Goal: Transaction & Acquisition: Purchase product/service

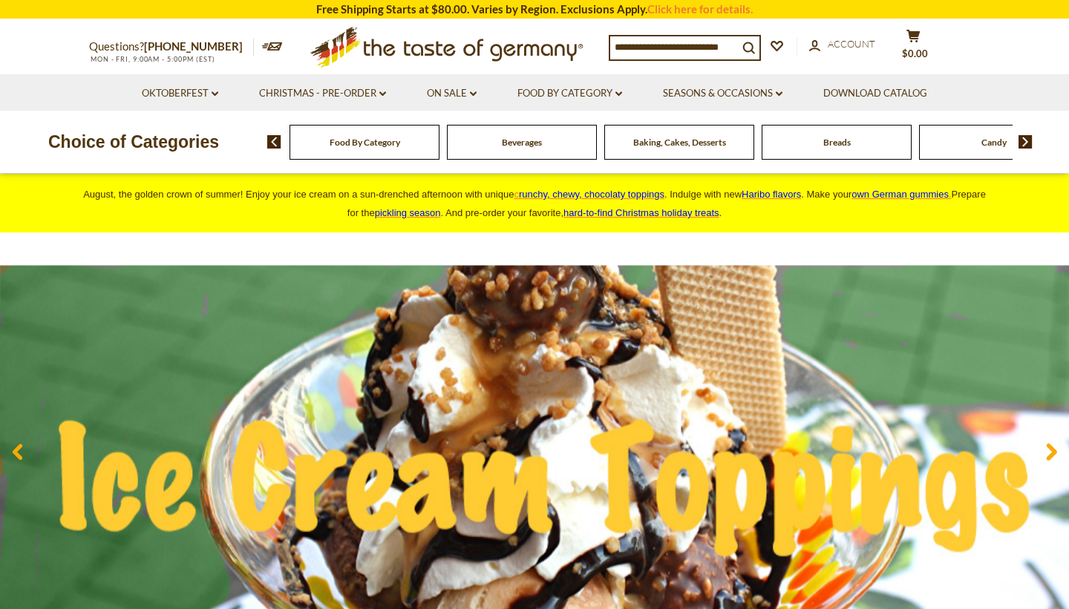
click at [407, 144] on div "Food By Category" at bounding box center [365, 142] width 150 height 35
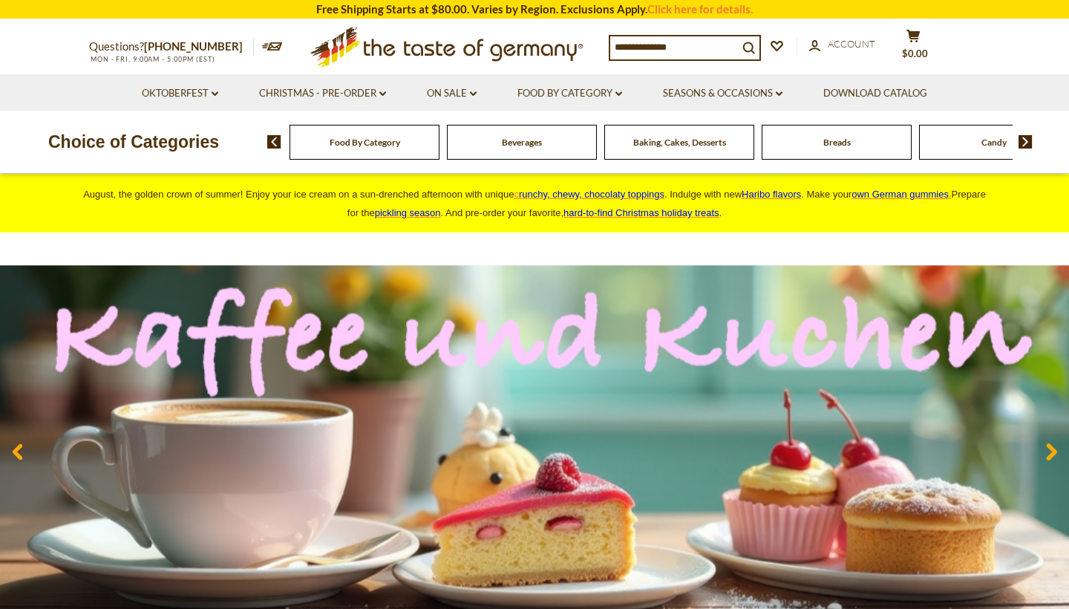
click at [714, 45] on input at bounding box center [674, 46] width 128 height 21
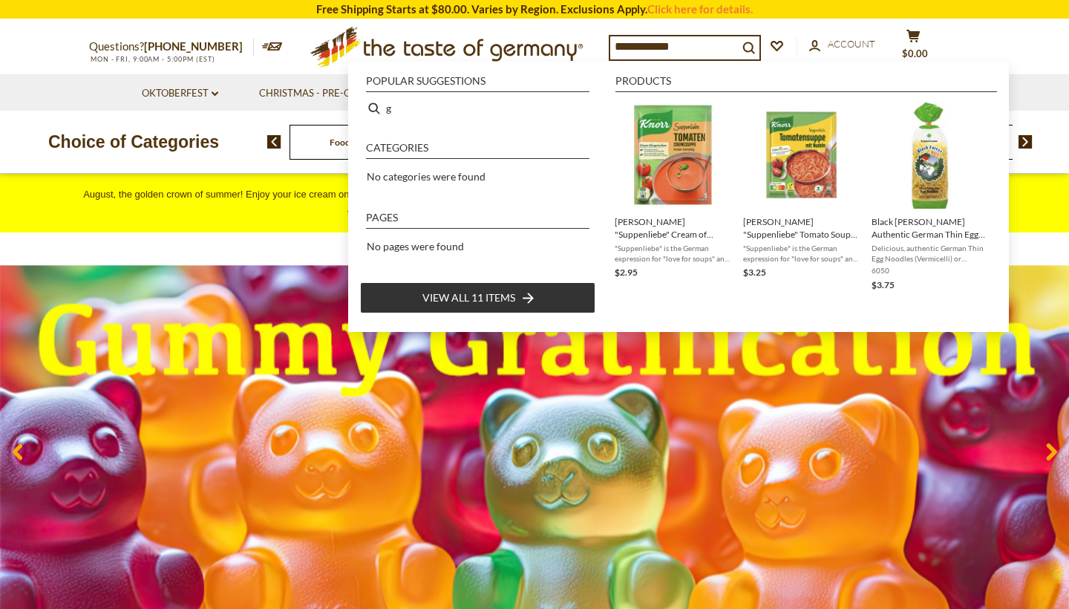
type input "**********"
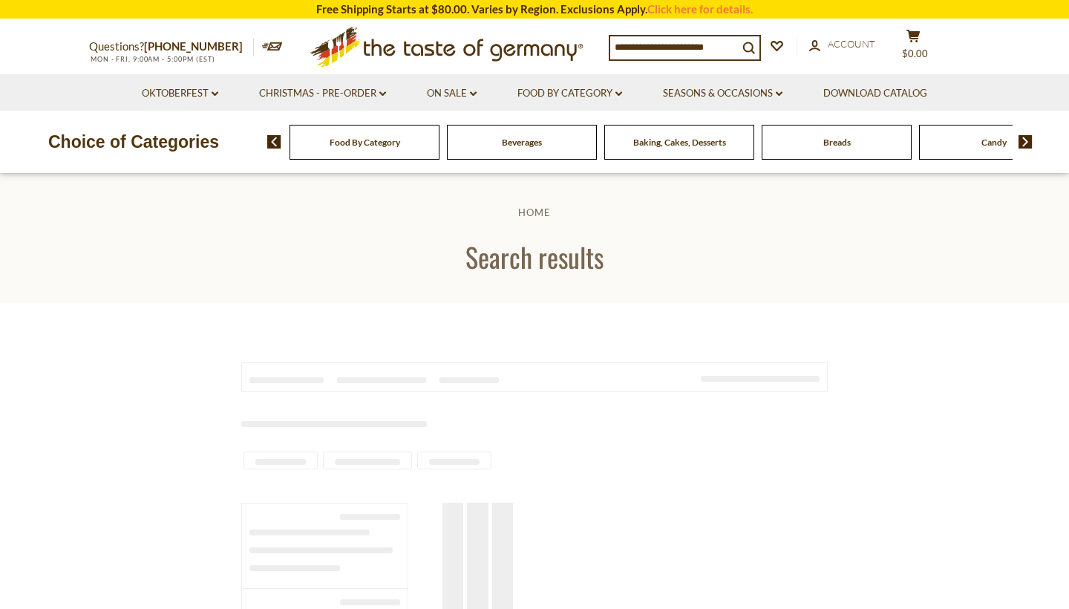
type input "**********"
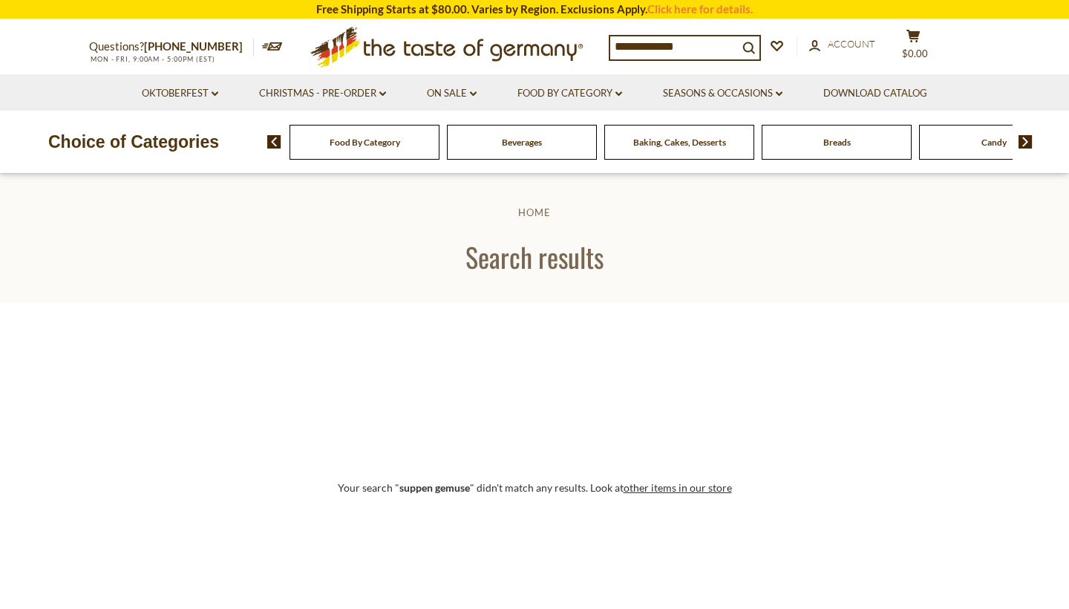
click at [427, 139] on div "Food By Category" at bounding box center [365, 142] width 150 height 35
click at [1026, 139] on img at bounding box center [1026, 141] width 14 height 13
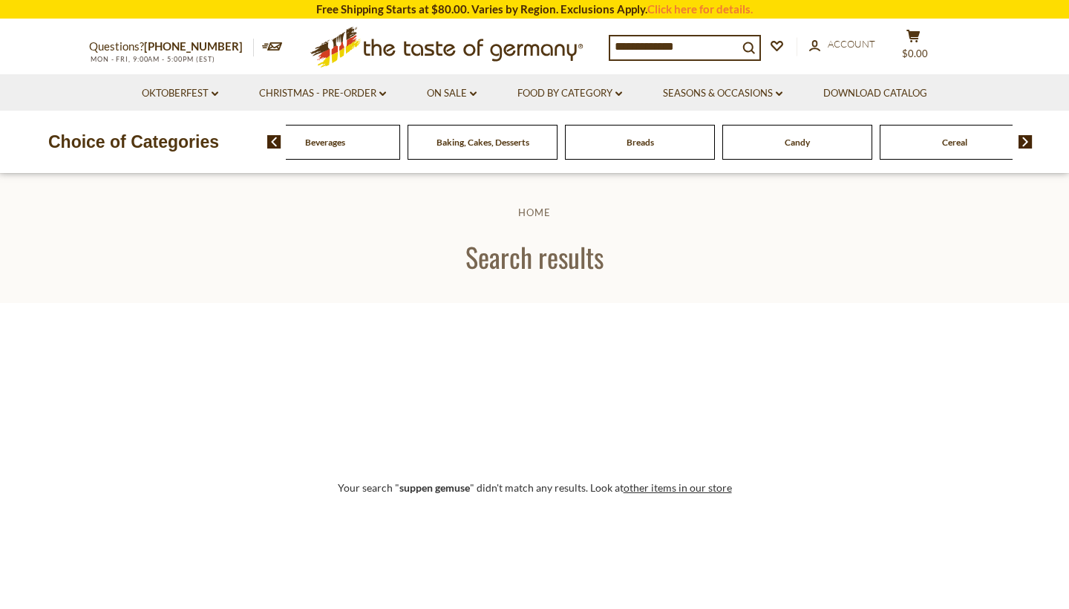
click at [1026, 139] on img at bounding box center [1026, 141] width 14 height 13
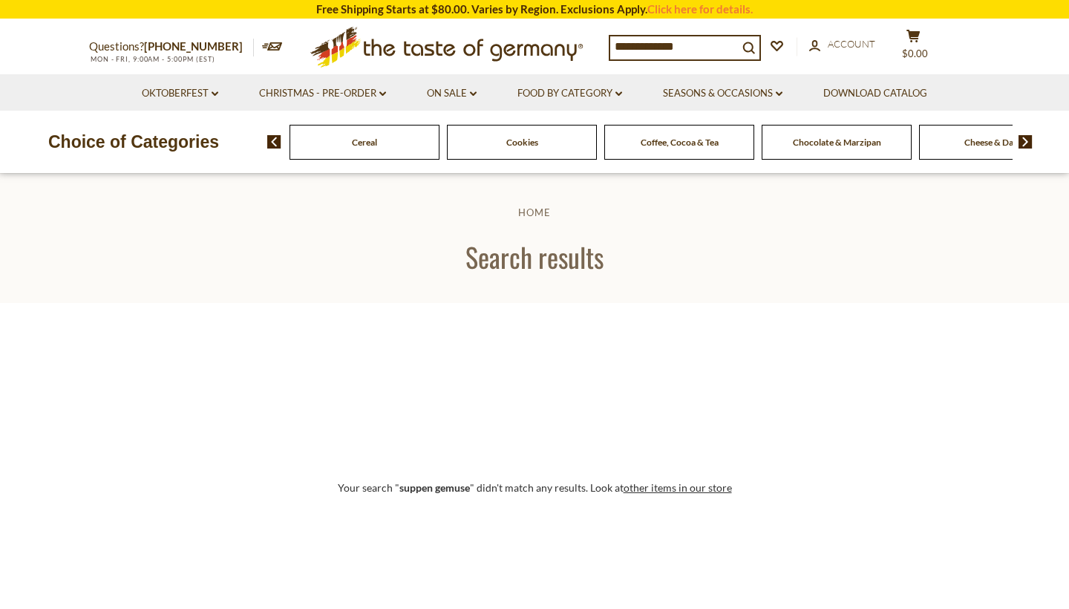
click at [1026, 139] on img at bounding box center [1026, 141] width 14 height 13
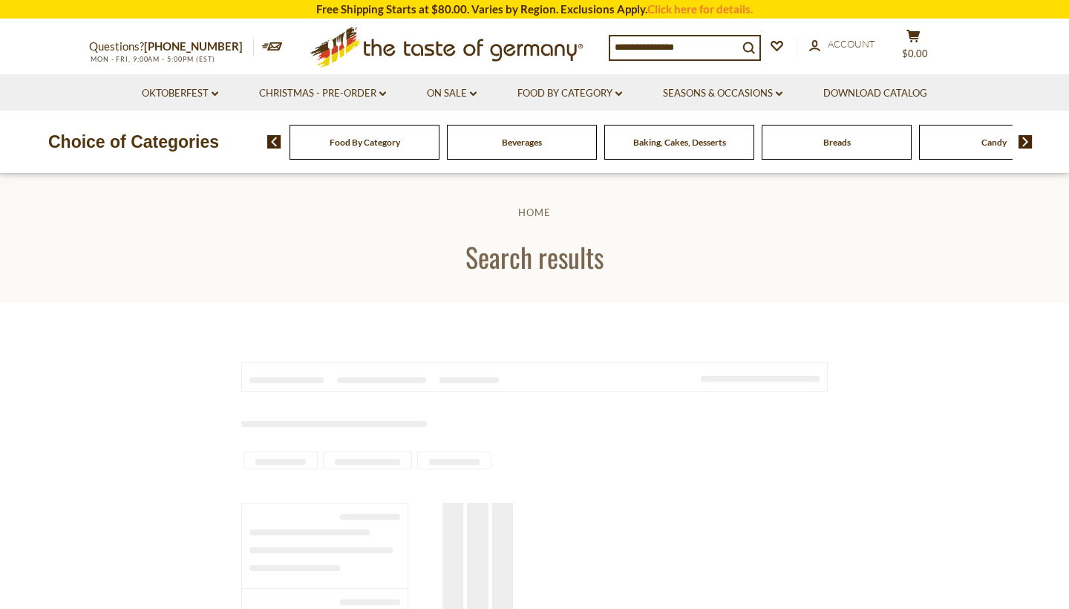
type input "**********"
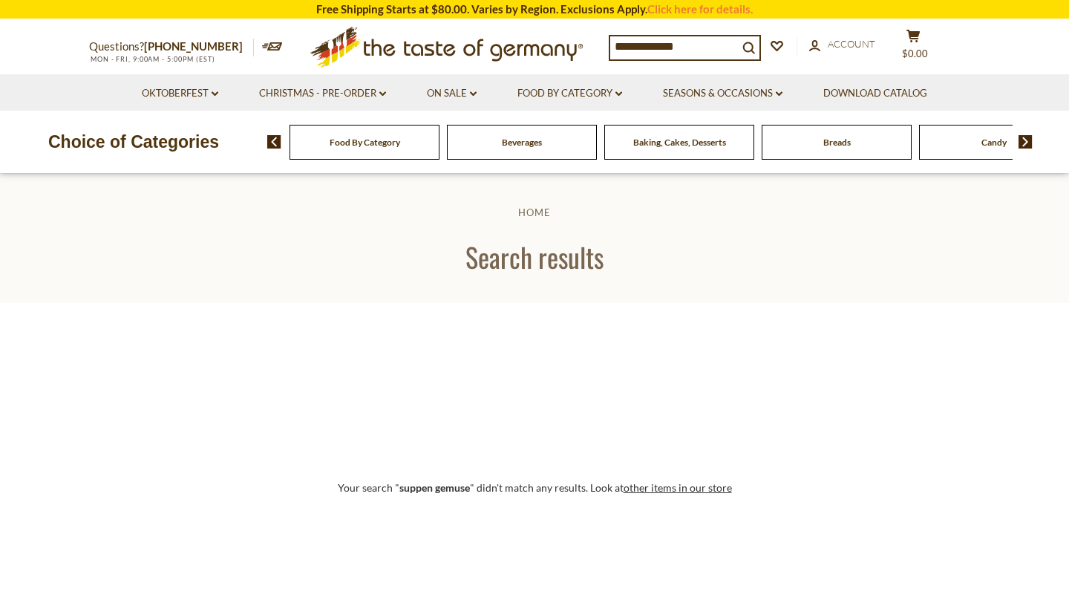
click at [1030, 138] on img at bounding box center [1026, 141] width 14 height 13
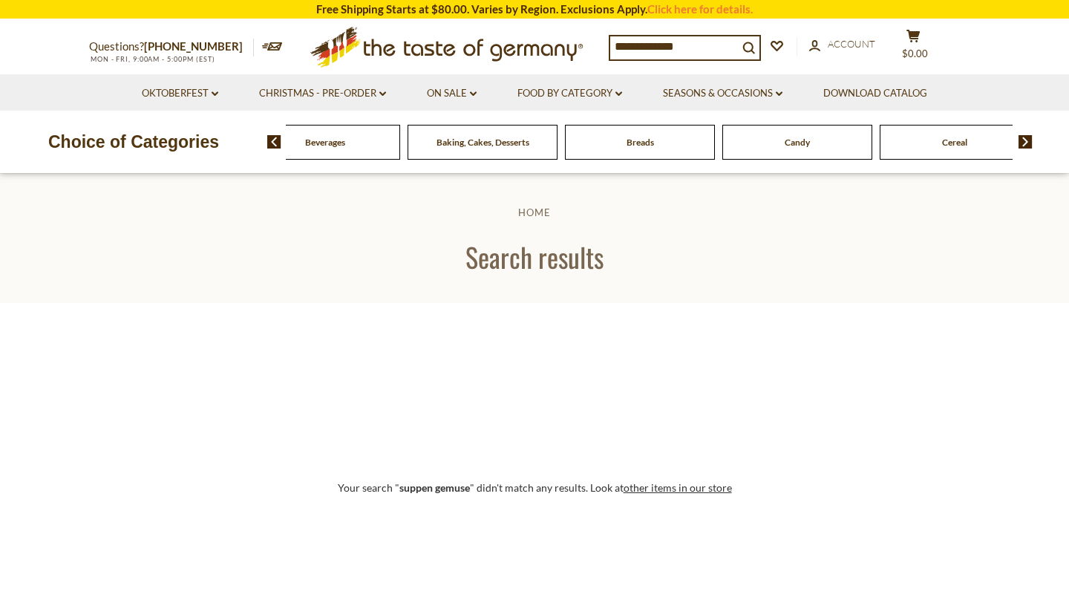
click at [1030, 138] on img at bounding box center [1026, 141] width 14 height 13
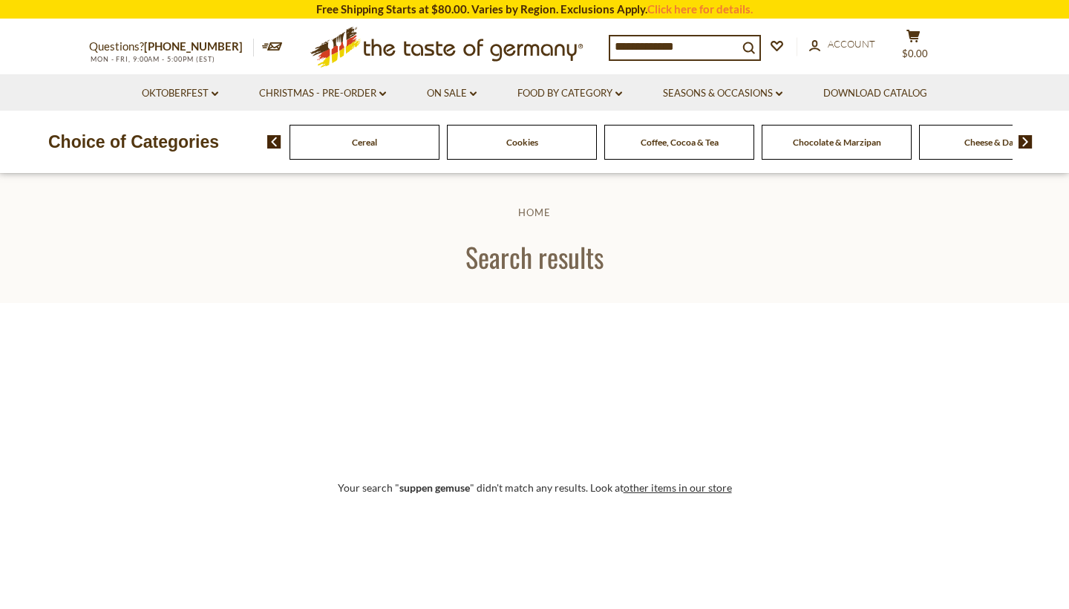
click at [1030, 138] on img at bounding box center [1026, 141] width 14 height 13
click at [783, 144] on span "Condiments, Seasonings" at bounding box center [758, 142] width 95 height 11
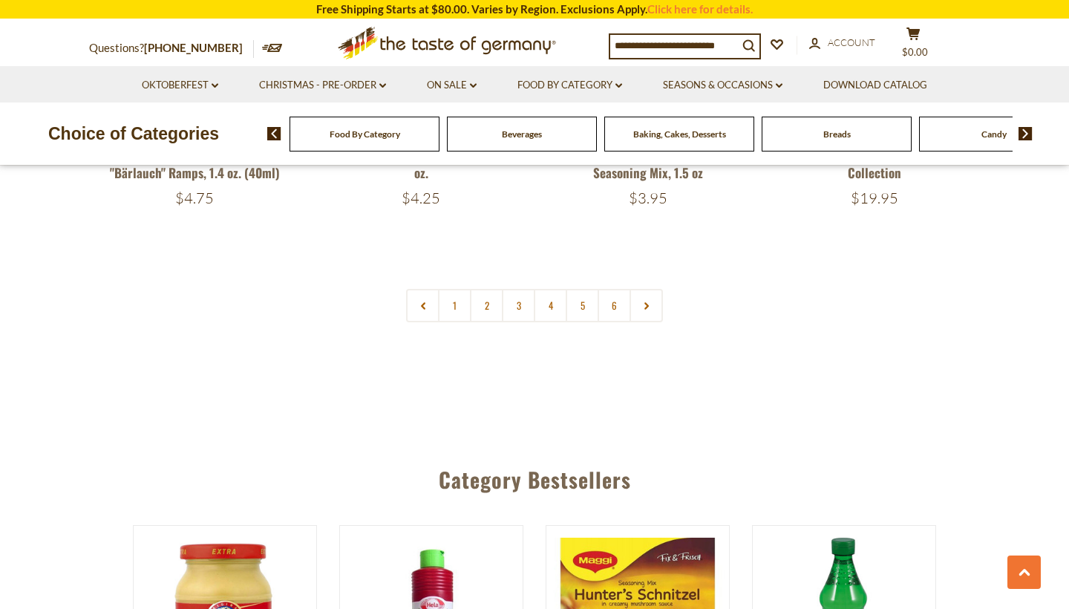
scroll to position [3608, 0]
click at [652, 290] on link at bounding box center [646, 306] width 33 height 33
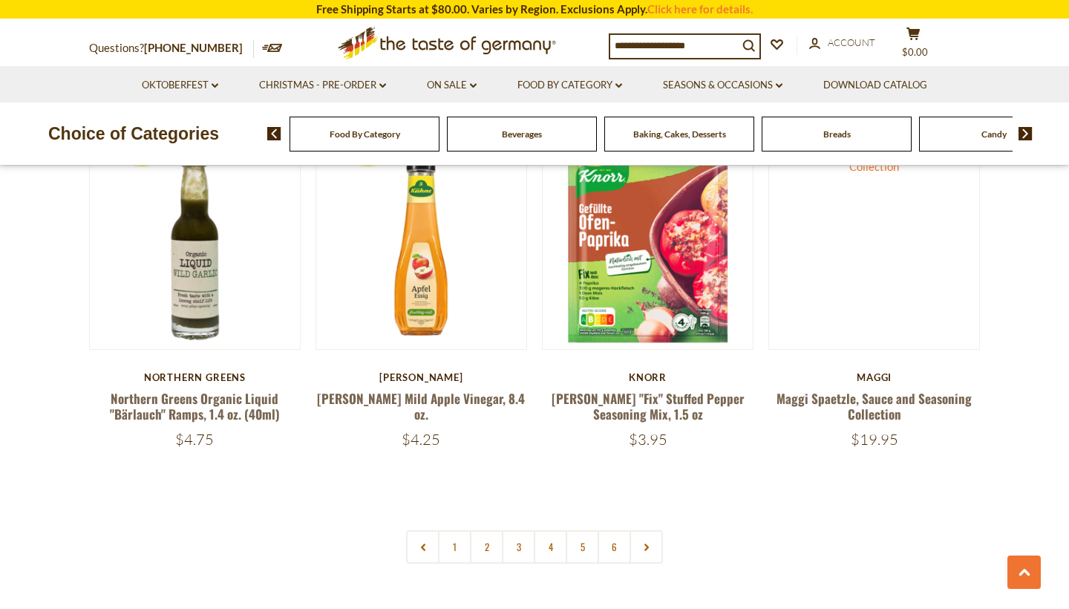
scroll to position [3355, 0]
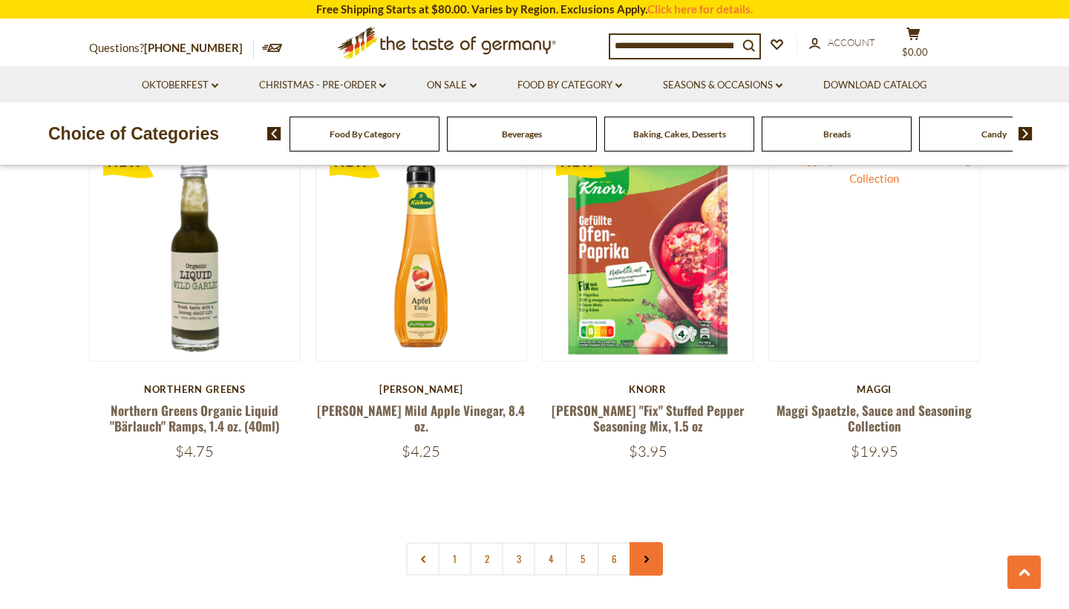
click at [642, 555] on icon at bounding box center [646, 558] width 9 height 7
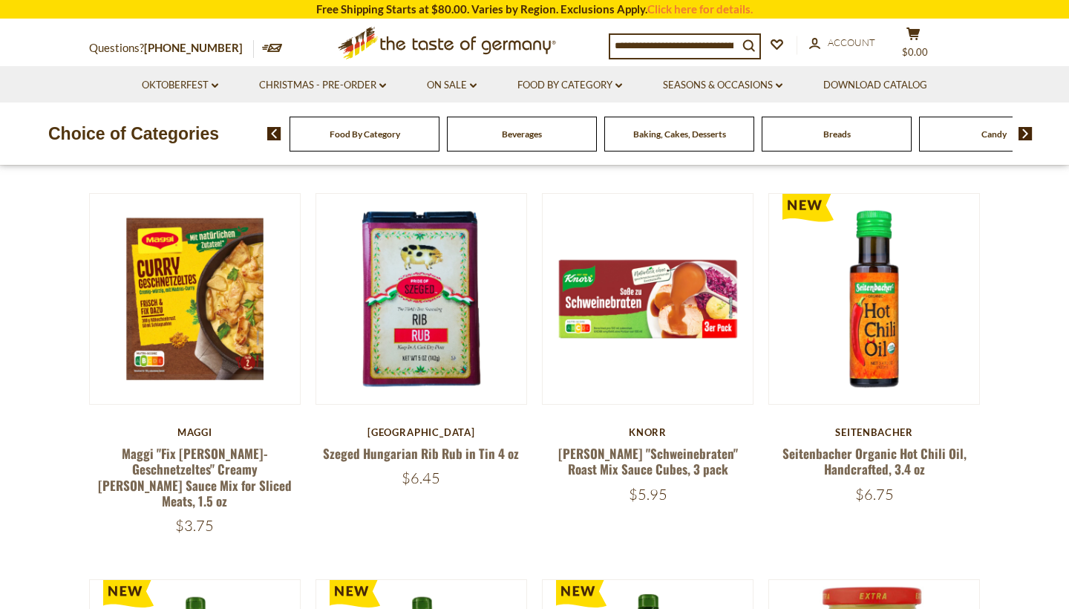
scroll to position [414, 0]
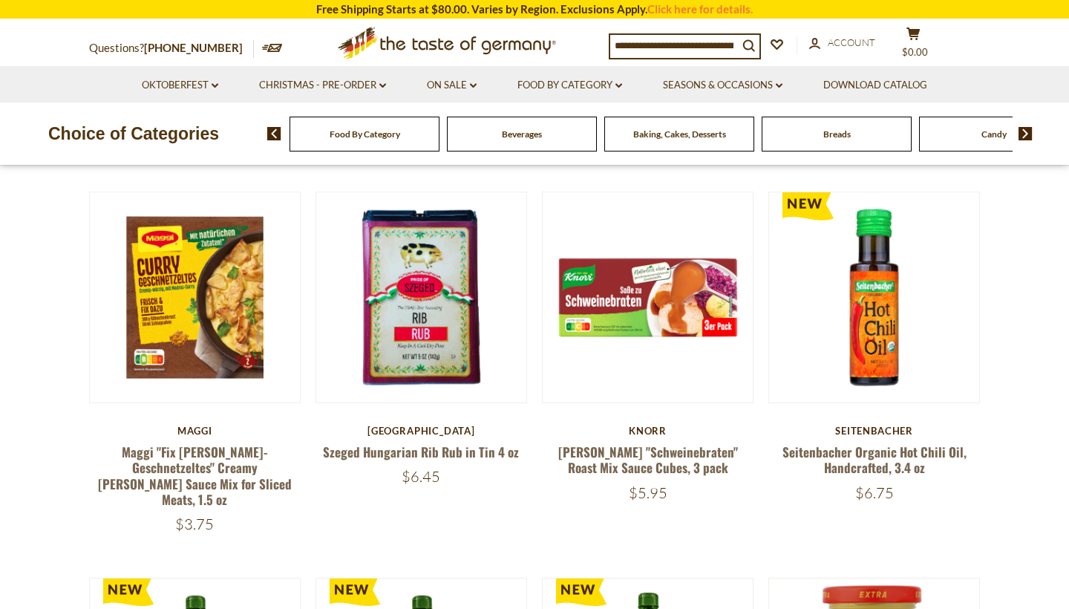
click at [1026, 131] on img at bounding box center [1026, 133] width 14 height 13
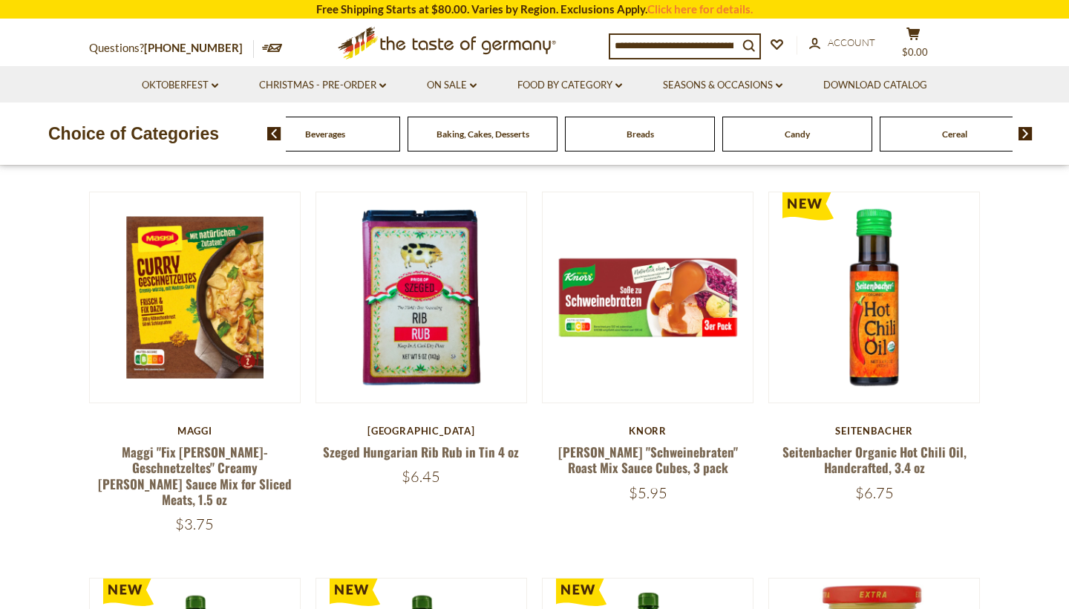
click at [1026, 131] on img at bounding box center [1026, 133] width 14 height 13
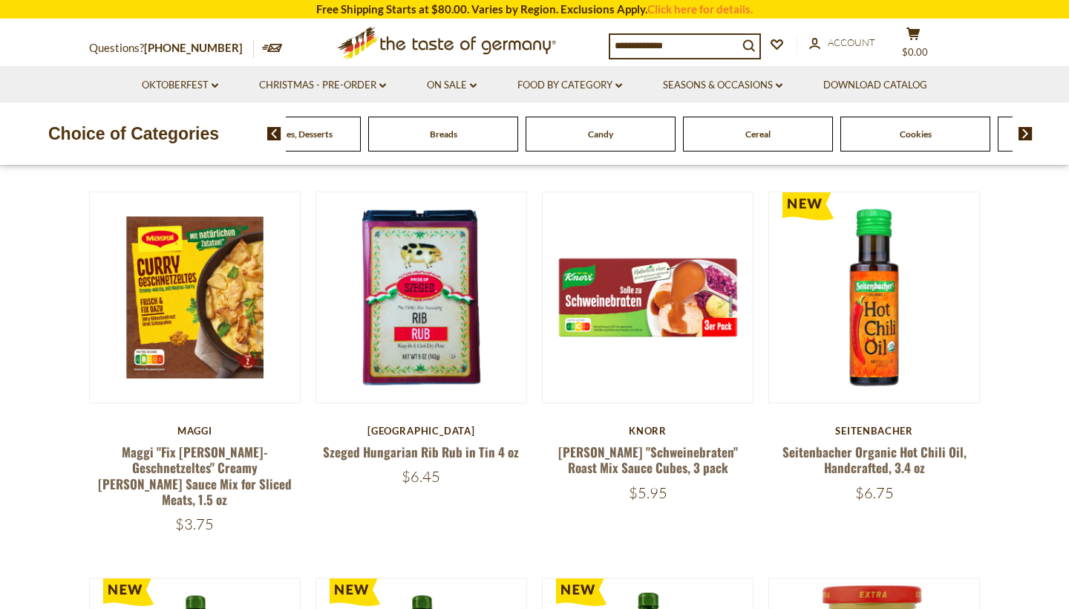
click at [1026, 131] on img at bounding box center [1026, 133] width 14 height 13
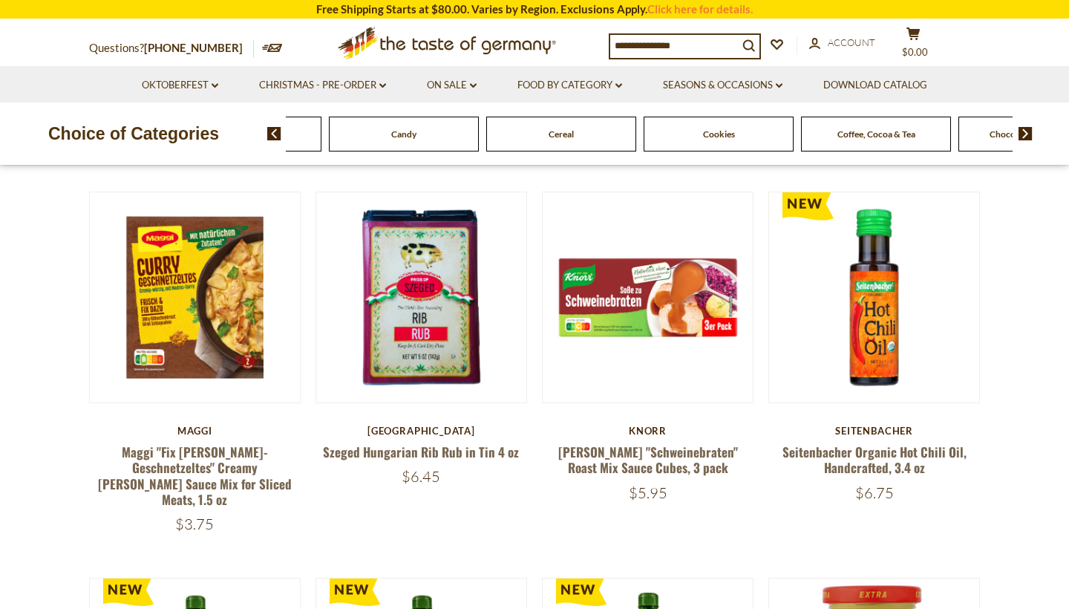
click at [1026, 131] on img at bounding box center [1026, 133] width 14 height 13
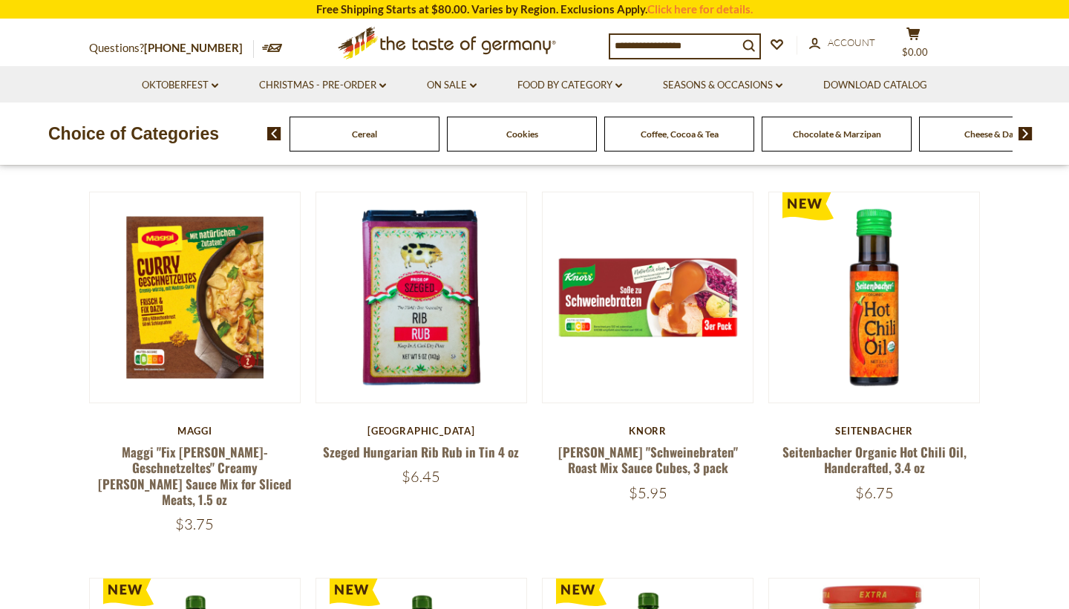
click at [1026, 131] on img at bounding box center [1026, 133] width 14 height 13
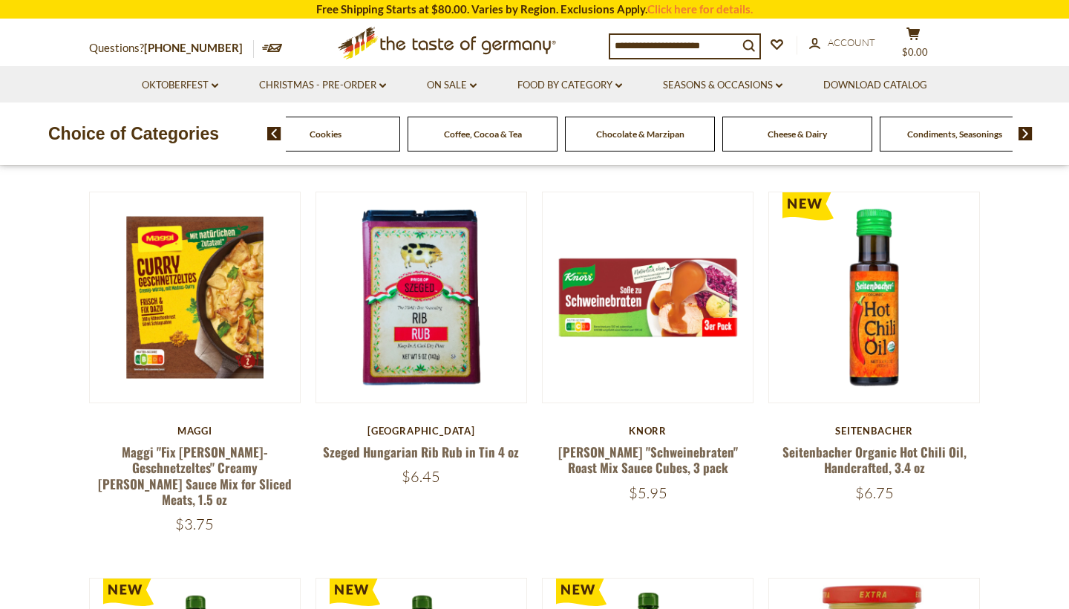
click at [1026, 131] on img at bounding box center [1026, 133] width 14 height 13
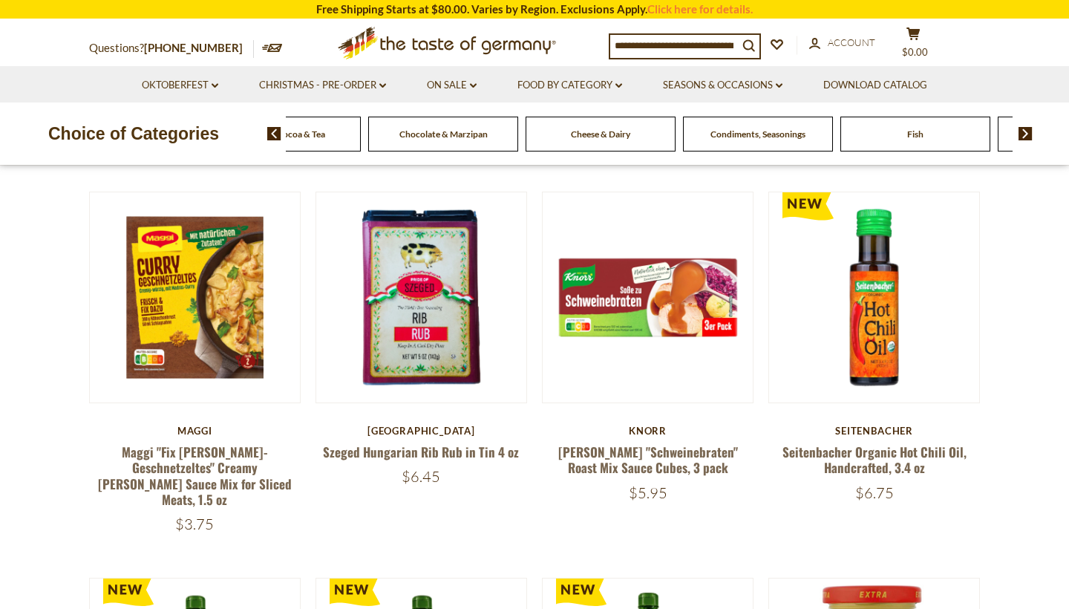
click at [1026, 131] on img at bounding box center [1026, 133] width 14 height 13
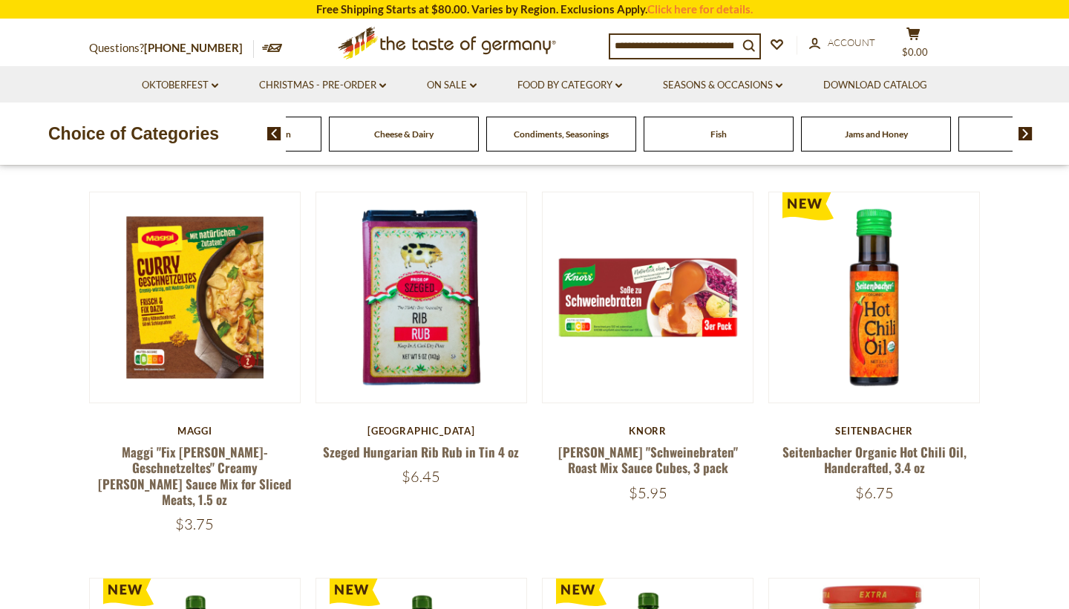
click at [1026, 131] on img at bounding box center [1026, 133] width 14 height 13
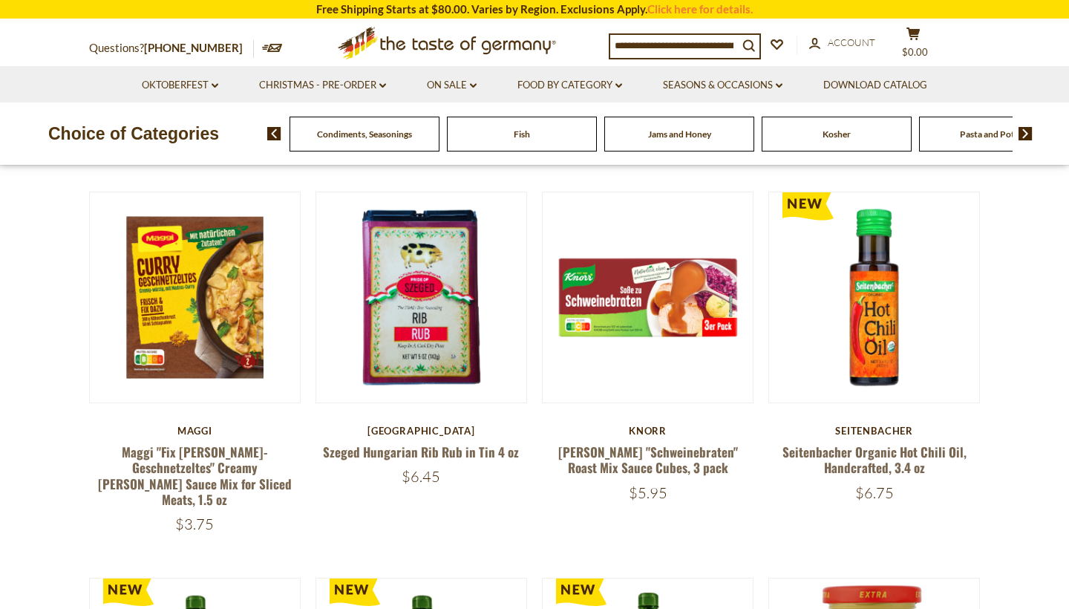
click at [1026, 131] on img at bounding box center [1026, 133] width 14 height 13
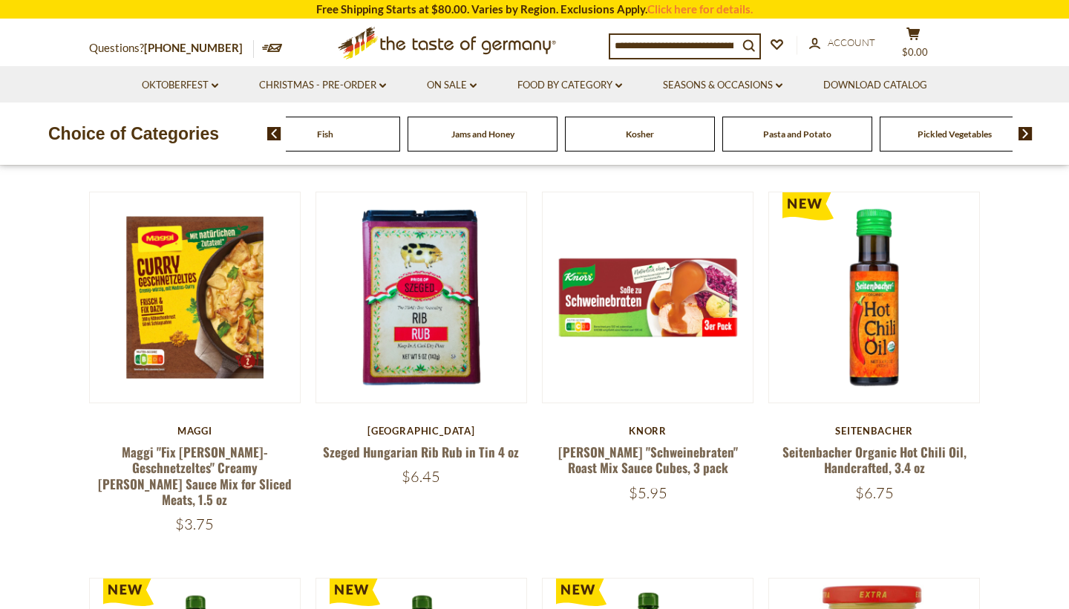
click at [1026, 131] on img at bounding box center [1026, 133] width 14 height 13
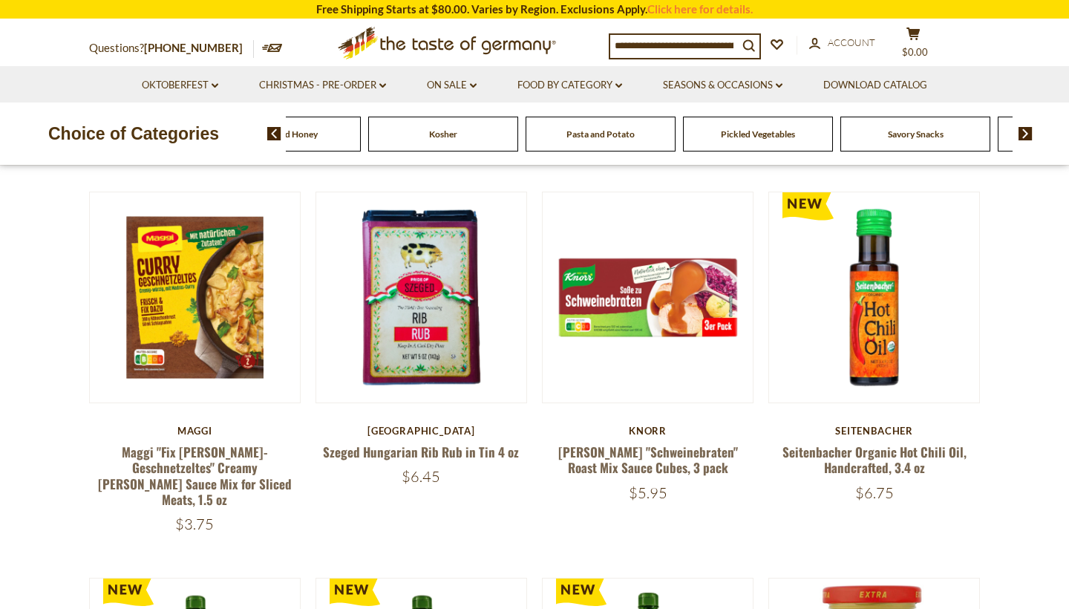
click at [1026, 131] on img at bounding box center [1026, 133] width 14 height 13
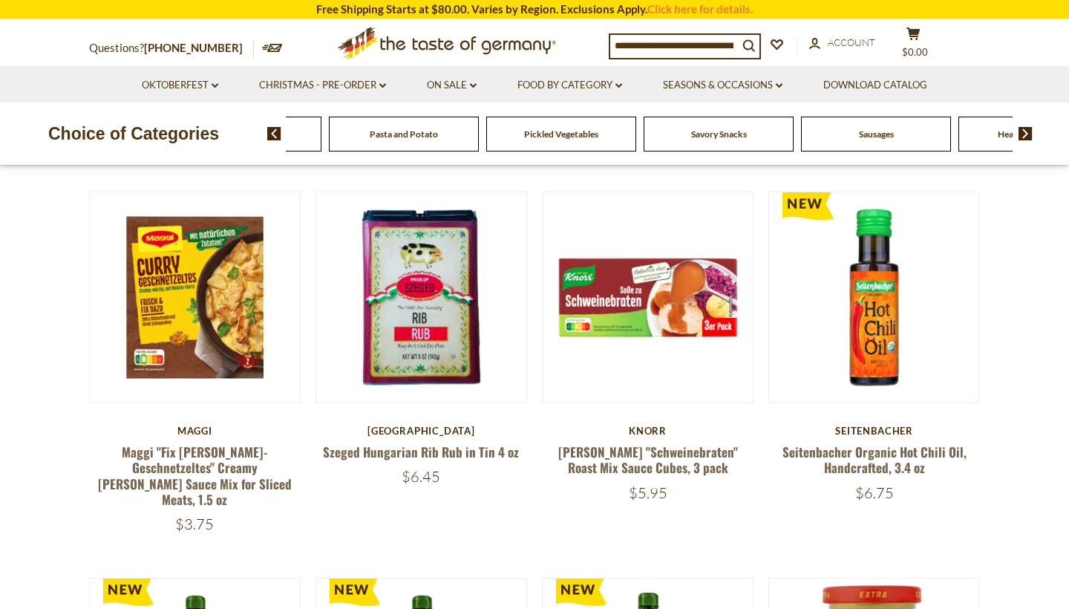
click at [1026, 131] on img at bounding box center [1026, 133] width 14 height 13
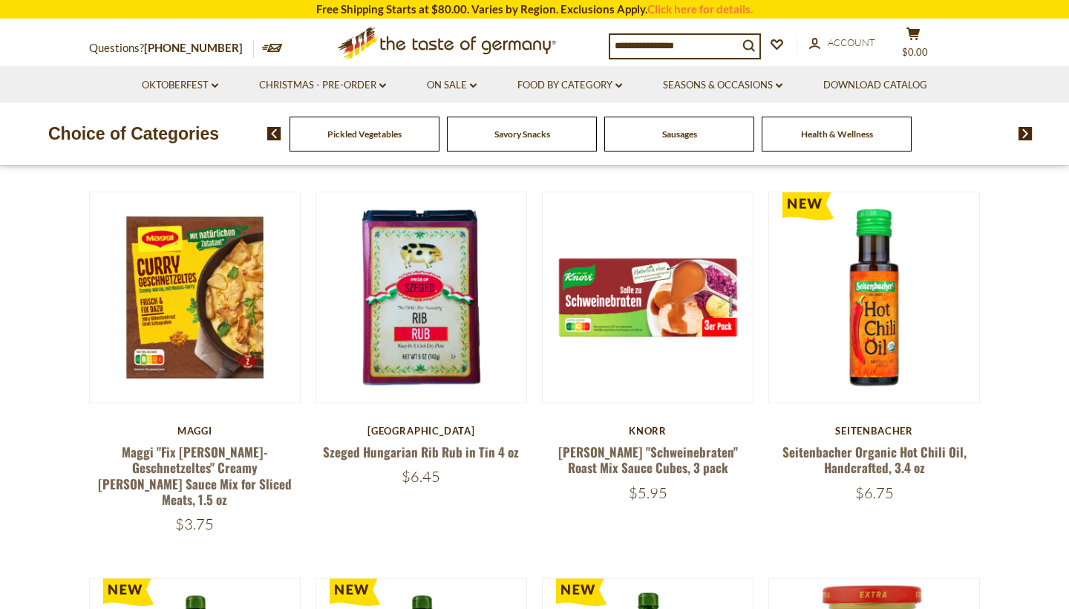
click at [1026, 131] on img at bounding box center [1026, 133] width 14 height 13
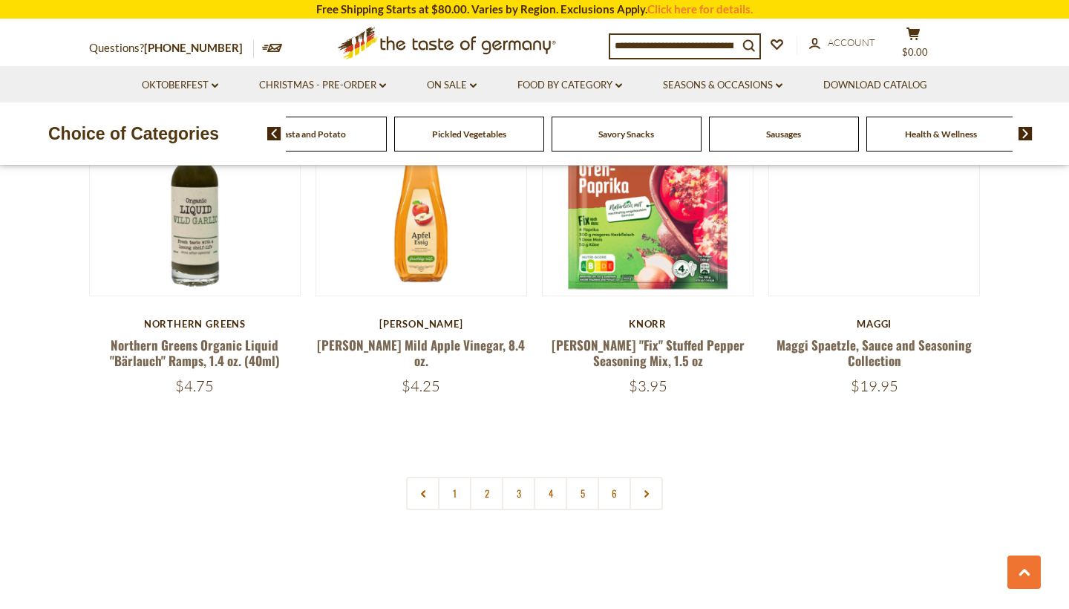
scroll to position [3443, 0]
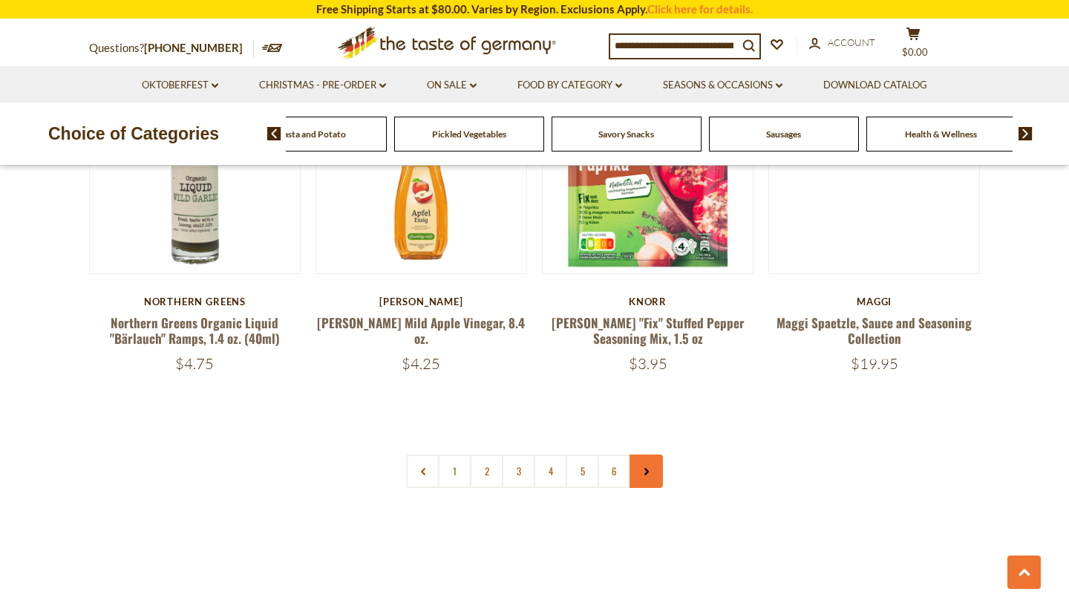
click at [645, 454] on link at bounding box center [646, 470] width 33 height 33
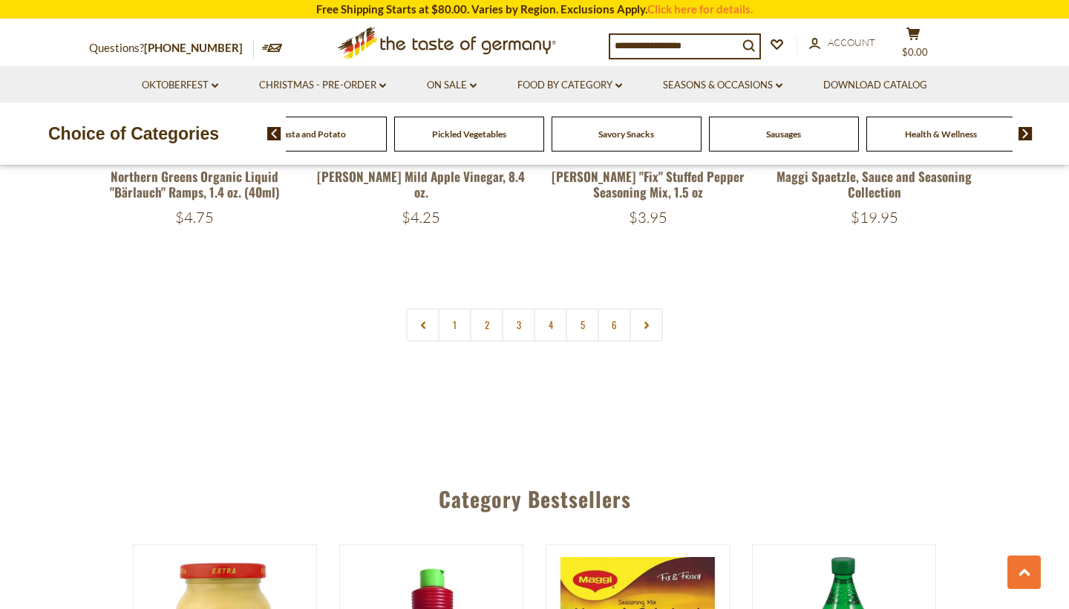
scroll to position [3590, 0]
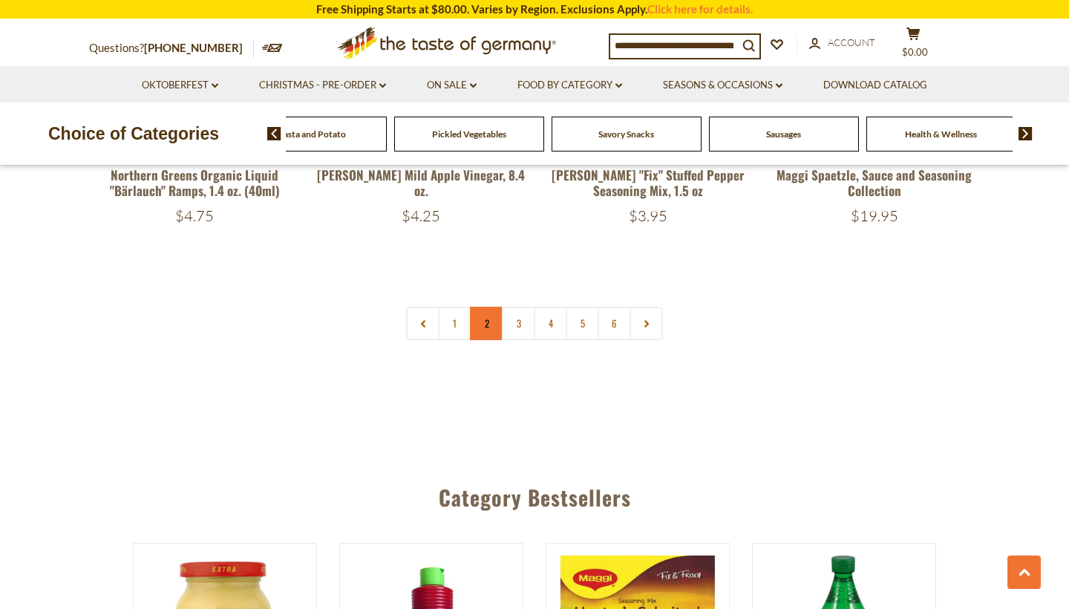
click at [487, 307] on link "2" at bounding box center [486, 323] width 33 height 33
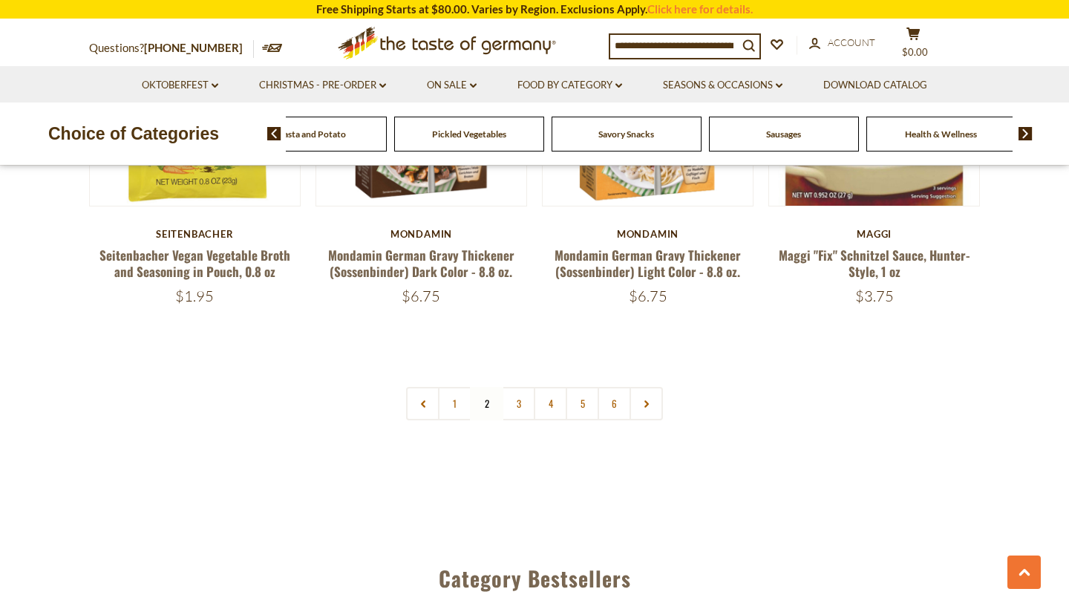
scroll to position [3481, 0]
click at [524, 387] on link "3" at bounding box center [518, 403] width 33 height 33
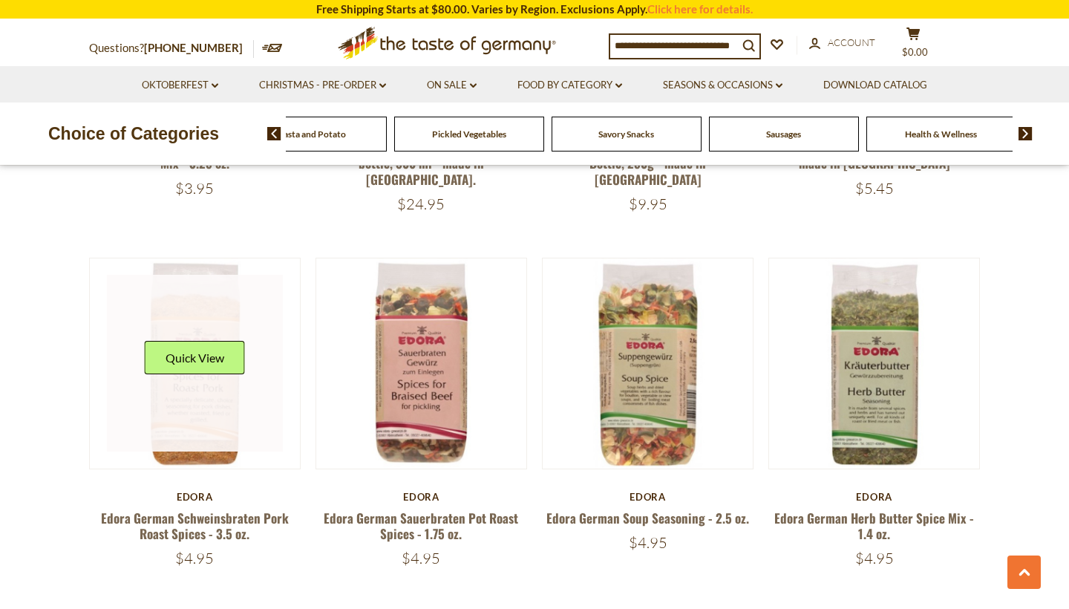
scroll to position [721, 0]
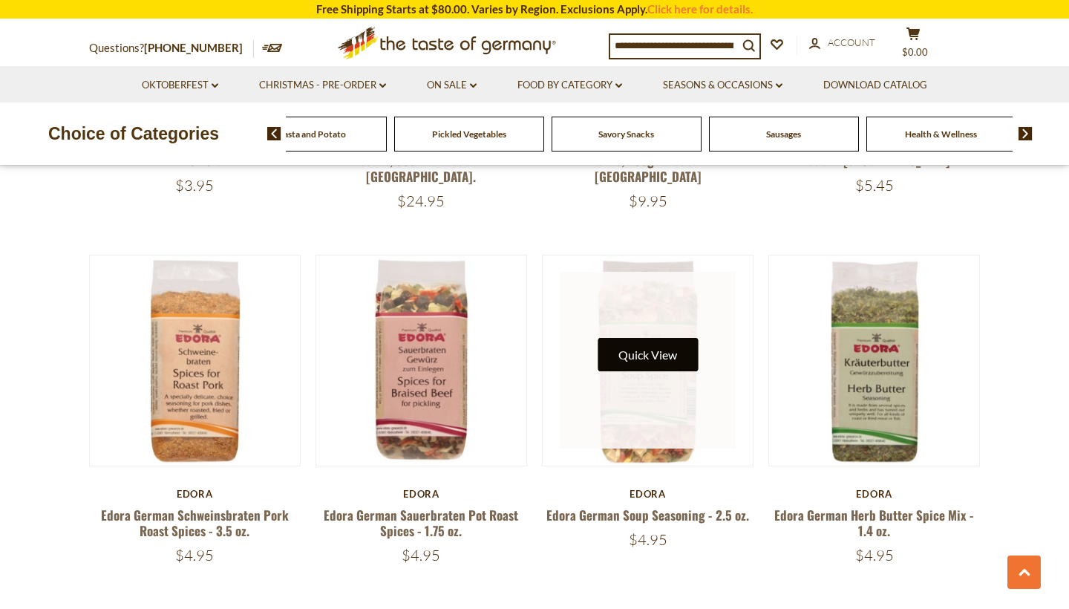
click at [636, 338] on button "Quick View" at bounding box center [648, 354] width 100 height 33
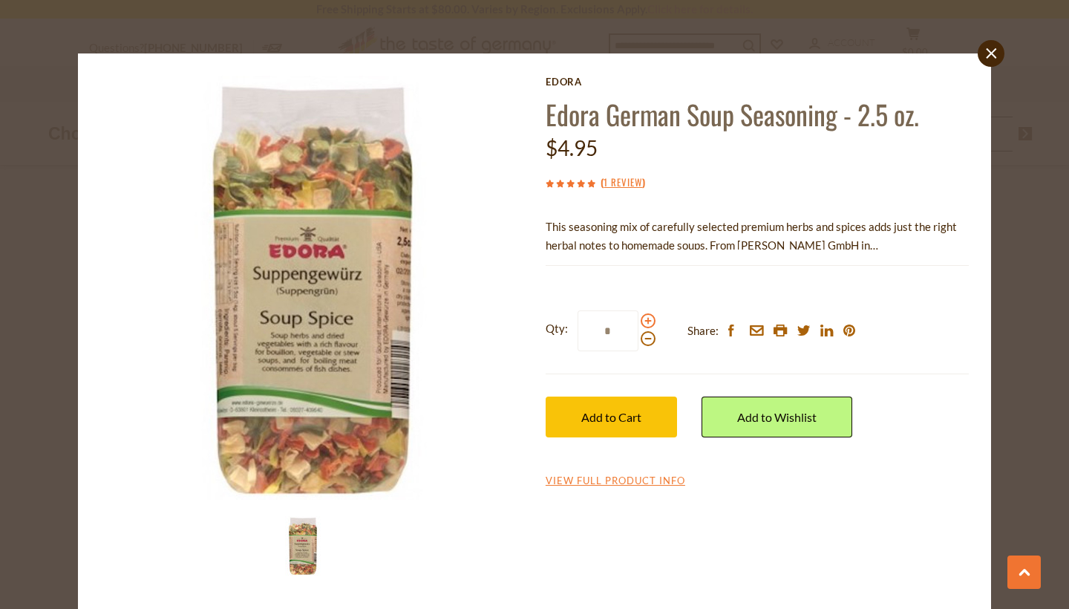
click at [645, 319] on span at bounding box center [648, 320] width 15 height 15
click at [639, 319] on input "*" at bounding box center [608, 330] width 61 height 41
click at [645, 319] on span at bounding box center [648, 320] width 15 height 15
click at [639, 319] on input "*" at bounding box center [608, 330] width 61 height 41
click at [645, 319] on span at bounding box center [648, 320] width 15 height 15
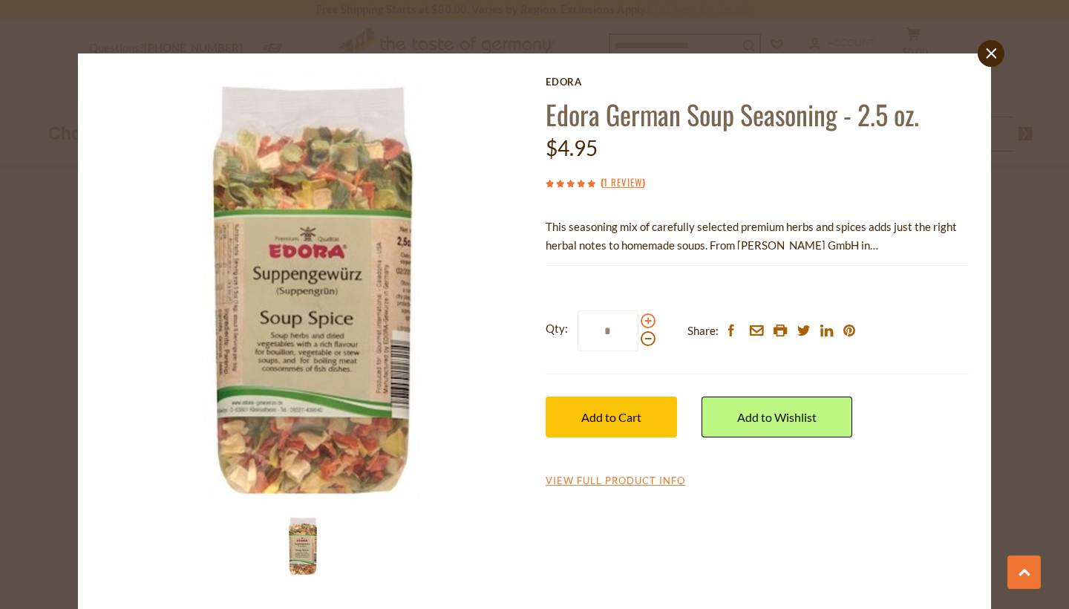
click at [639, 319] on input "*" at bounding box center [608, 330] width 61 height 41
type input "*"
click at [619, 417] on span "Add to Cart" at bounding box center [611, 417] width 60 height 14
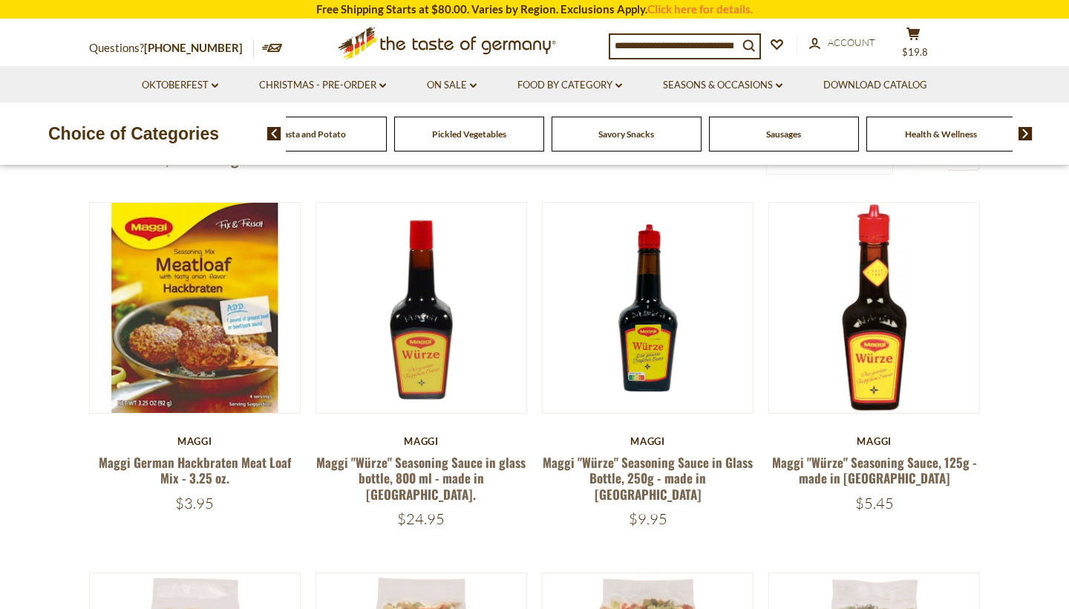
scroll to position [409, 0]
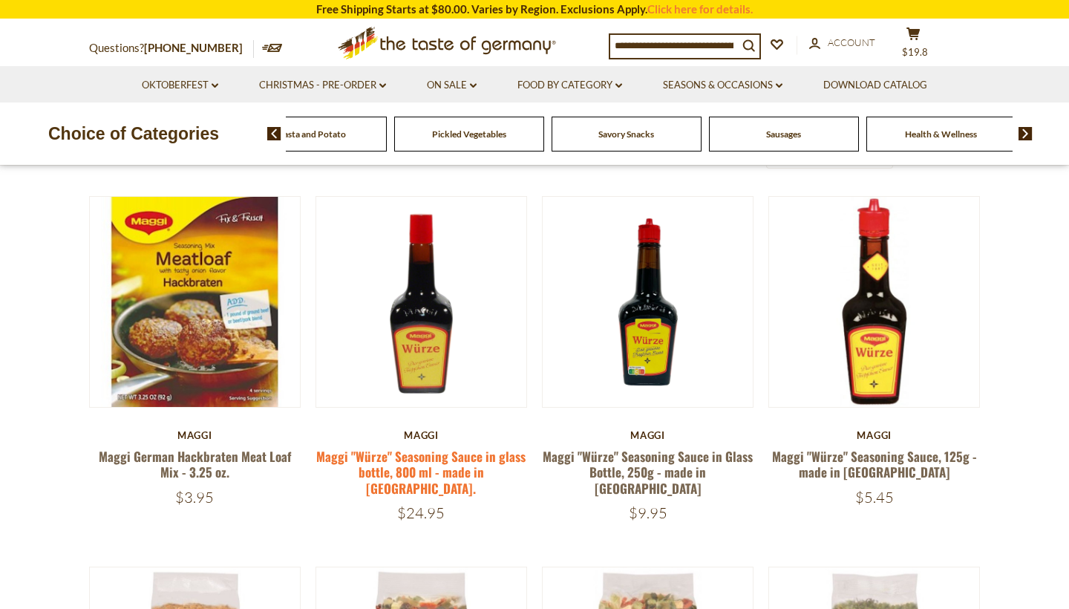
click at [417, 469] on link "Maggi "Würze" Seasoning Sauce in glass bottle, 800 ml - made in [GEOGRAPHIC_DAT…" at bounding box center [420, 472] width 209 height 50
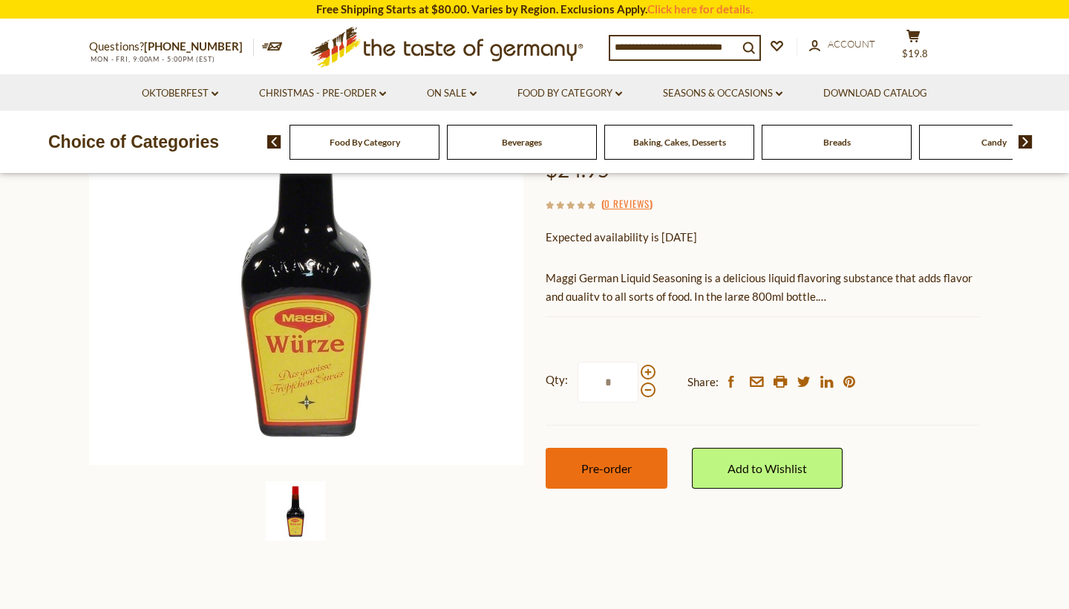
scroll to position [222, 0]
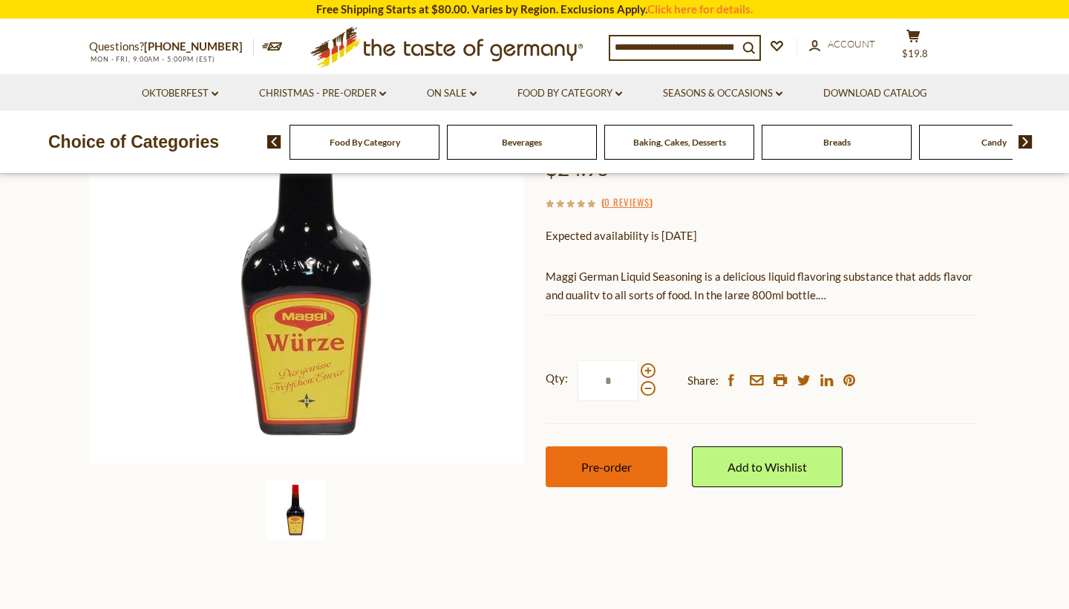
click at [562, 446] on button "Pre-order" at bounding box center [607, 466] width 122 height 41
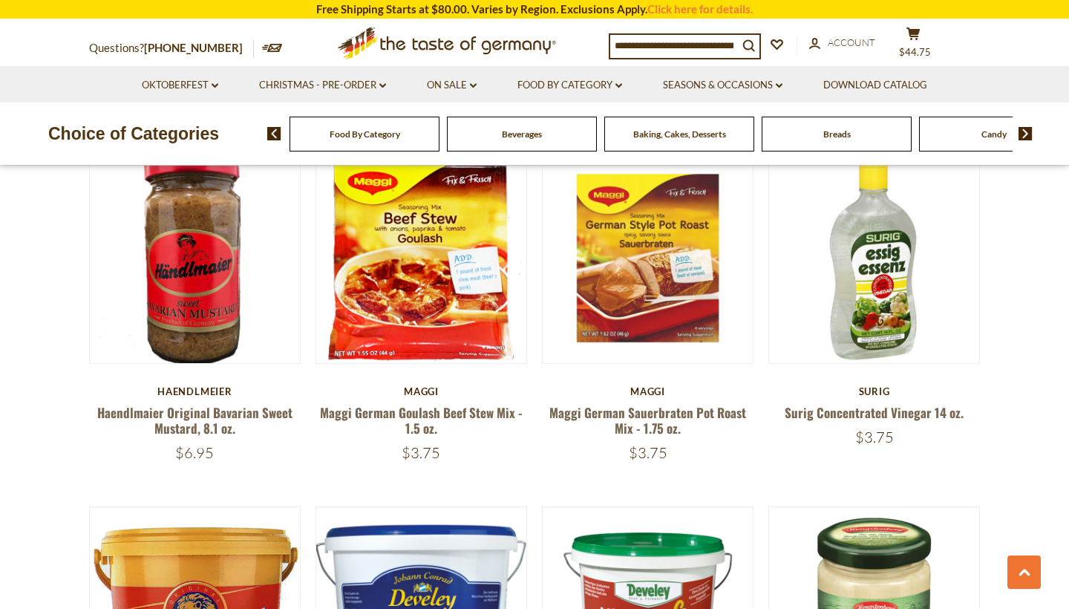
scroll to position [2953, 0]
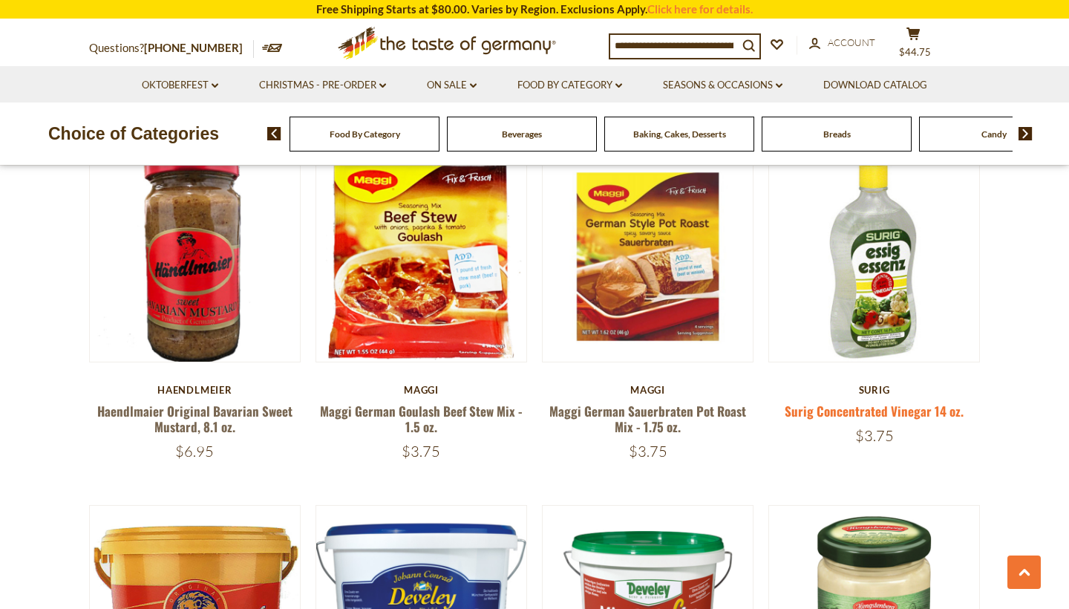
click at [881, 402] on link "Surig Concentrated Vinegar 14 oz." at bounding box center [874, 411] width 179 height 19
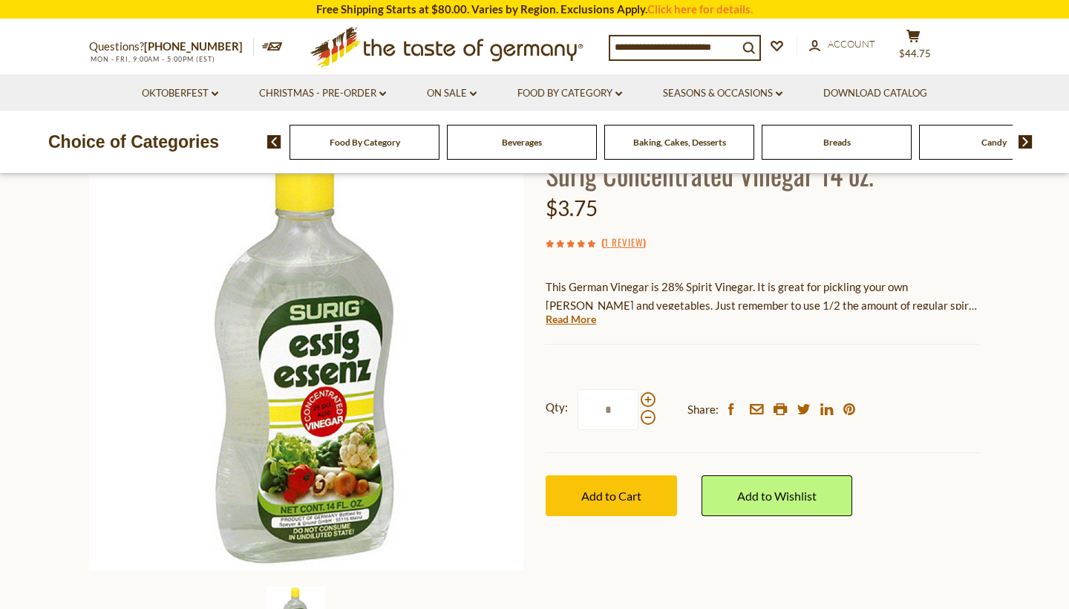
scroll to position [122, 0]
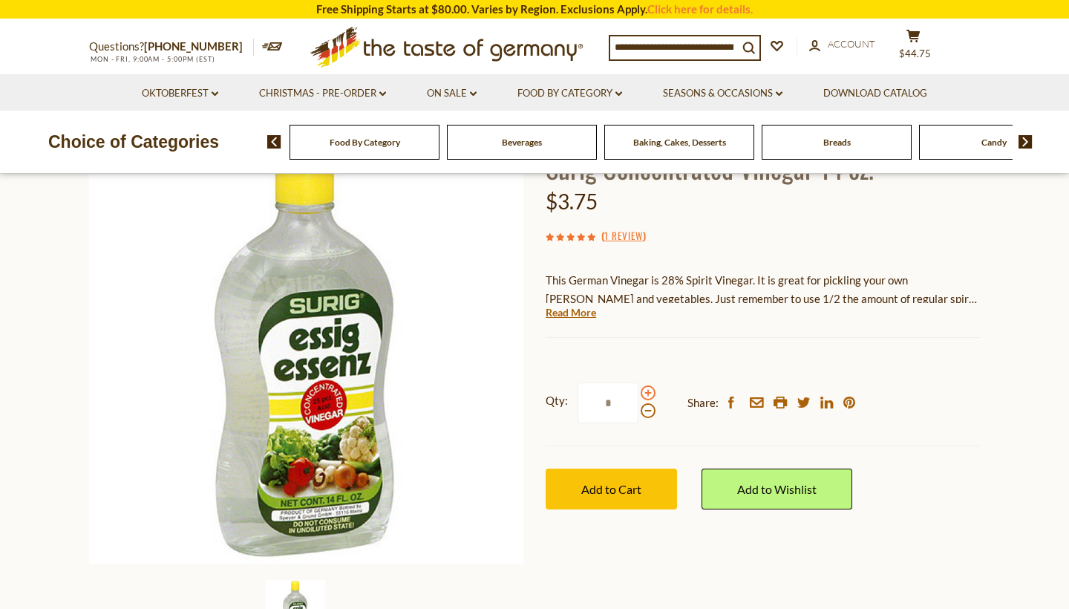
click at [646, 388] on span at bounding box center [648, 392] width 15 height 15
click at [639, 388] on input "*" at bounding box center [608, 402] width 61 height 41
type input "*"
click at [615, 492] on span "Add to Cart" at bounding box center [611, 489] width 60 height 14
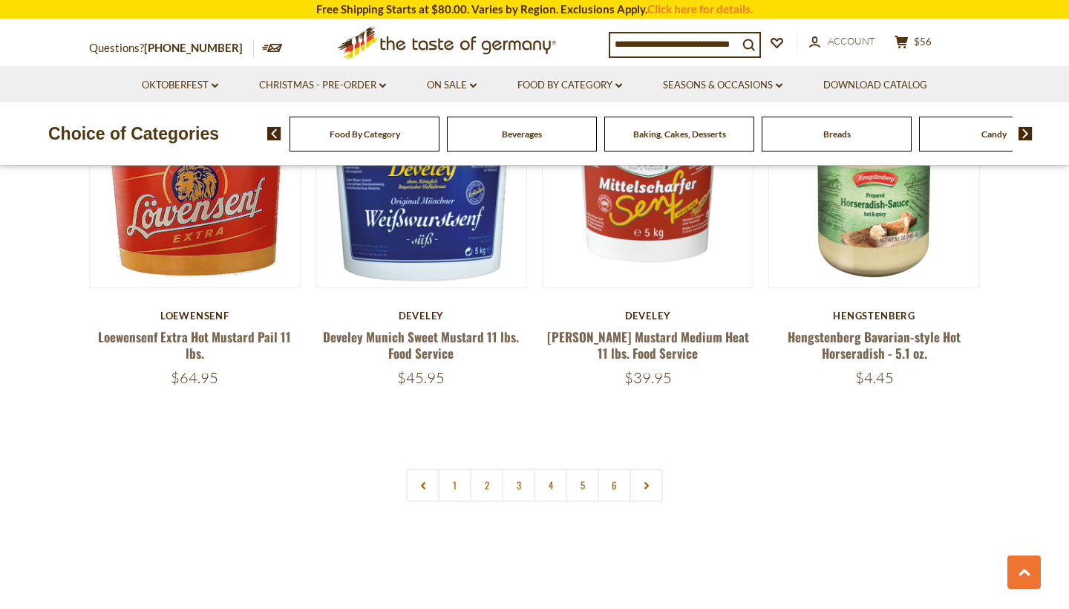
scroll to position [3386, 0]
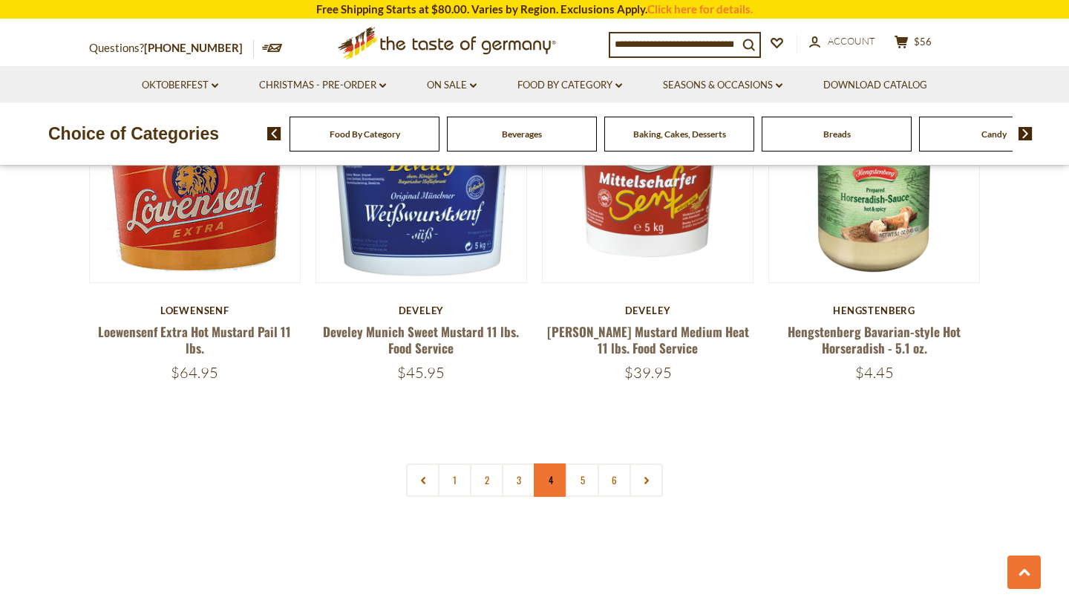
click at [547, 463] on link "4" at bounding box center [550, 479] width 33 height 33
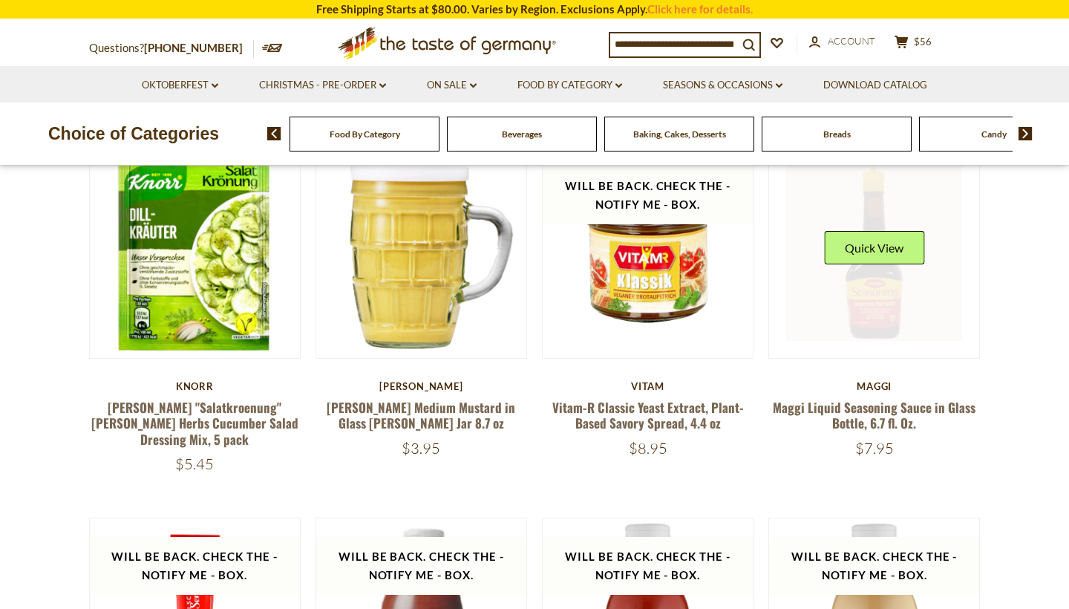
scroll to position [463, 0]
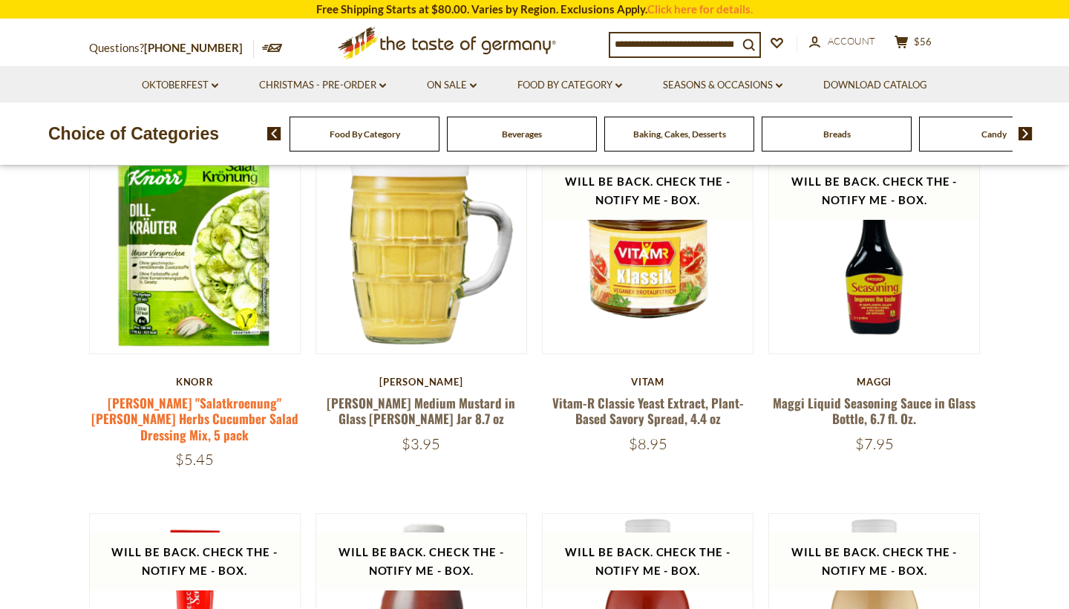
click at [198, 403] on link "[PERSON_NAME] "Salatkroenung" [PERSON_NAME] Herbs Cucumber Salad Dressing Mix, …" at bounding box center [194, 419] width 207 height 50
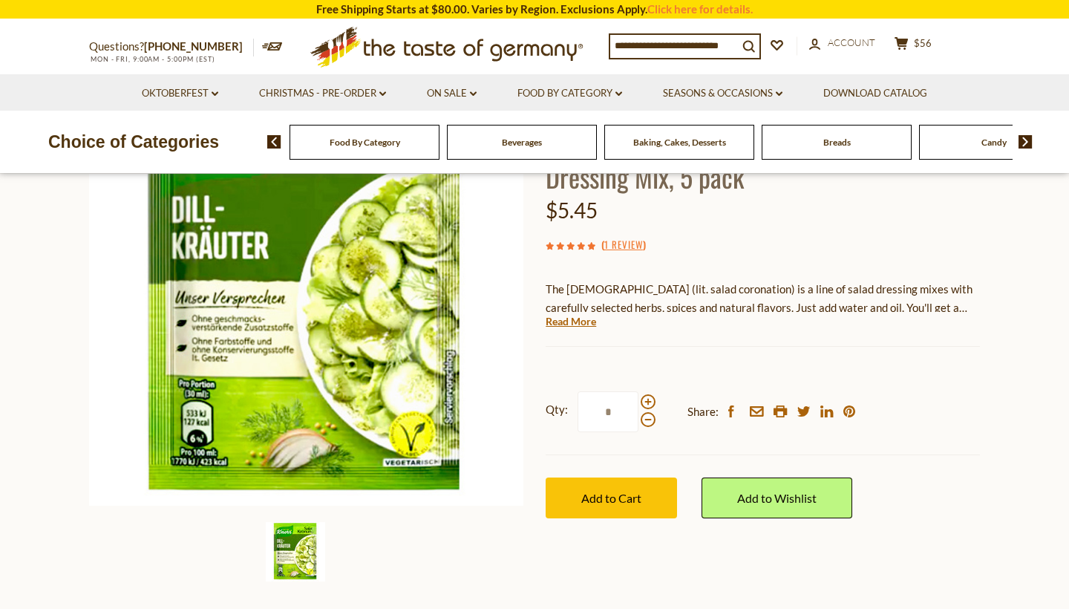
scroll to position [182, 0]
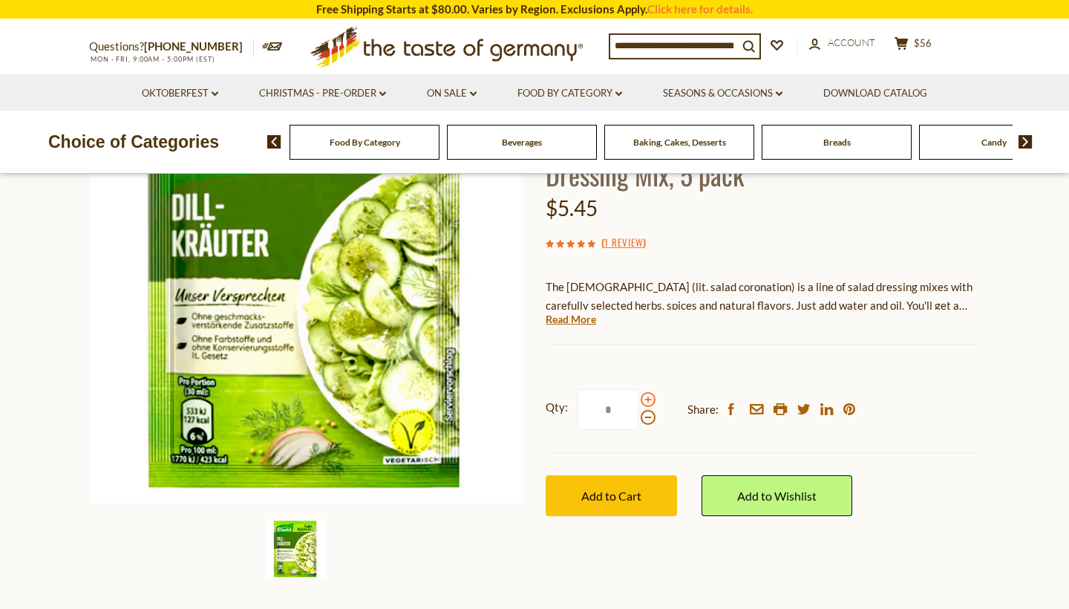
click at [648, 392] on span at bounding box center [648, 399] width 15 height 15
click at [639, 389] on input "*" at bounding box center [608, 409] width 61 height 41
type input "*"
click at [637, 489] on span "Add to Cart" at bounding box center [611, 496] width 60 height 14
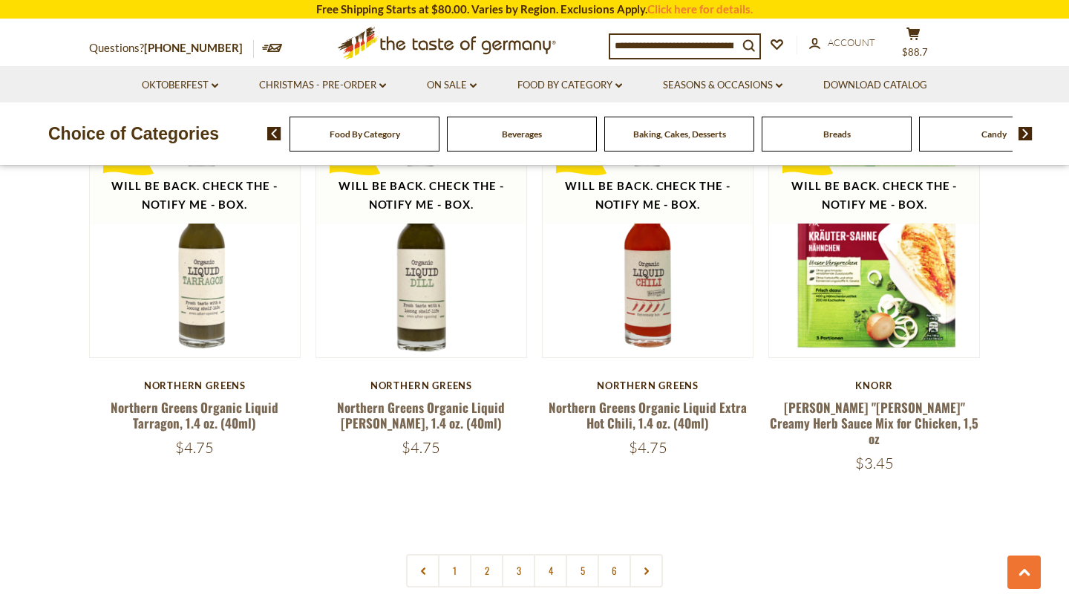
scroll to position [3332, 0]
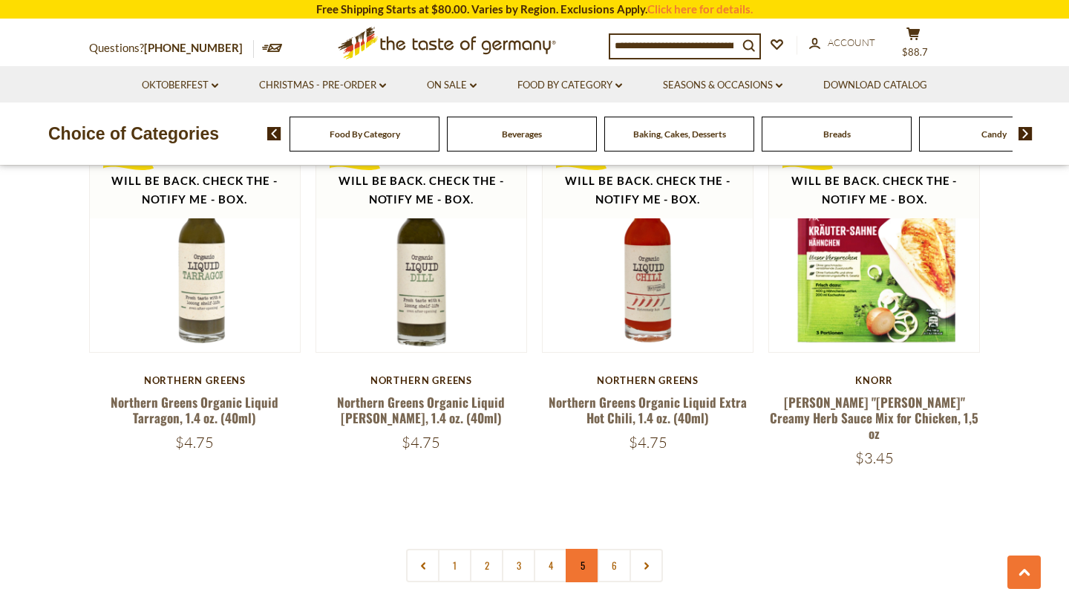
click at [584, 549] on link "5" at bounding box center [582, 565] width 33 height 33
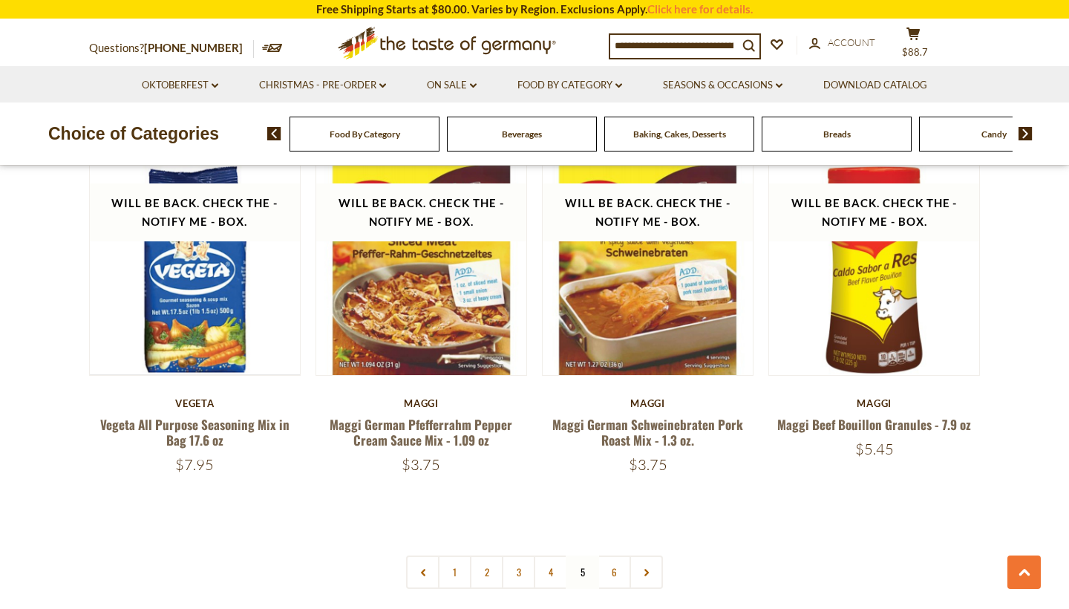
scroll to position [3348, 0]
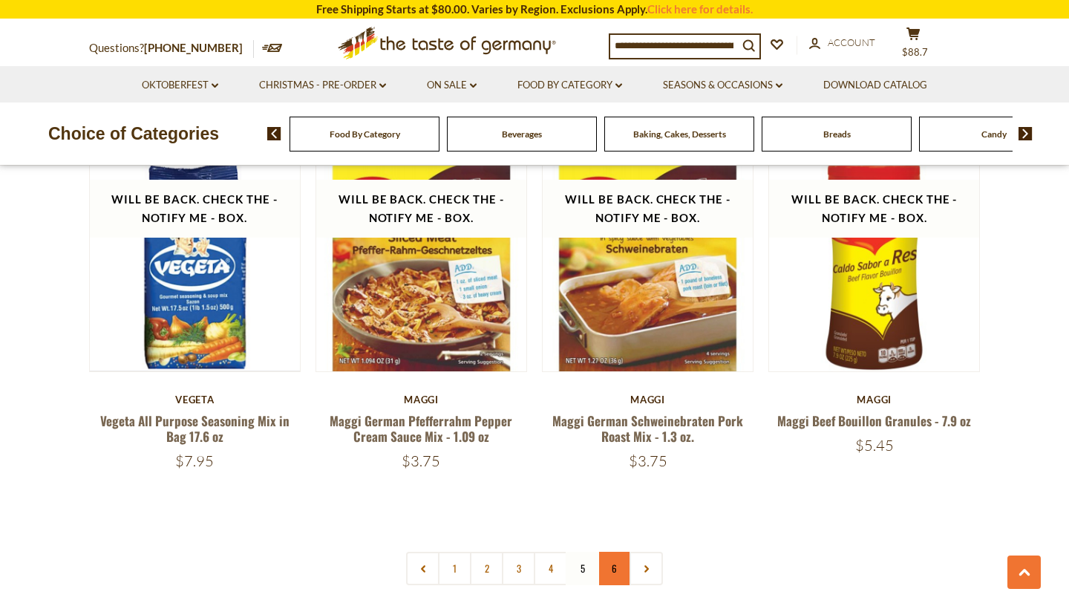
click at [602, 552] on link "6" at bounding box center [614, 568] width 33 height 33
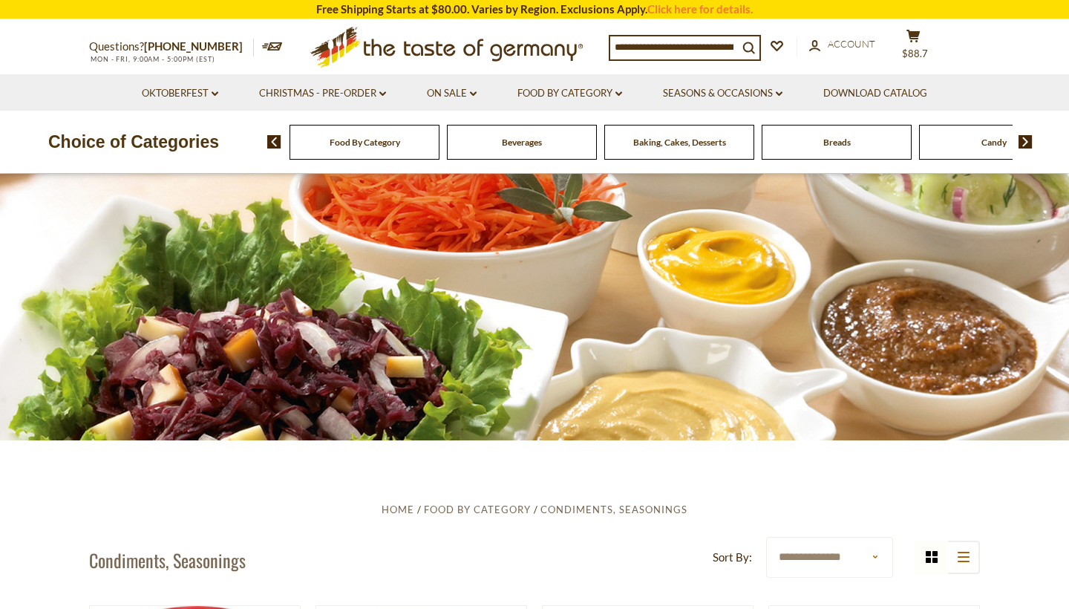
scroll to position [0, 0]
click at [691, 143] on span "Baking, Cakes, Desserts" at bounding box center [679, 142] width 93 height 11
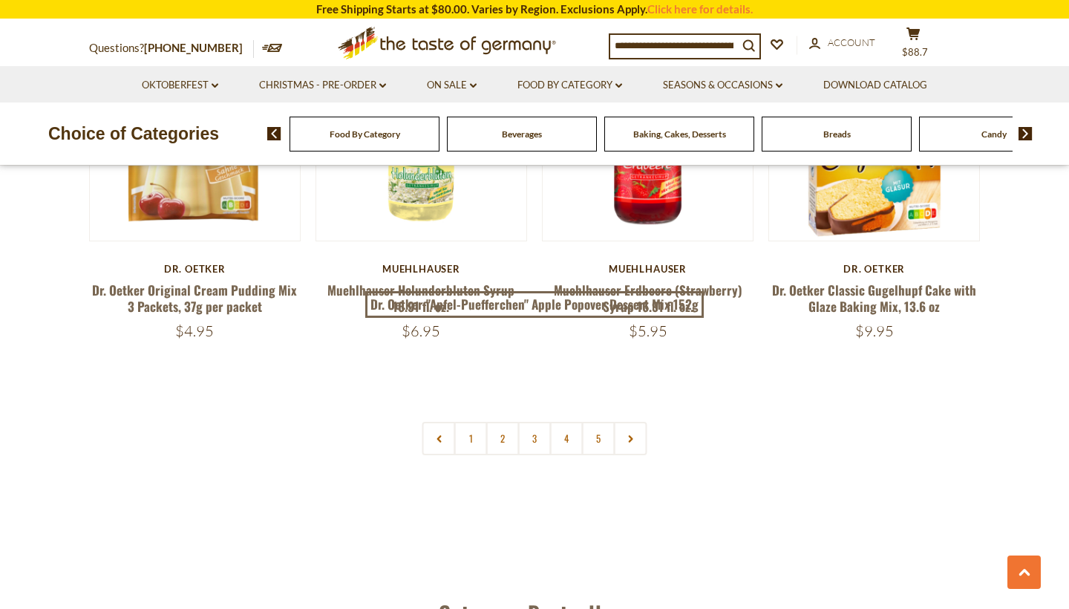
scroll to position [3440, 0]
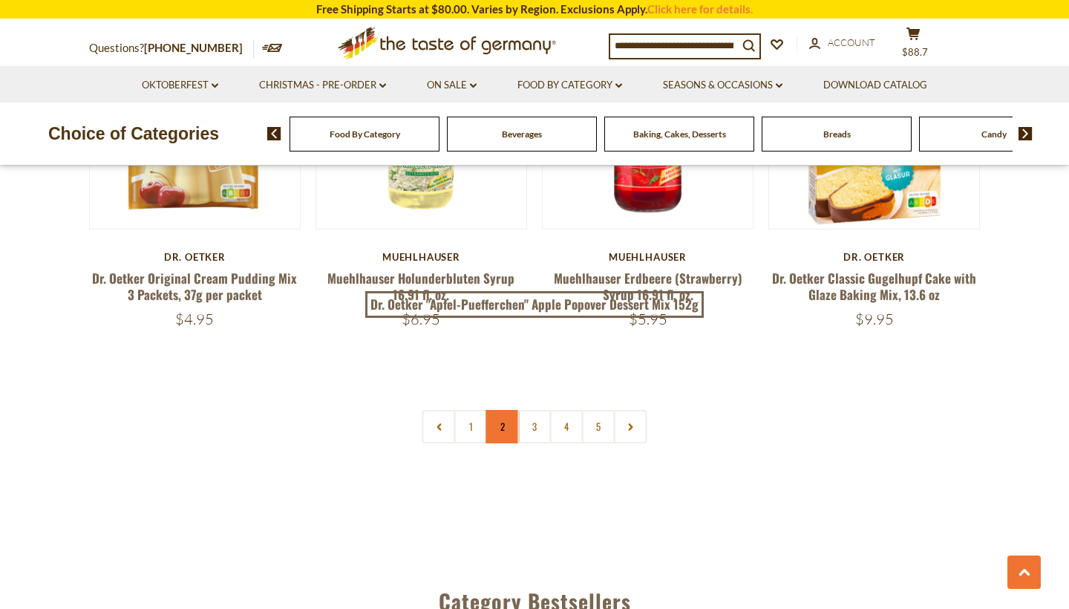
click at [506, 422] on link "2" at bounding box center [502, 426] width 33 height 33
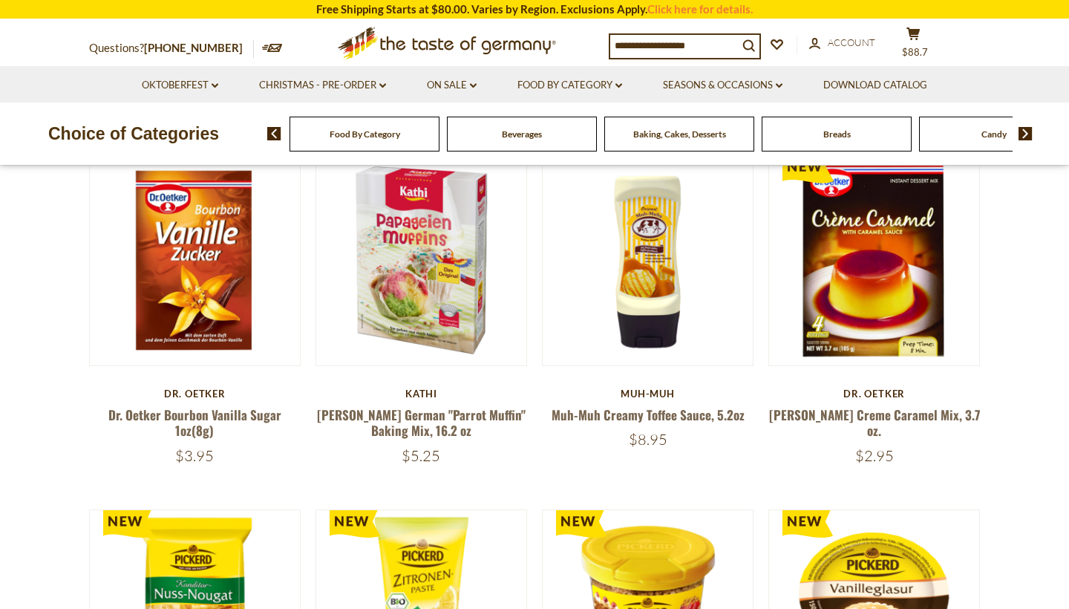
scroll to position [417, 0]
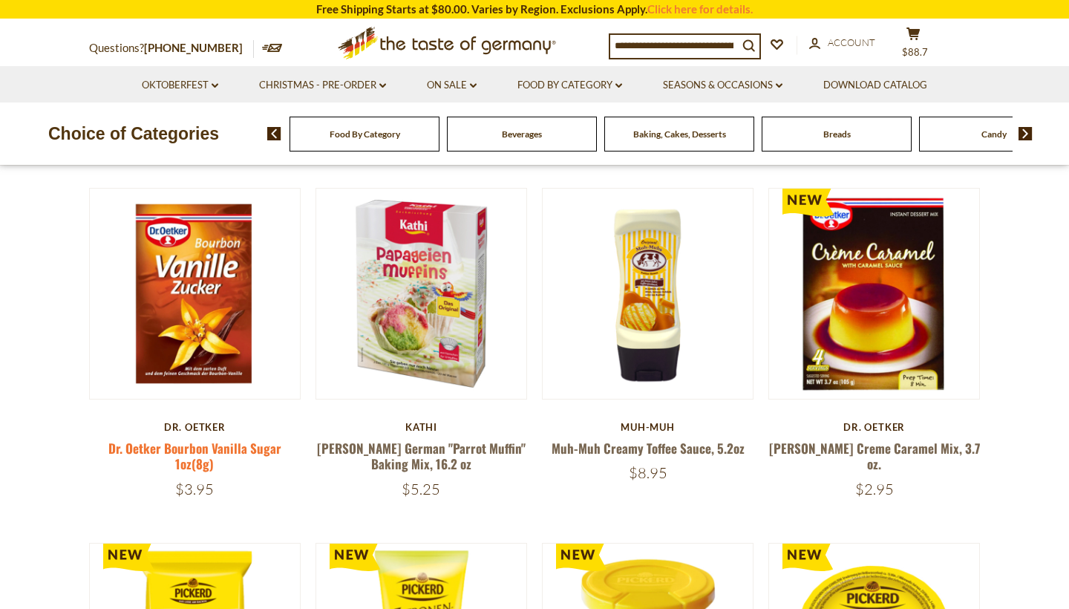
click at [174, 446] on link "Dr. Oetker Bourbon Vanilla Sugar 1oz(8g)" at bounding box center [194, 456] width 173 height 34
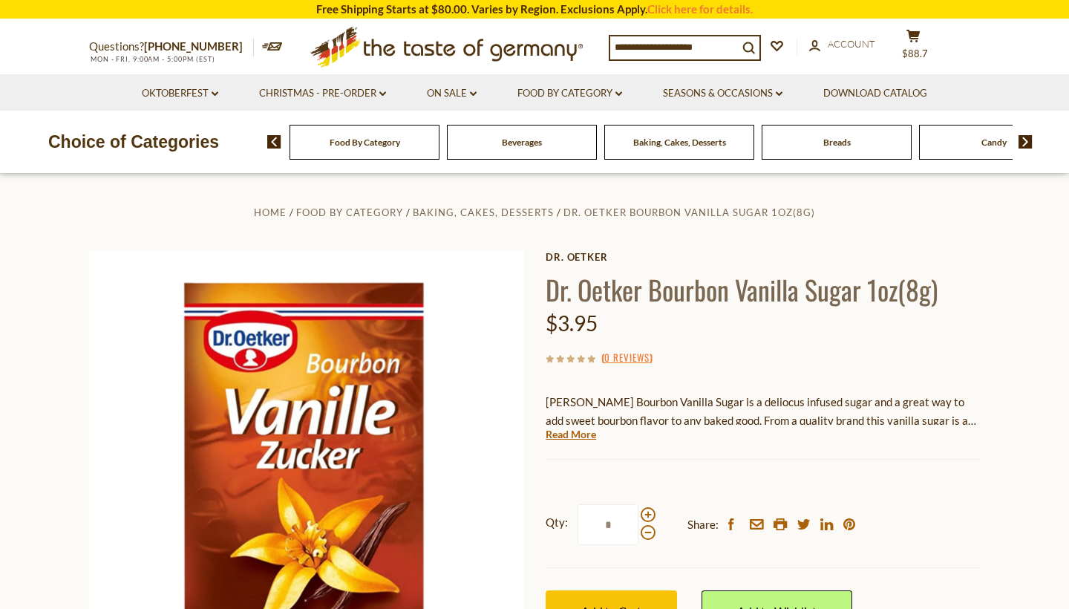
scroll to position [89, 0]
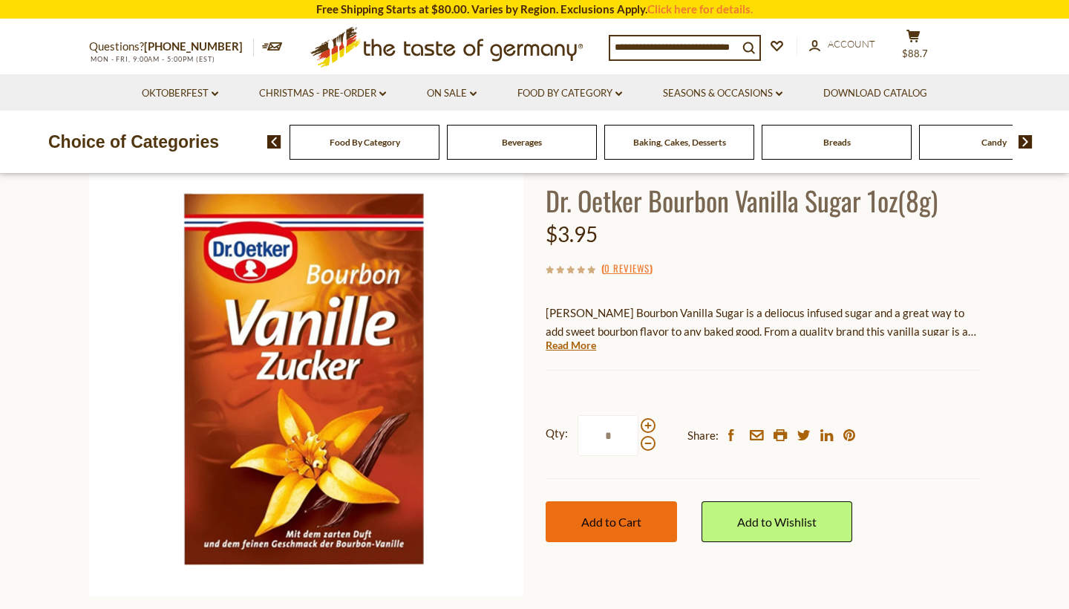
click at [593, 515] on span "Add to Cart" at bounding box center [611, 522] width 60 height 14
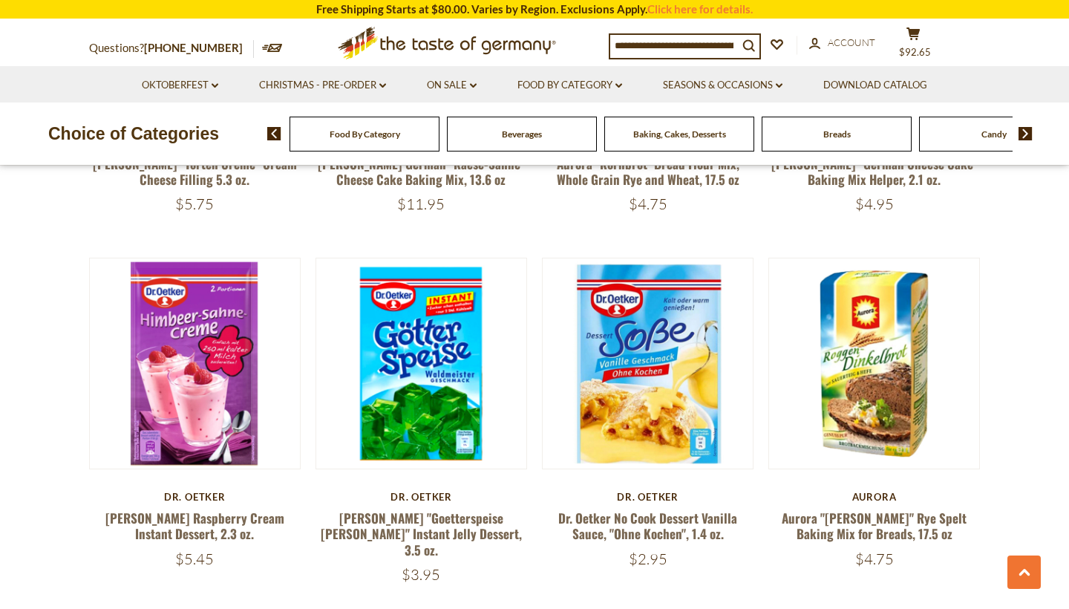
scroll to position [2156, 0]
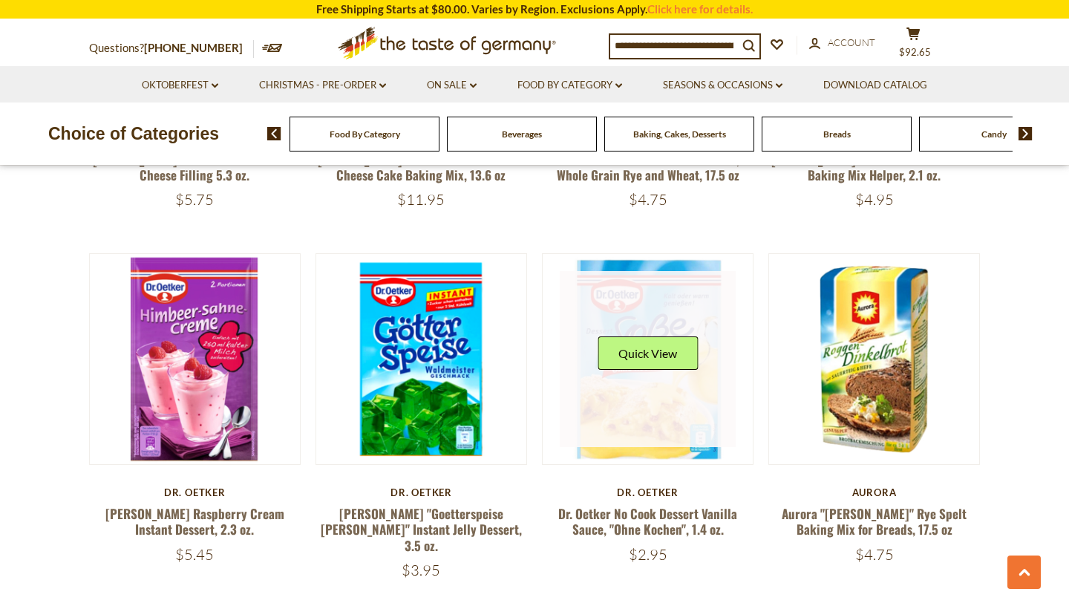
click at [661, 377] on link at bounding box center [648, 359] width 177 height 177
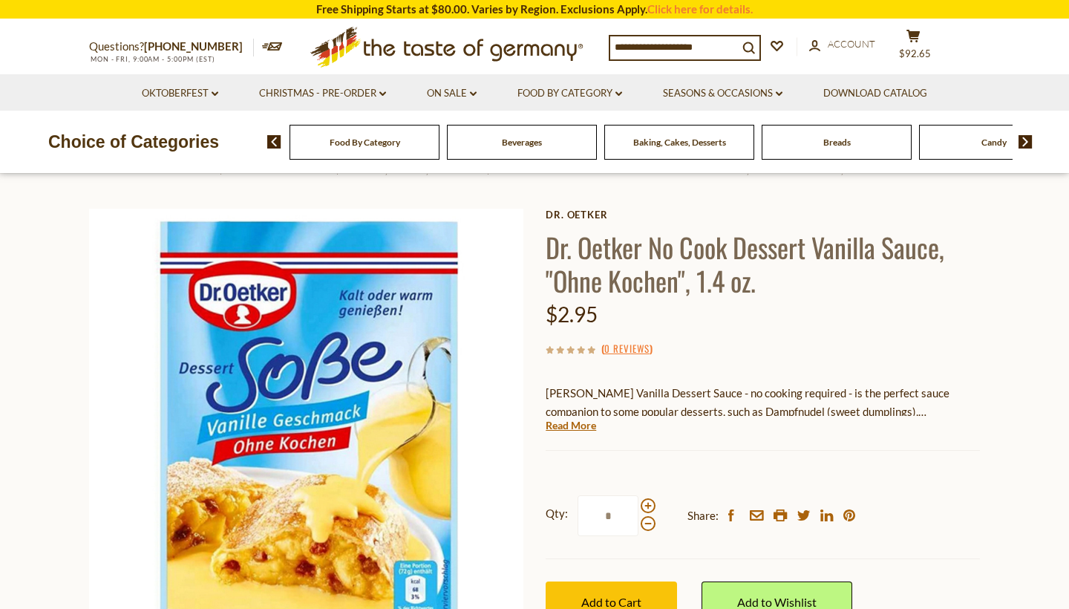
scroll to position [56, 0]
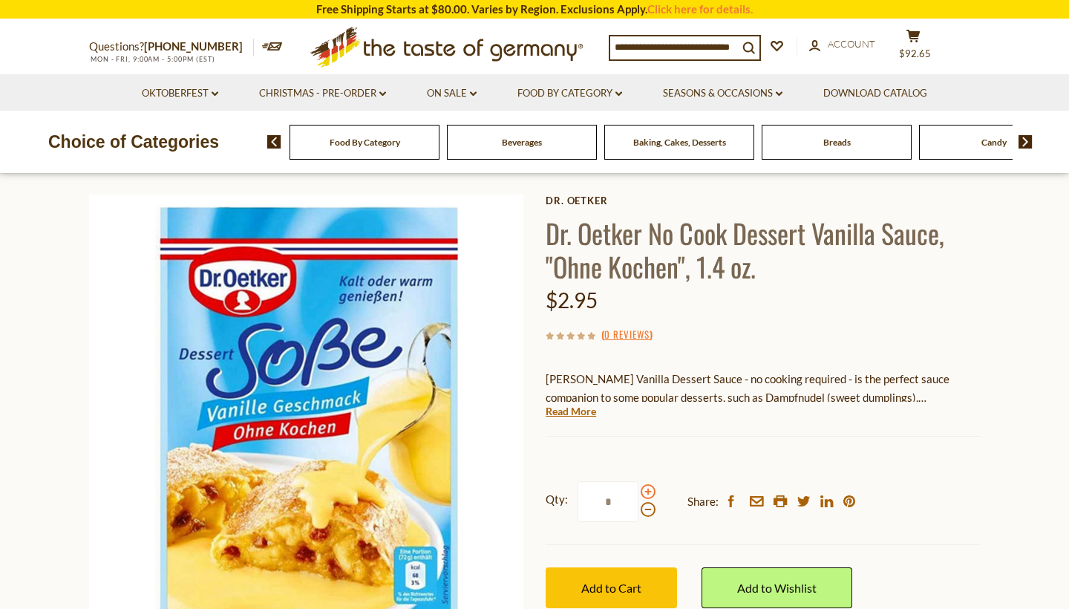
click at [647, 489] on span at bounding box center [648, 491] width 15 height 15
click at [639, 489] on input "*" at bounding box center [608, 501] width 61 height 41
click at [645, 503] on span at bounding box center [648, 509] width 15 height 15
click at [639, 503] on input "*" at bounding box center [608, 501] width 61 height 41
click at [647, 487] on span at bounding box center [648, 491] width 15 height 15
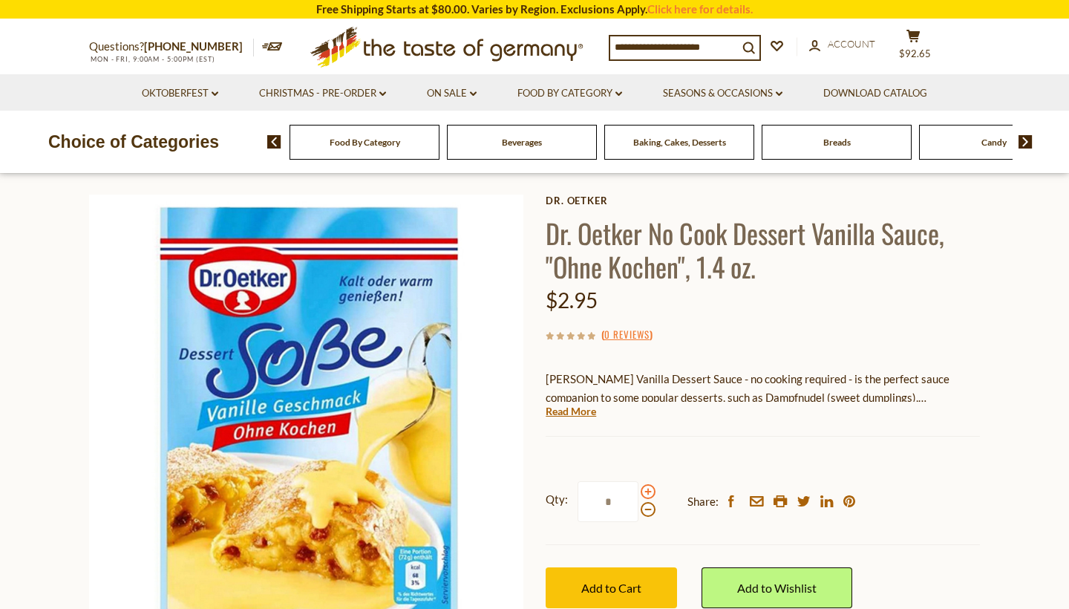
click at [639, 487] on input "*" at bounding box center [608, 501] width 61 height 41
type input "*"
click at [622, 581] on span "Add to Cart" at bounding box center [611, 588] width 60 height 14
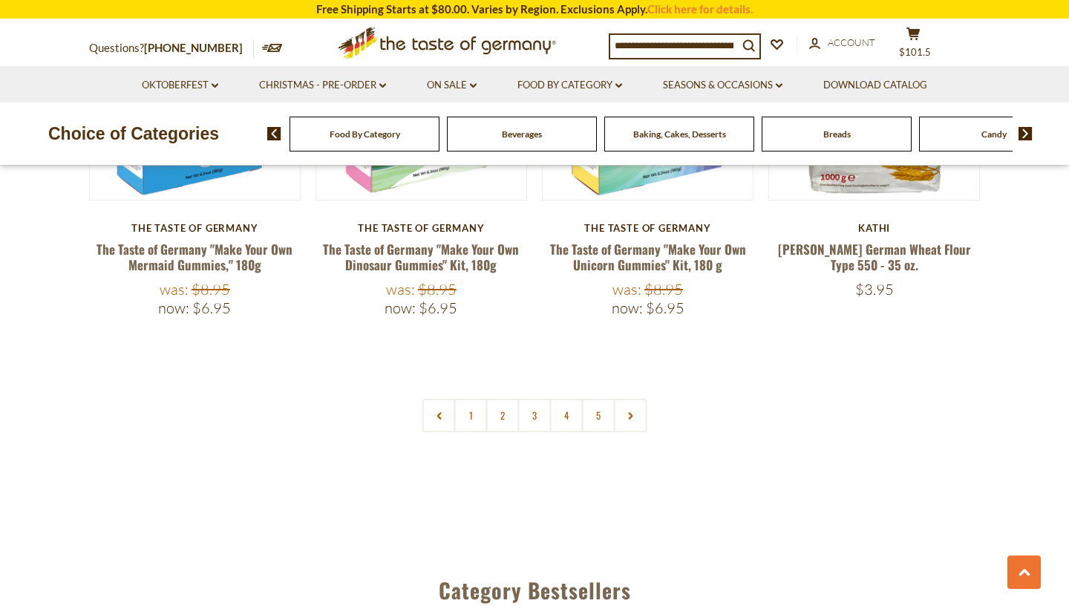
scroll to position [3460, 0]
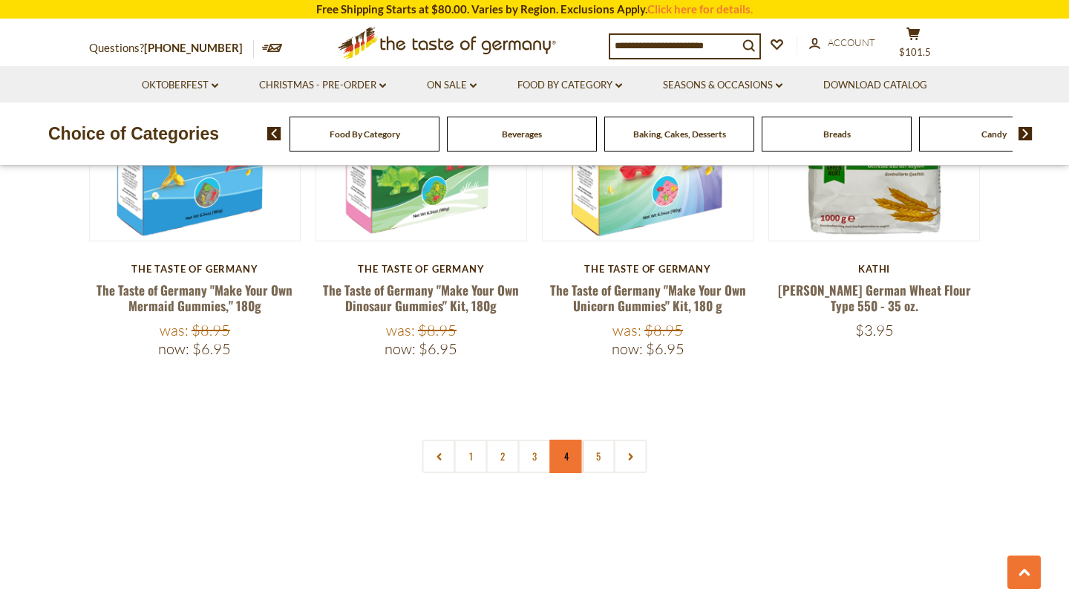
click at [562, 440] on link "4" at bounding box center [566, 456] width 33 height 33
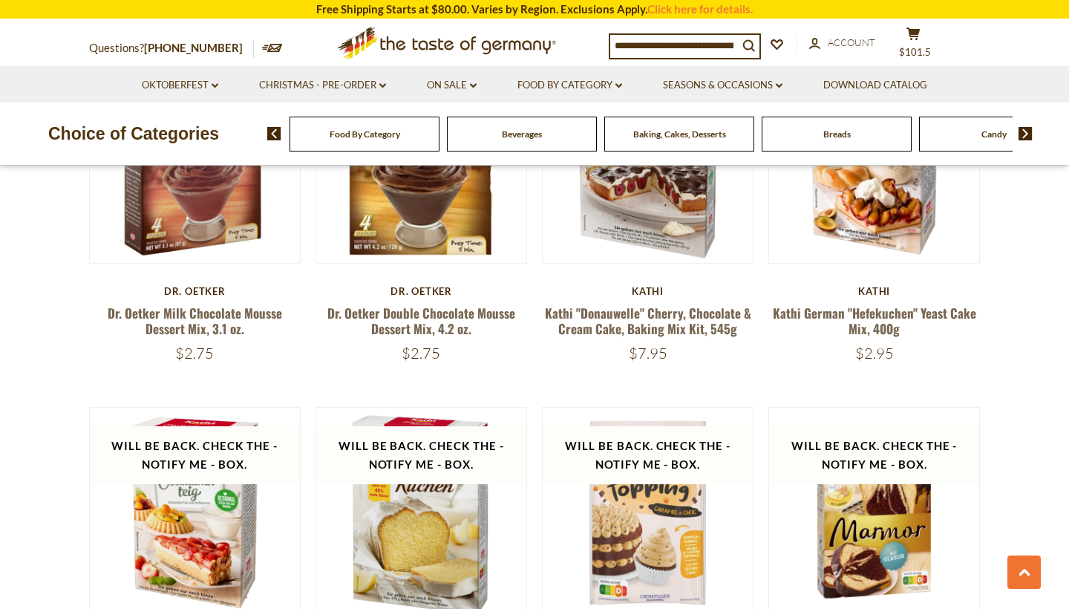
scroll to position [908, 0]
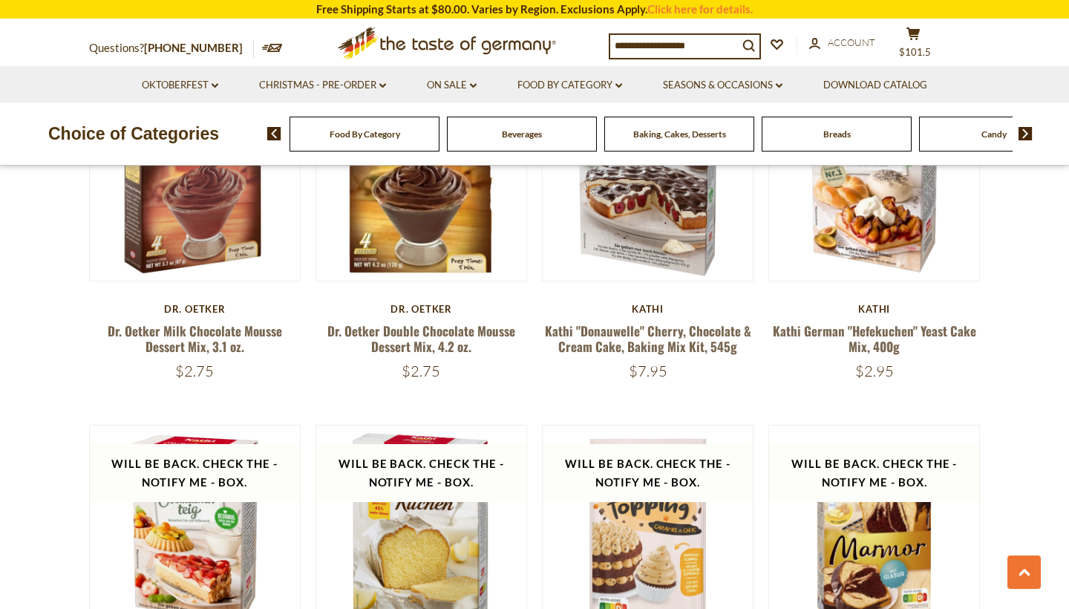
click at [440, 139] on div "Beverages" at bounding box center [365, 134] width 150 height 35
click at [535, 130] on span "Beverages" at bounding box center [522, 133] width 40 height 11
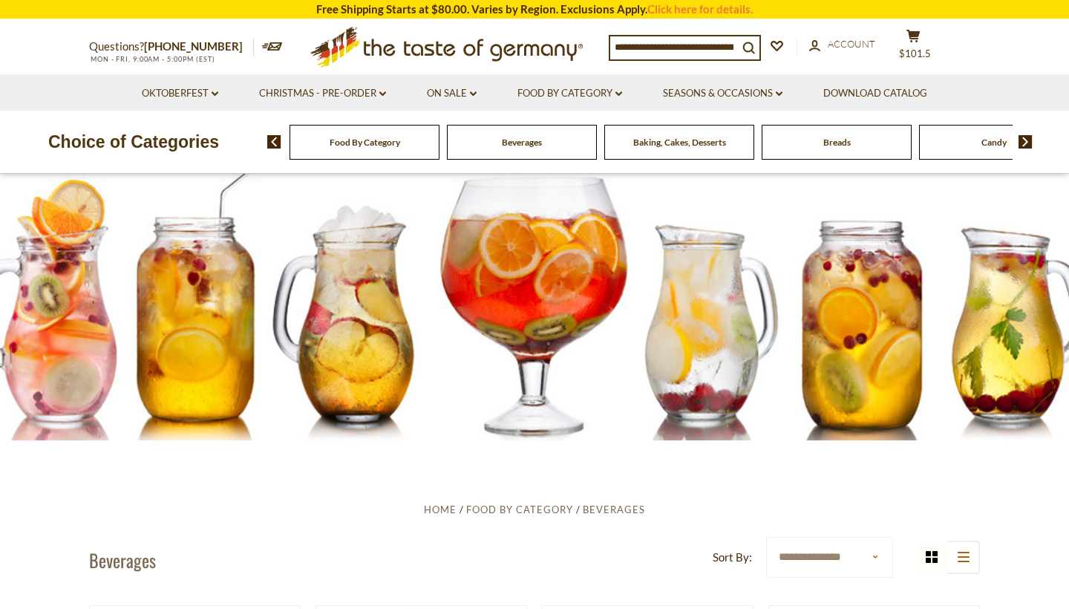
click at [440, 148] on div "Breads" at bounding box center [365, 142] width 150 height 35
click at [440, 134] on div "Breads" at bounding box center [365, 142] width 150 height 35
click at [839, 143] on span "Breads" at bounding box center [837, 142] width 27 height 11
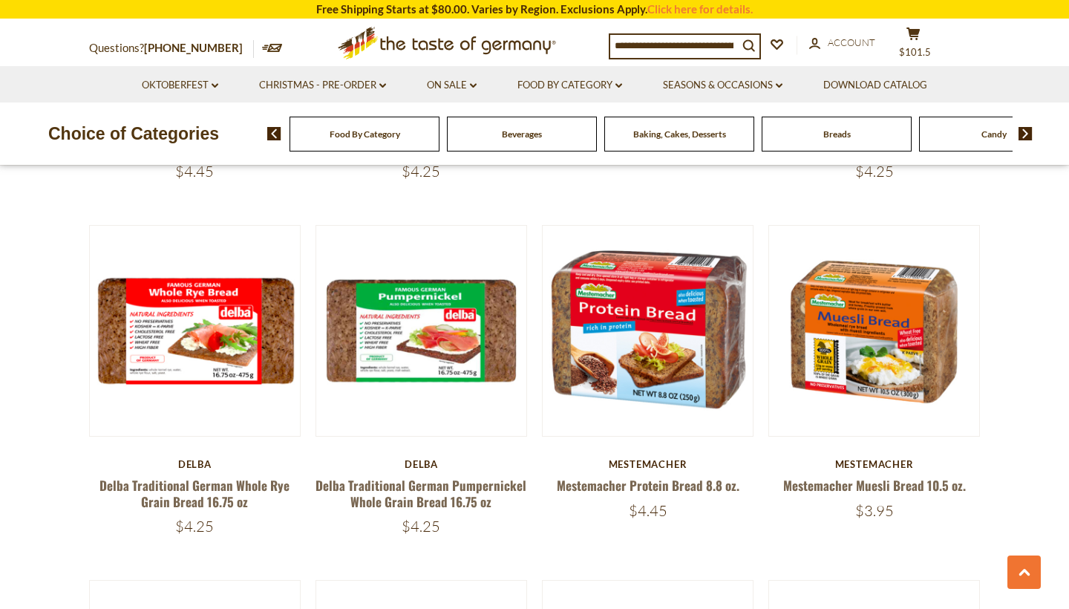
scroll to position [2517, 0]
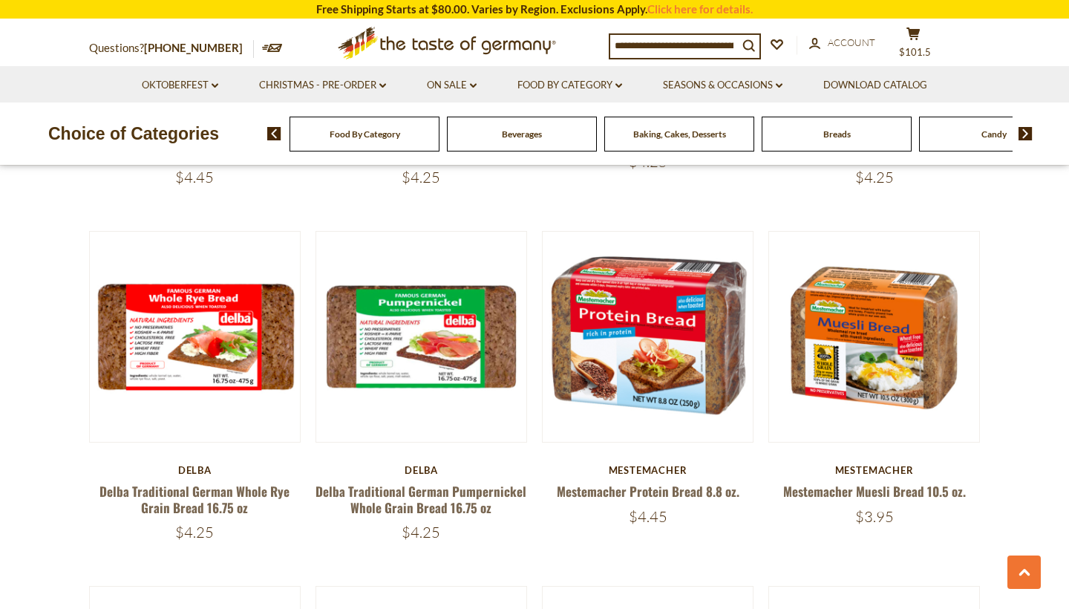
click at [440, 137] on div "Candy" at bounding box center [365, 134] width 150 height 35
click at [994, 130] on span "Candy" at bounding box center [994, 133] width 25 height 11
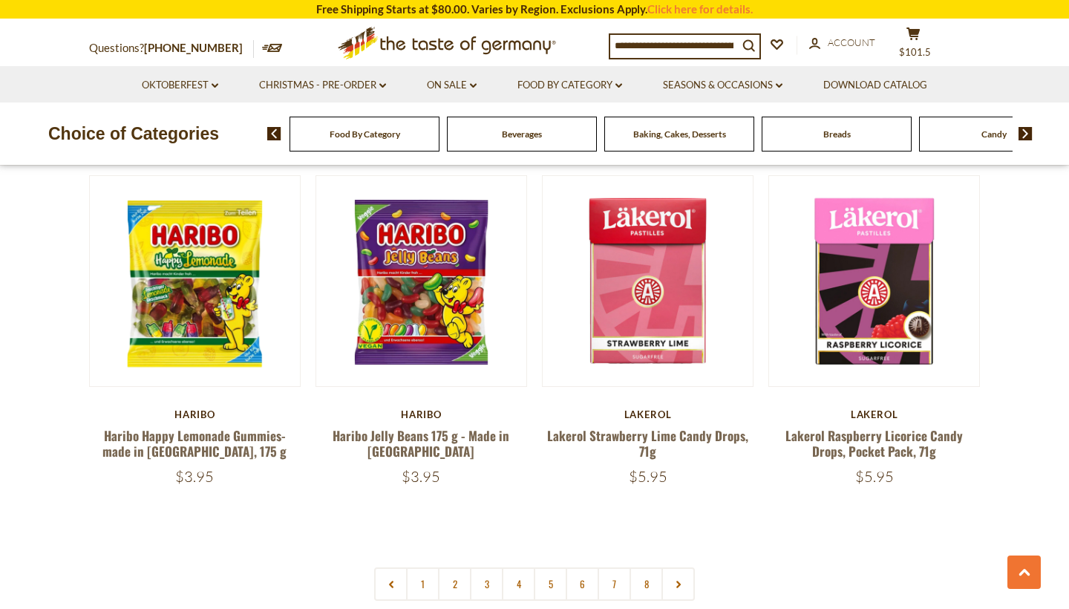
scroll to position [3399, 0]
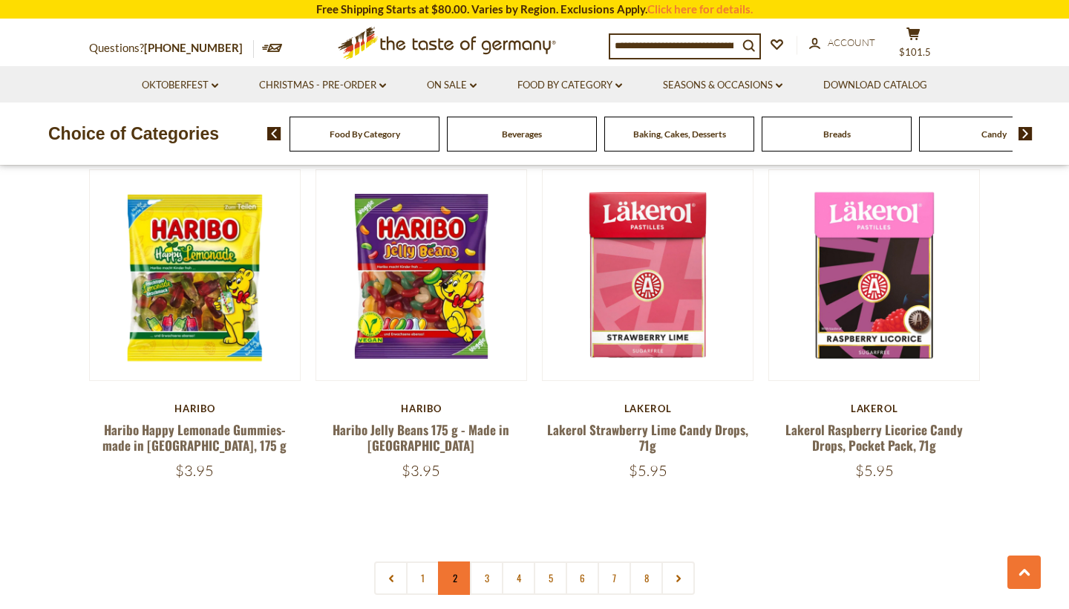
click at [459, 561] on link "2" at bounding box center [454, 577] width 33 height 33
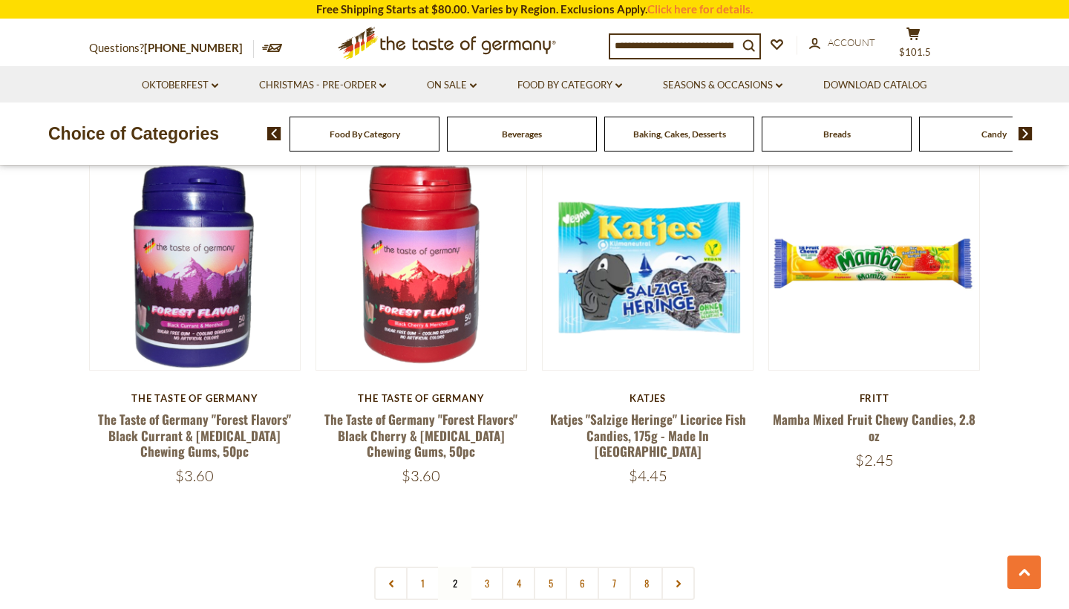
scroll to position [3362, 0]
click at [483, 566] on link "3" at bounding box center [486, 582] width 33 height 33
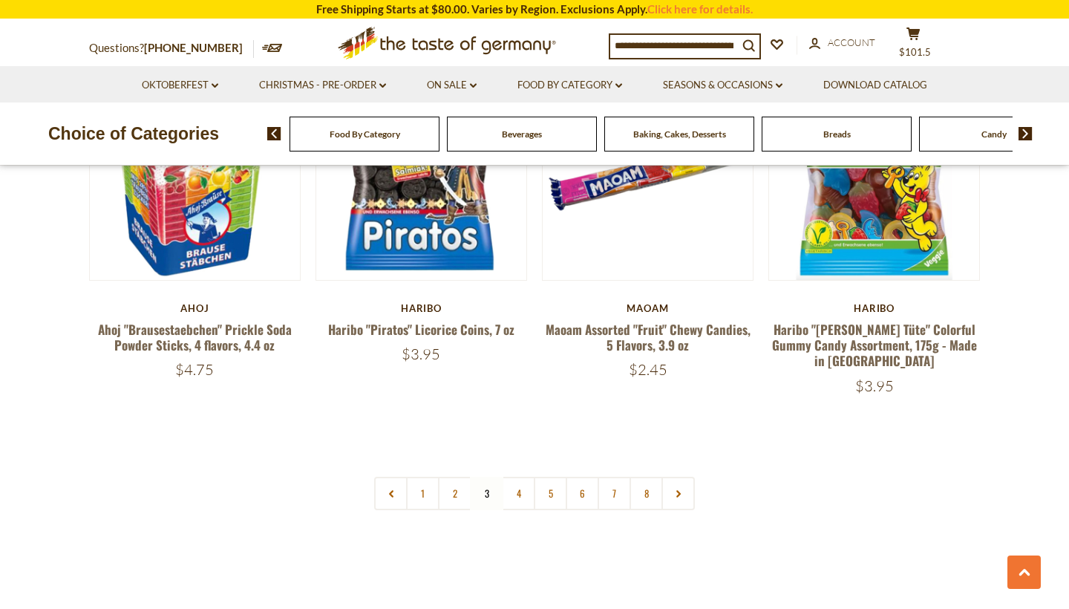
scroll to position [3421, 0]
click at [518, 476] on link "4" at bounding box center [518, 492] width 33 height 33
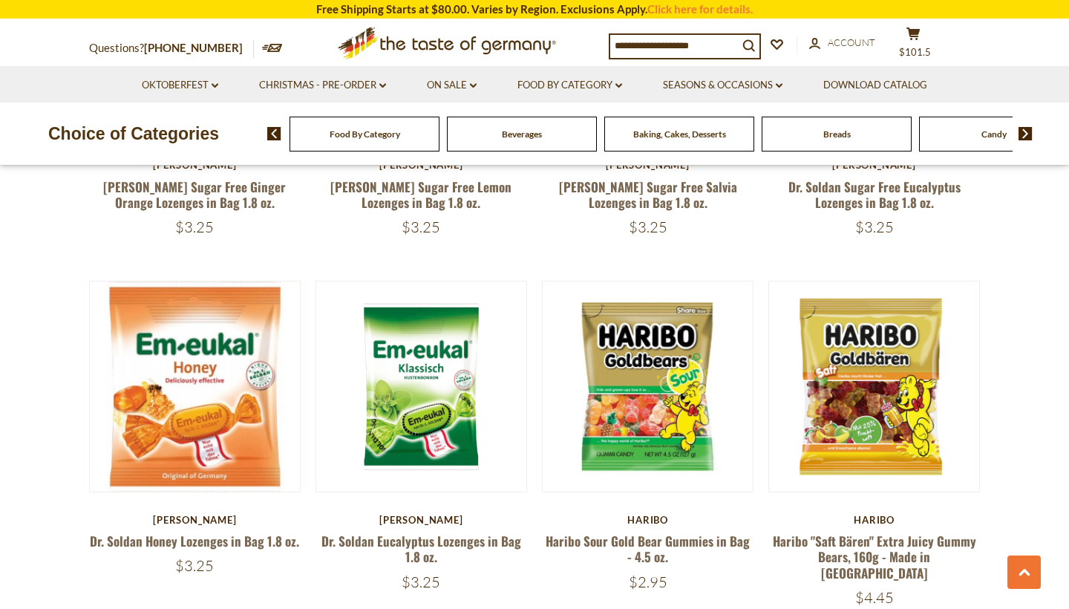
scroll to position [2895, 0]
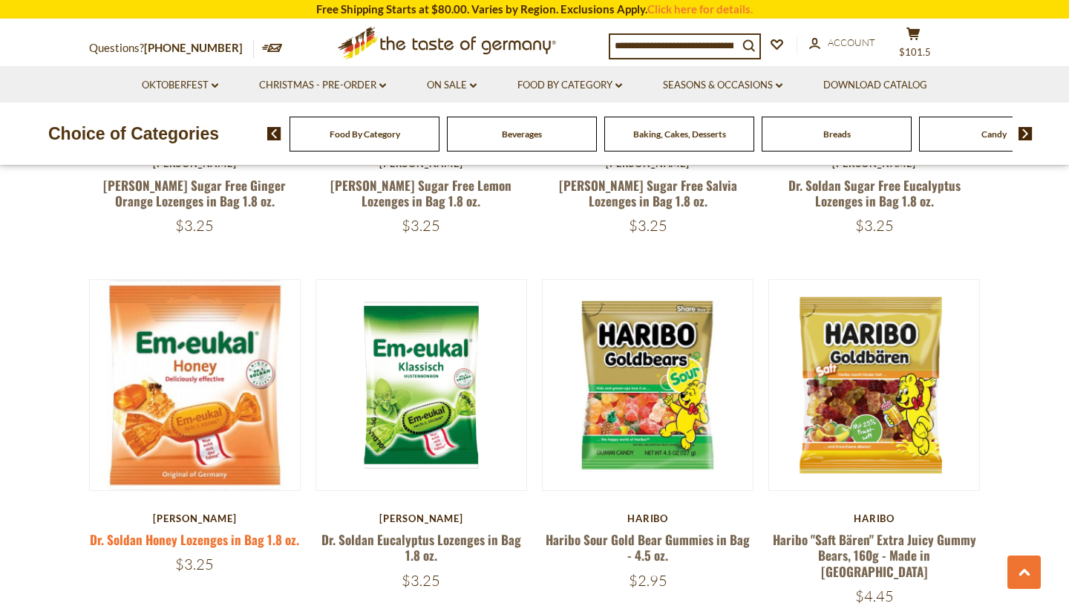
click at [241, 530] on link "Dr. Soldan Honey Lozenges in Bag 1.8 oz." at bounding box center [194, 539] width 209 height 19
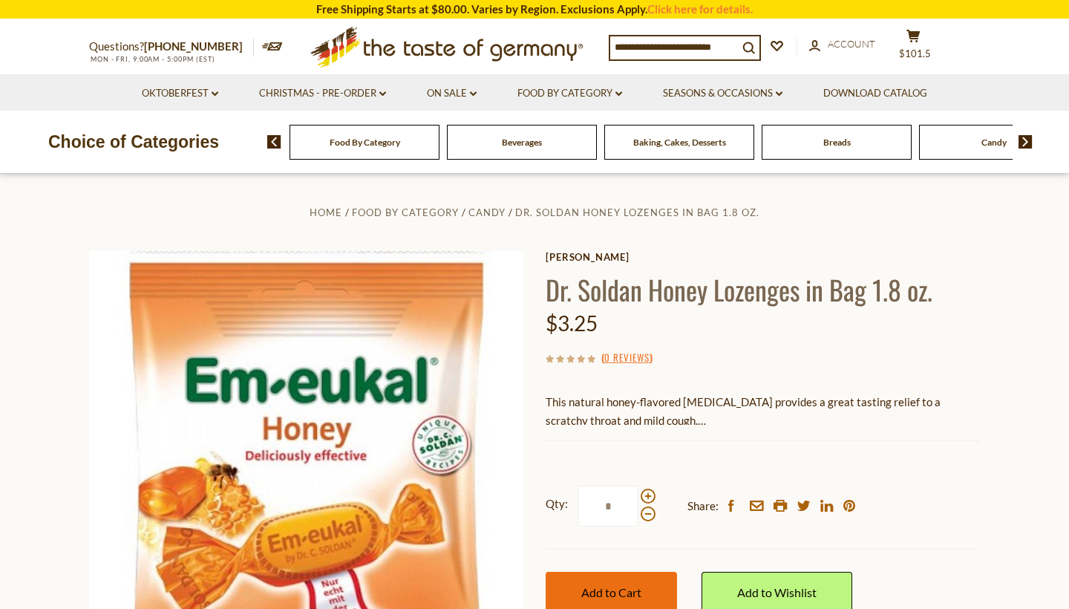
click at [604, 586] on span "Add to Cart" at bounding box center [611, 592] width 60 height 14
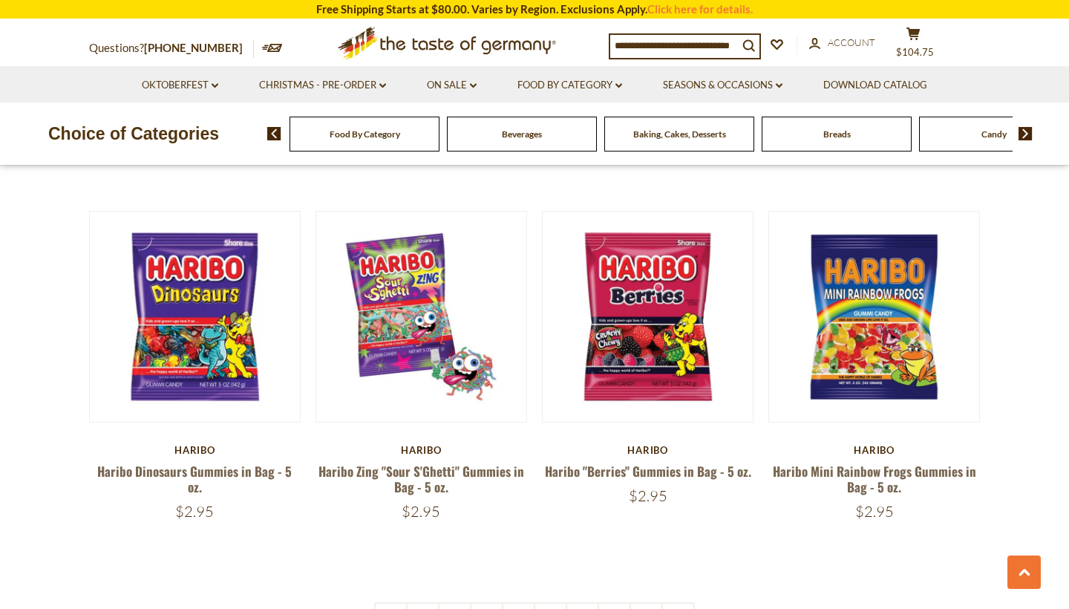
scroll to position [3336, 0]
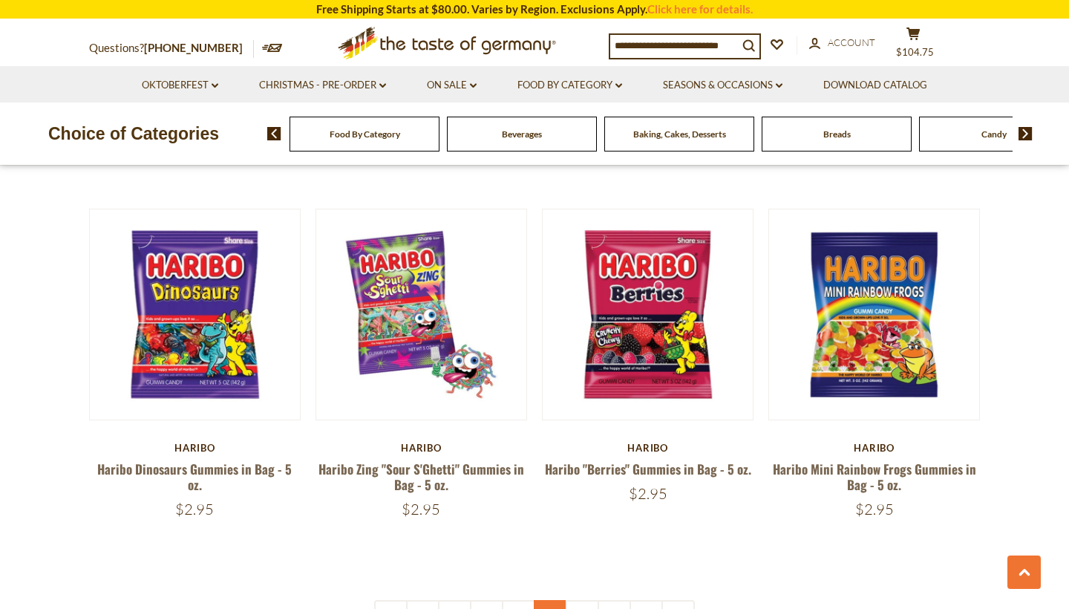
click at [549, 600] on link "5" at bounding box center [550, 616] width 33 height 33
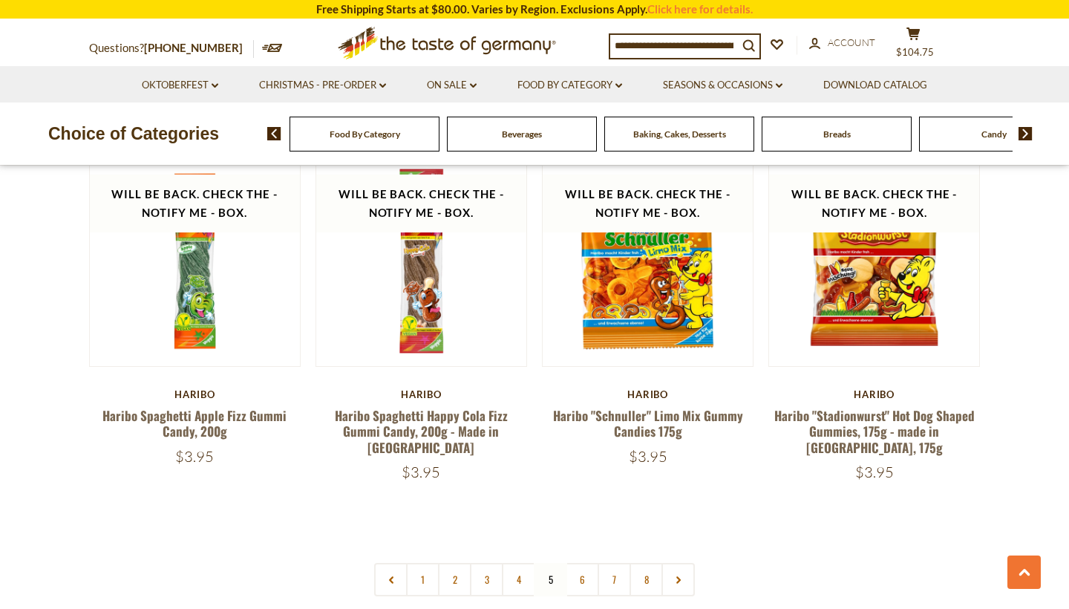
scroll to position [3352, 0]
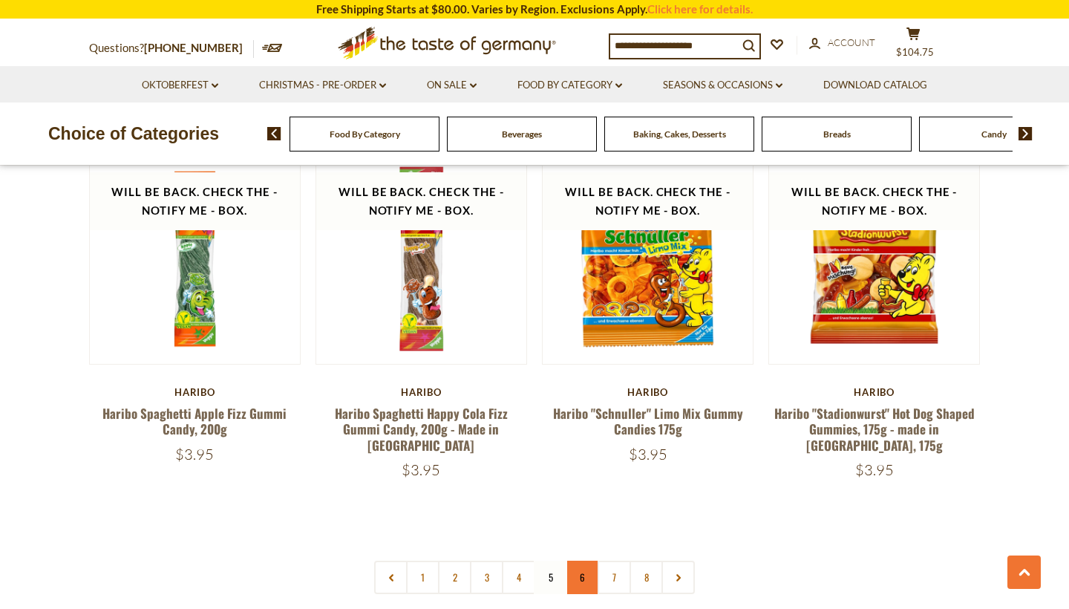
click at [584, 561] on link "6" at bounding box center [582, 577] width 33 height 33
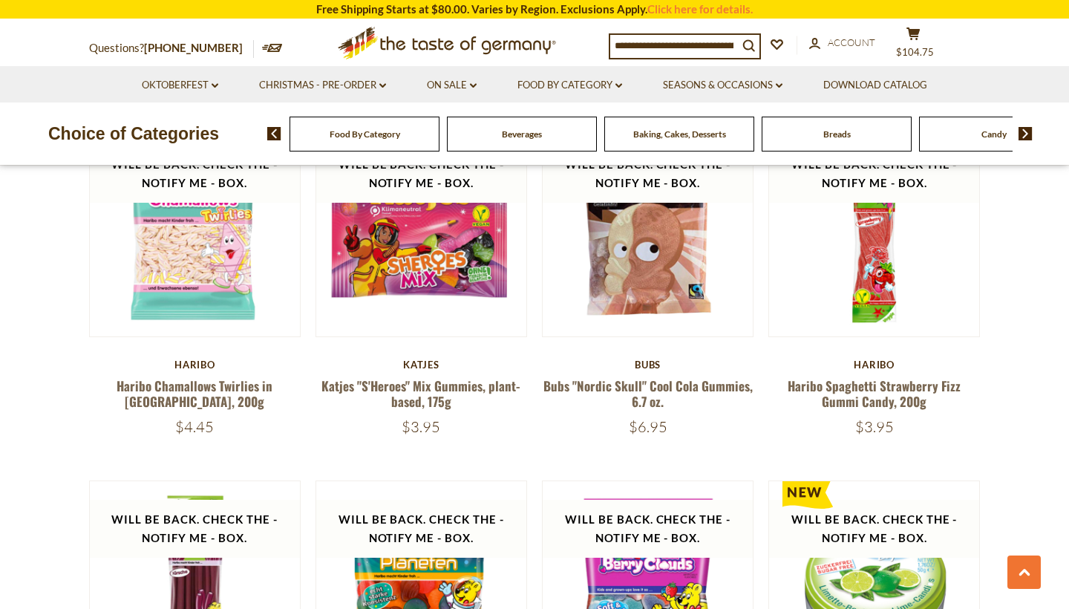
scroll to position [1569, 0]
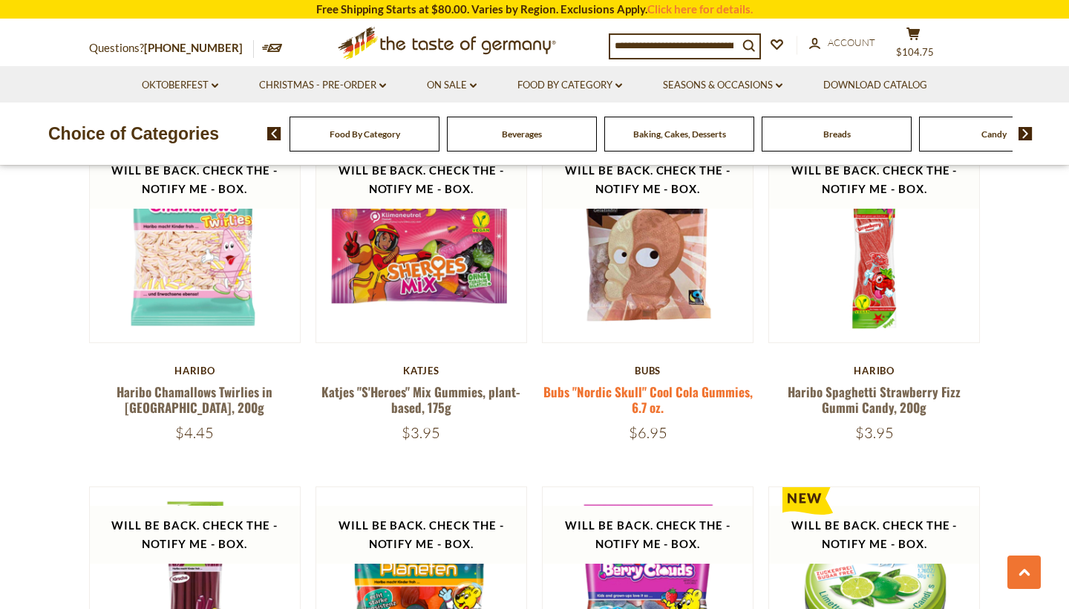
click at [649, 382] on link "Bubs "Nordic Skull" Cool Cola Gummies, 6.7 oz." at bounding box center [648, 399] width 209 height 34
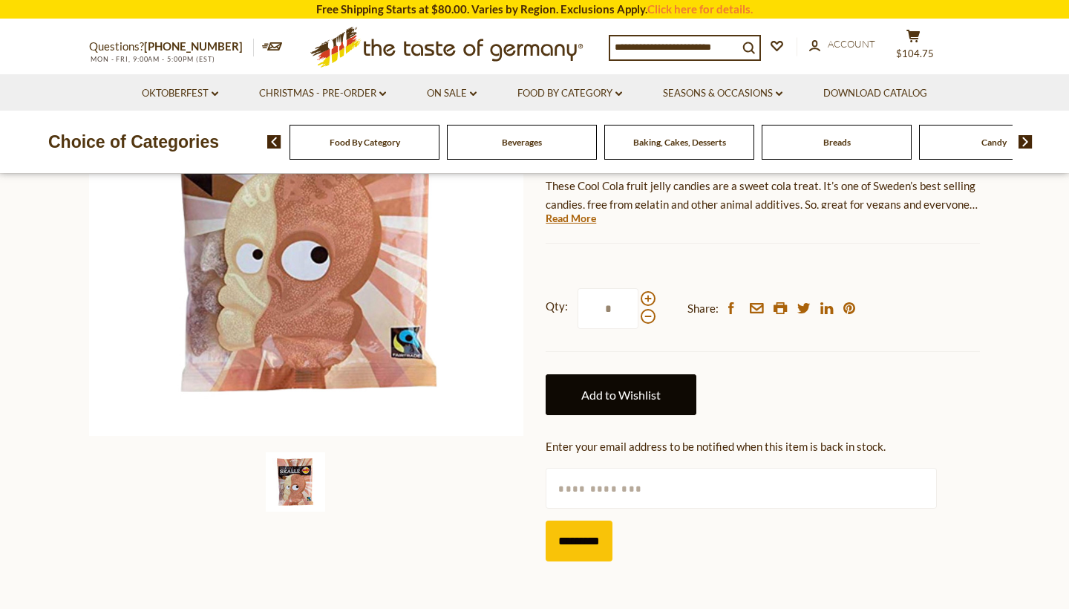
scroll to position [251, 0]
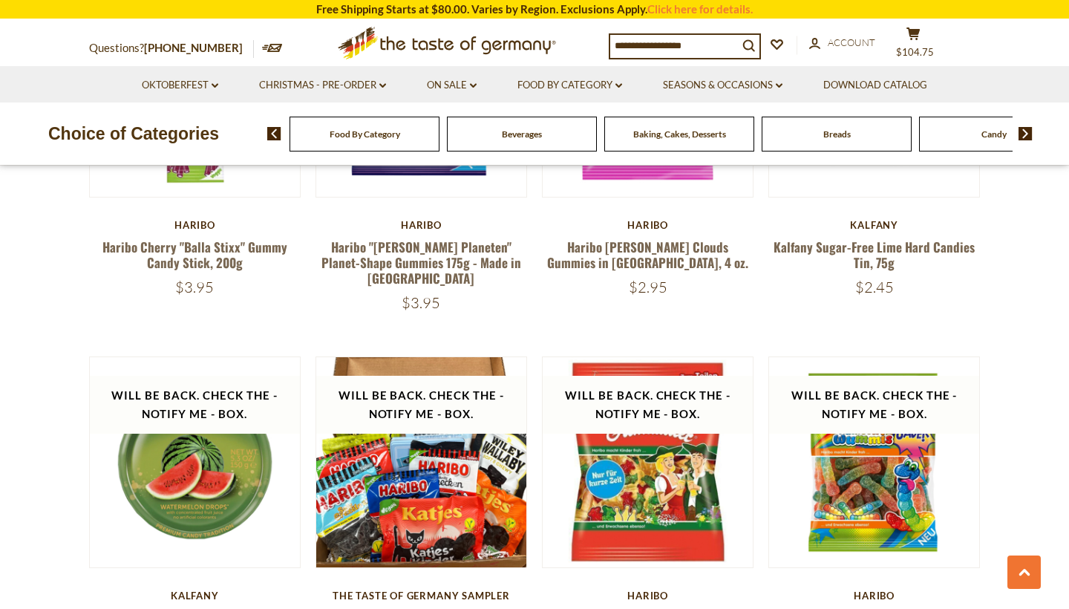
scroll to position [2070, 0]
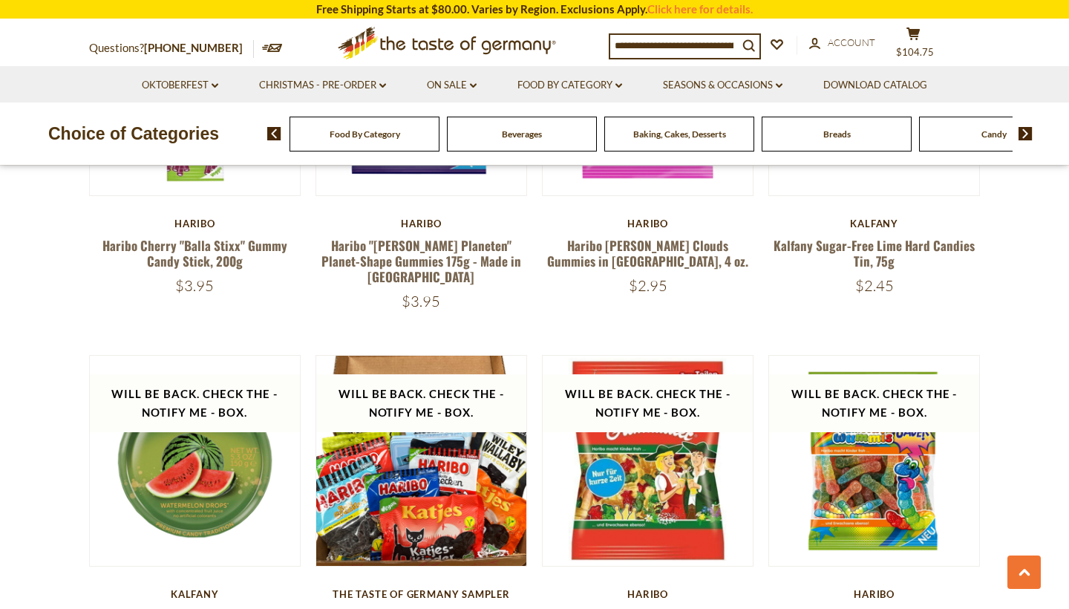
click at [1026, 133] on img at bounding box center [1026, 133] width 14 height 13
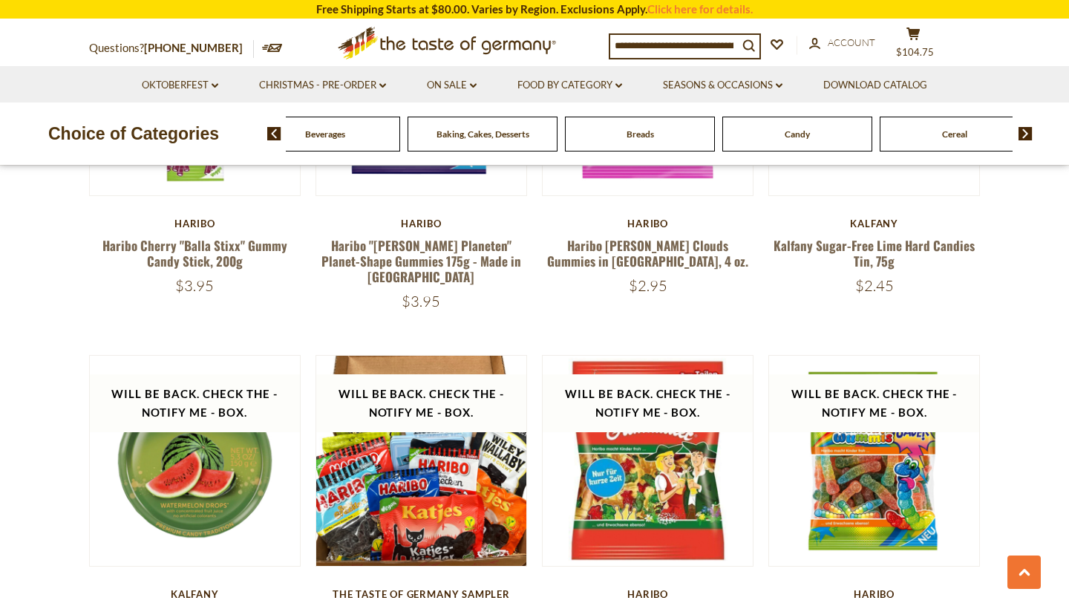
click at [1026, 133] on img at bounding box center [1026, 133] width 14 height 13
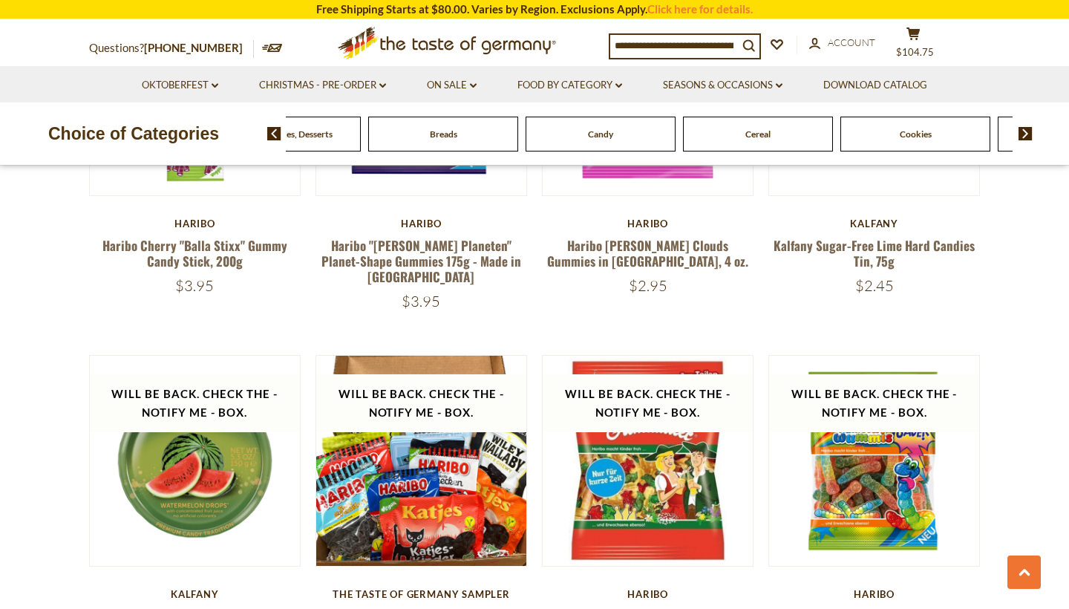
click at [919, 130] on span "Cookies" at bounding box center [916, 133] width 32 height 11
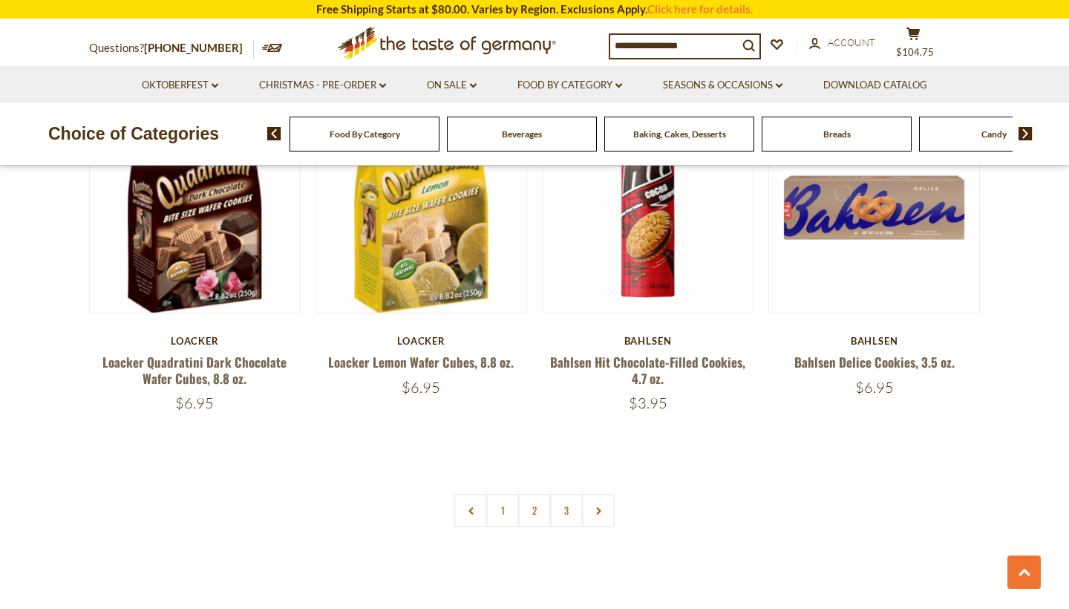
scroll to position [3376, 0]
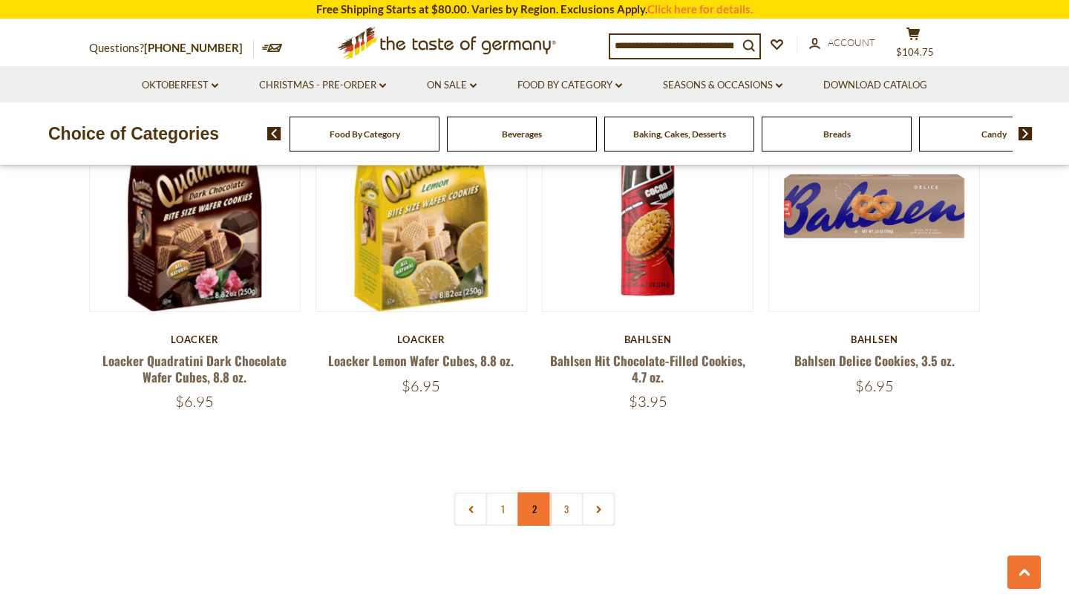
click at [538, 508] on link "2" at bounding box center [534, 508] width 33 height 33
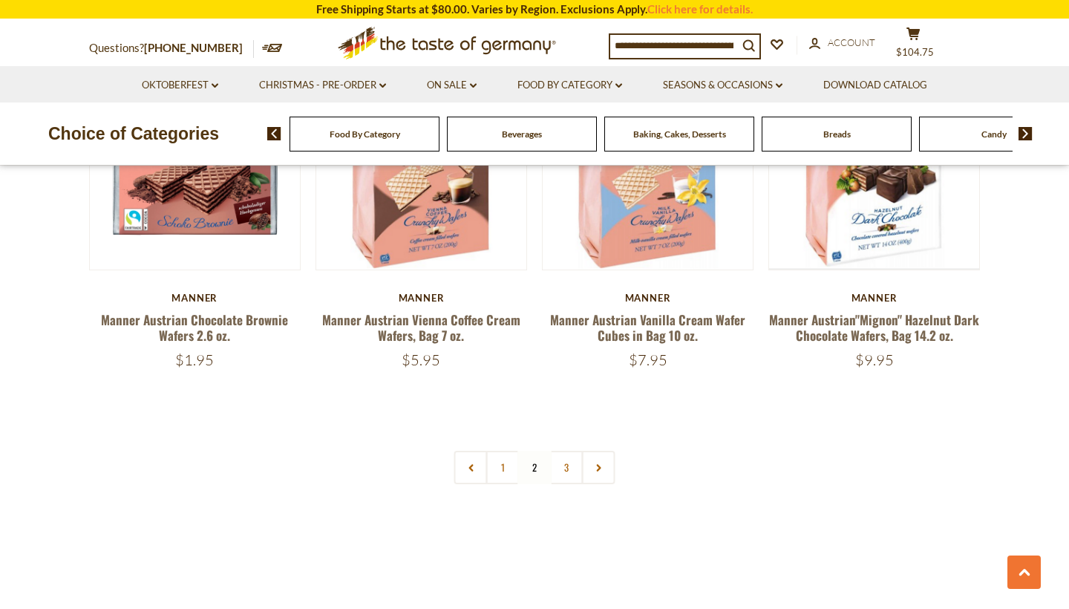
scroll to position [3417, 0]
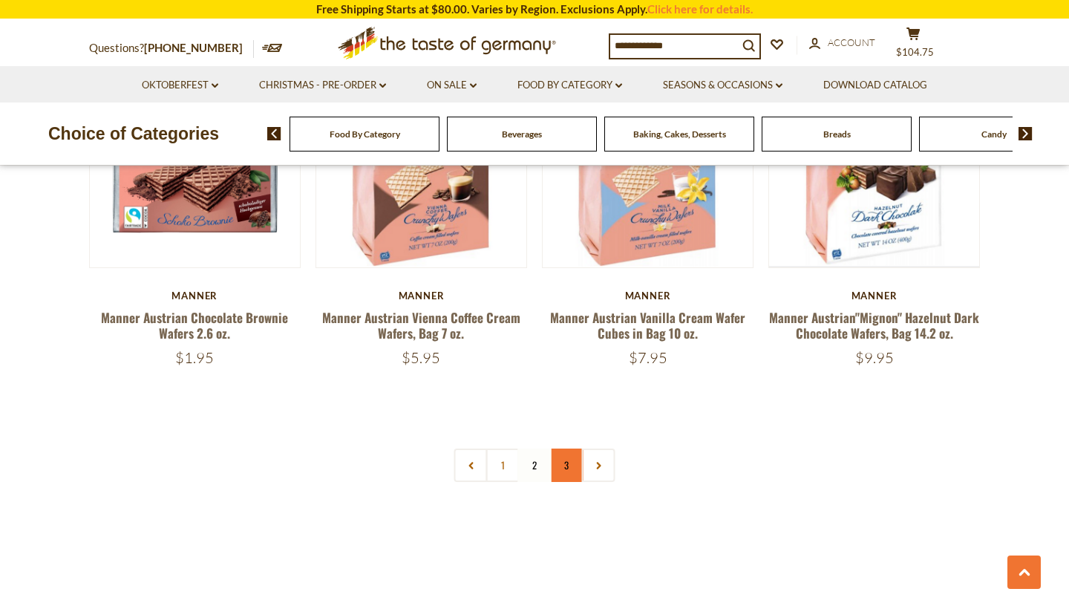
click at [566, 449] on link "3" at bounding box center [566, 465] width 33 height 33
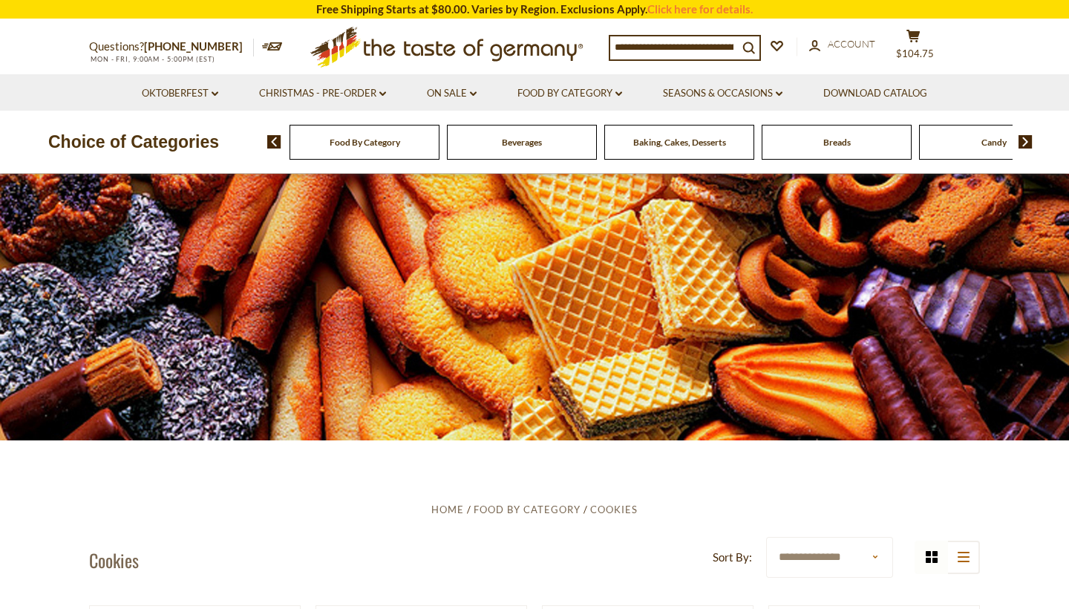
scroll to position [0, 0]
click at [918, 46] on button "cart $104.75" at bounding box center [913, 47] width 45 height 37
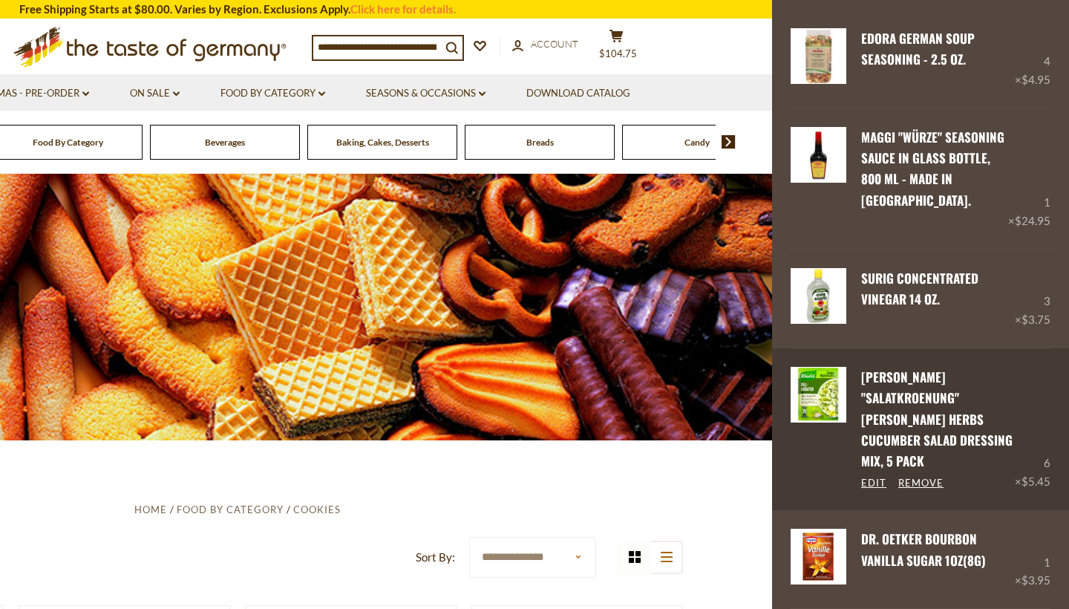
scroll to position [69, 0]
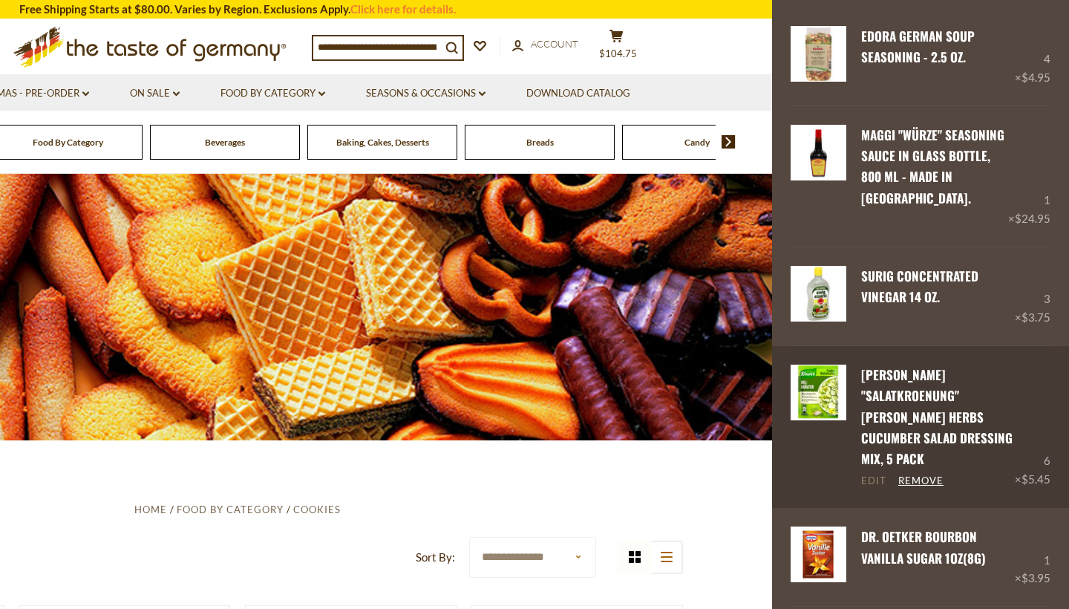
click at [870, 475] on link "Edit" at bounding box center [873, 481] width 25 height 13
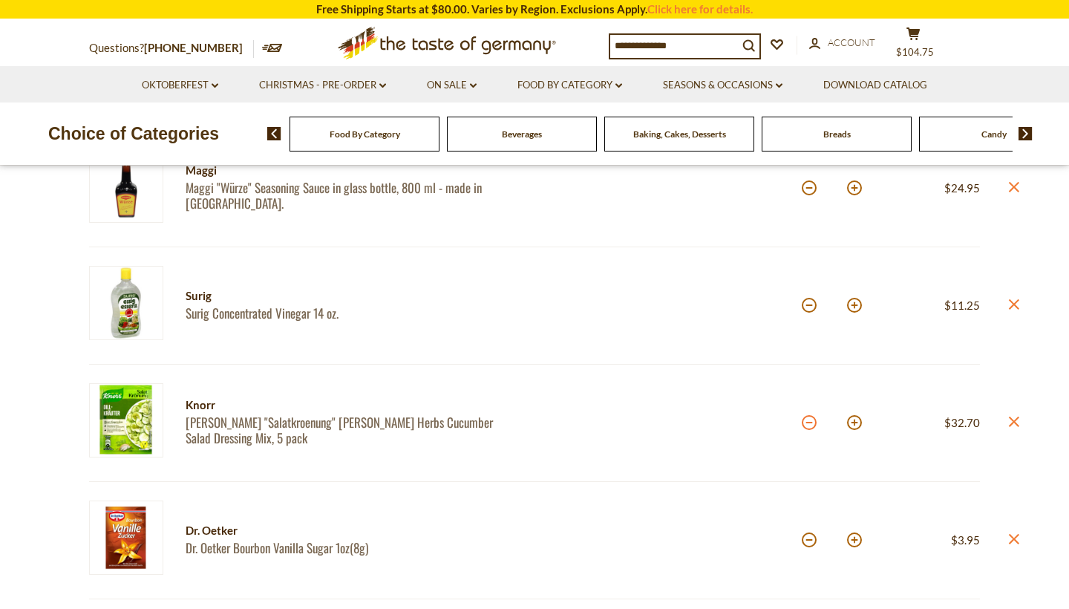
click at [808, 422] on button at bounding box center [809, 422] width 15 height 15
type input "*"
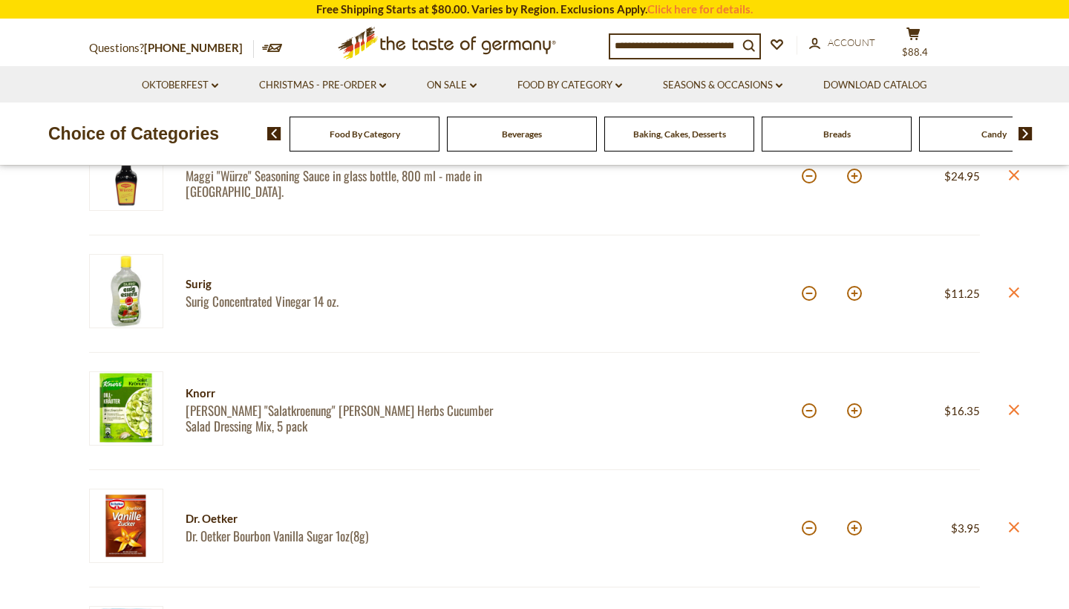
scroll to position [365, 0]
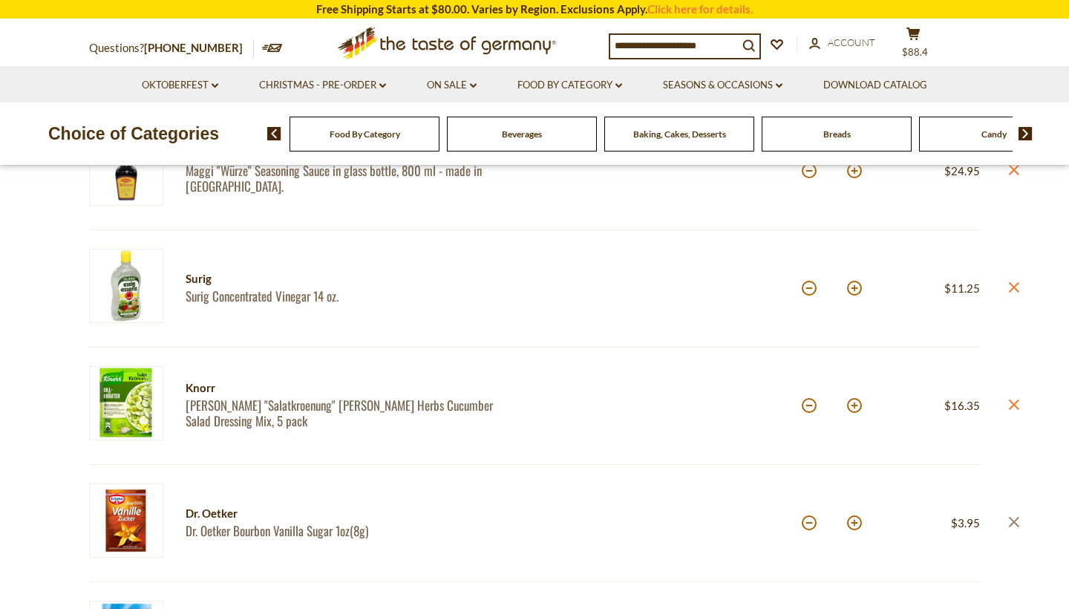
click at [1013, 517] on icon at bounding box center [1014, 521] width 10 height 10
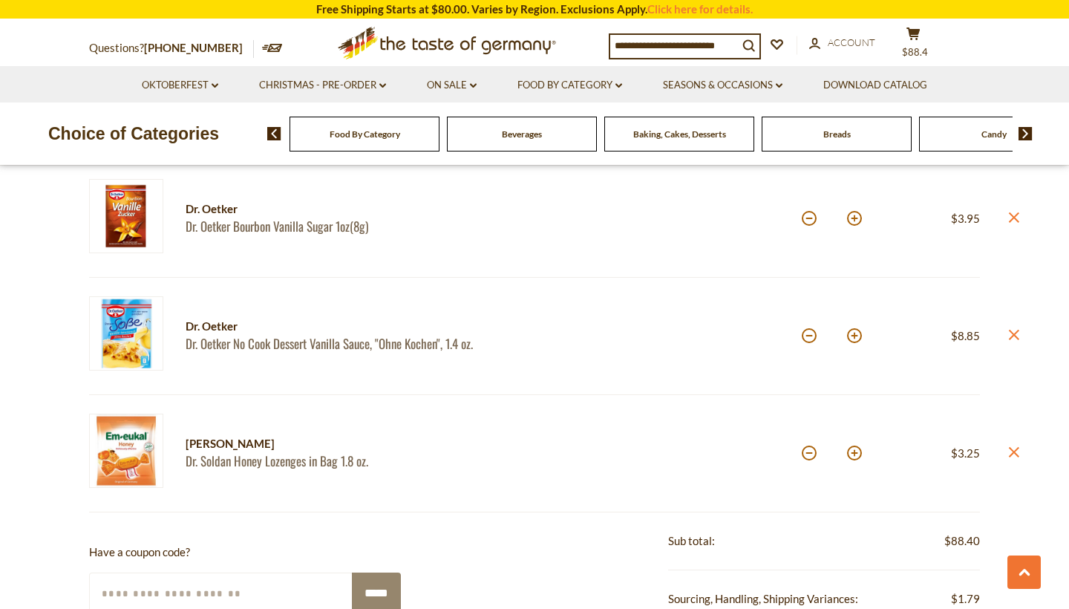
scroll to position [670, 0]
click at [811, 332] on button at bounding box center [809, 334] width 15 height 15
type input "*"
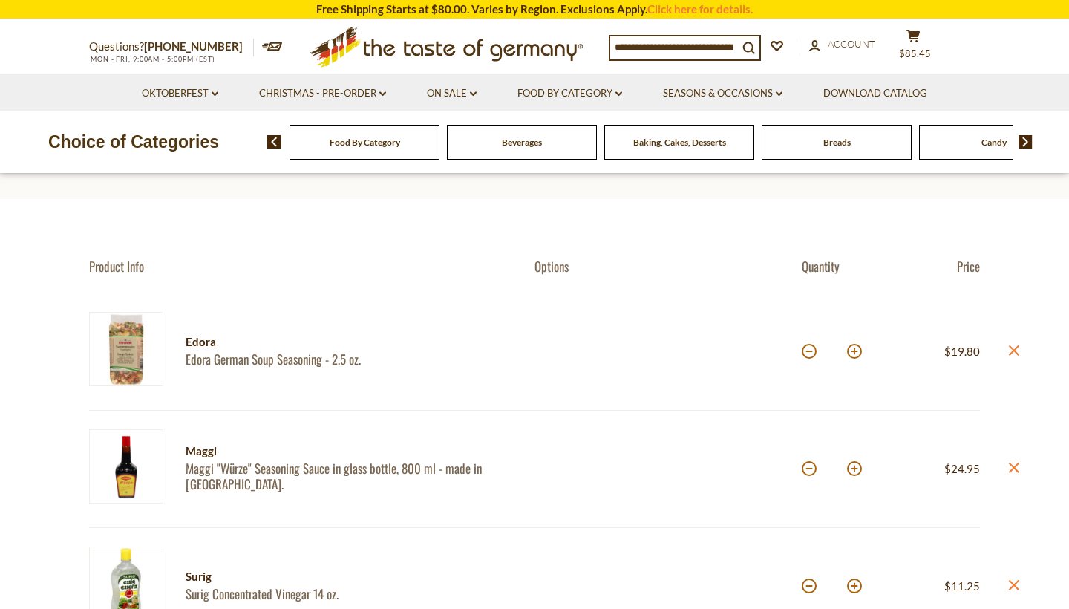
scroll to position [65, 0]
click at [359, 93] on link "Christmas - PRE-ORDER dropdown_arrow" at bounding box center [322, 93] width 127 height 16
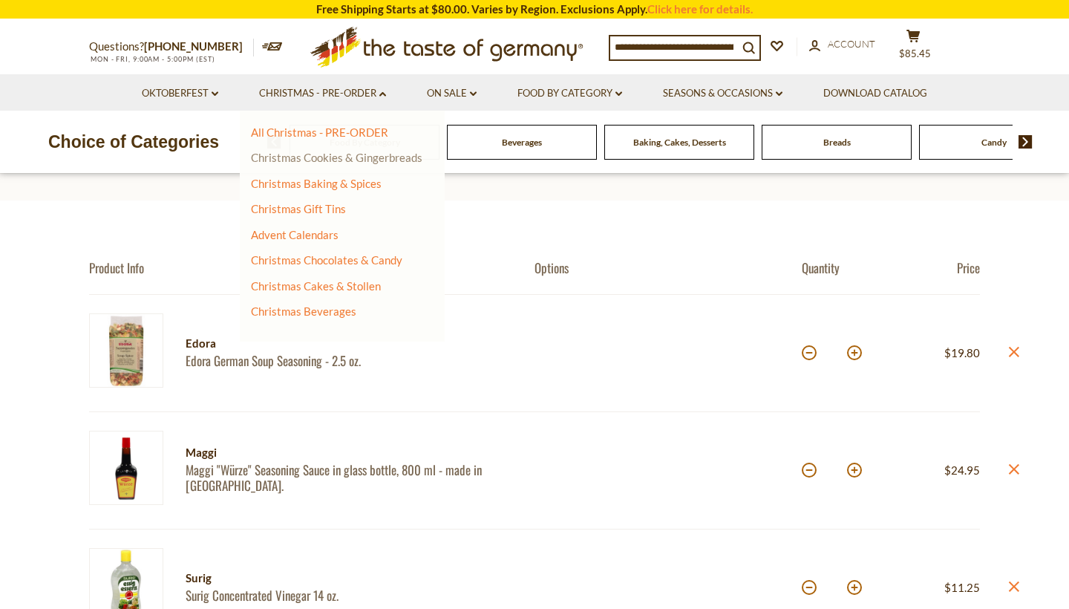
click at [369, 156] on link "Christmas Cookies & Gingerbreads" at bounding box center [337, 157] width 172 height 13
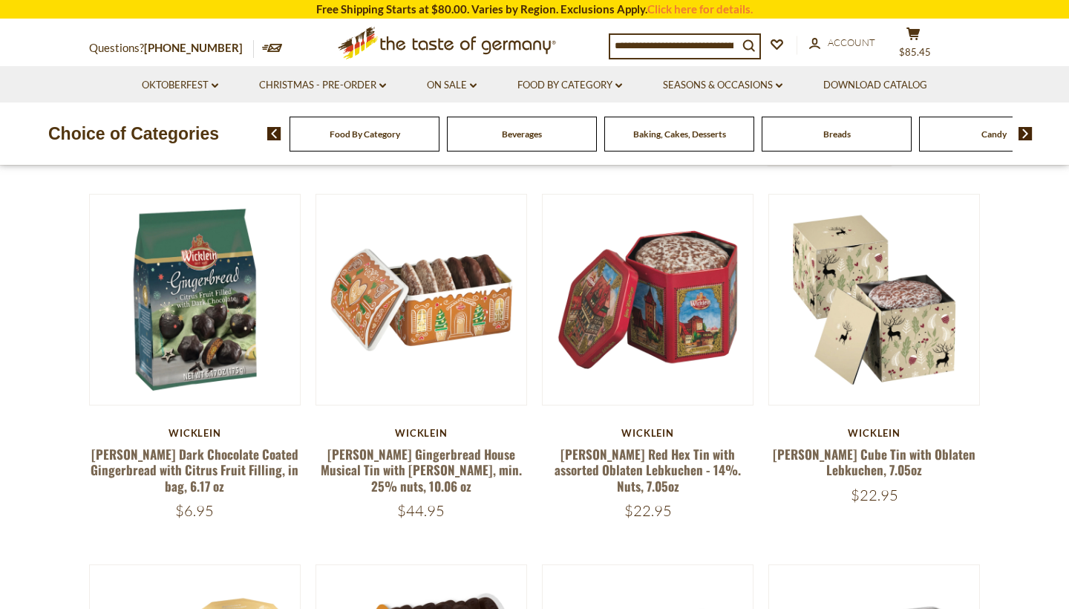
scroll to position [413, 0]
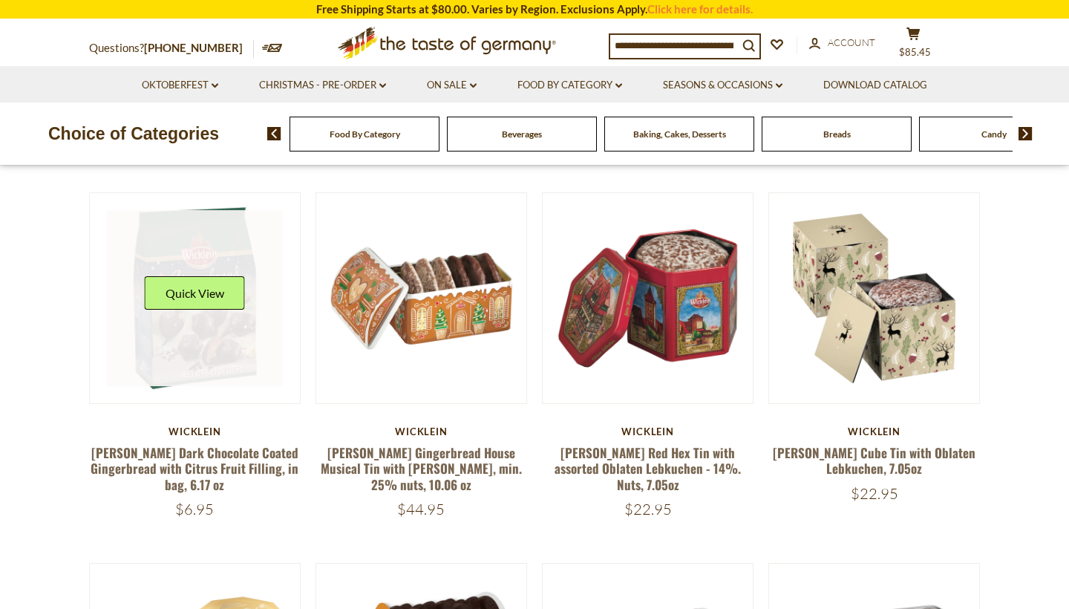
click at [206, 339] on link at bounding box center [195, 298] width 177 height 177
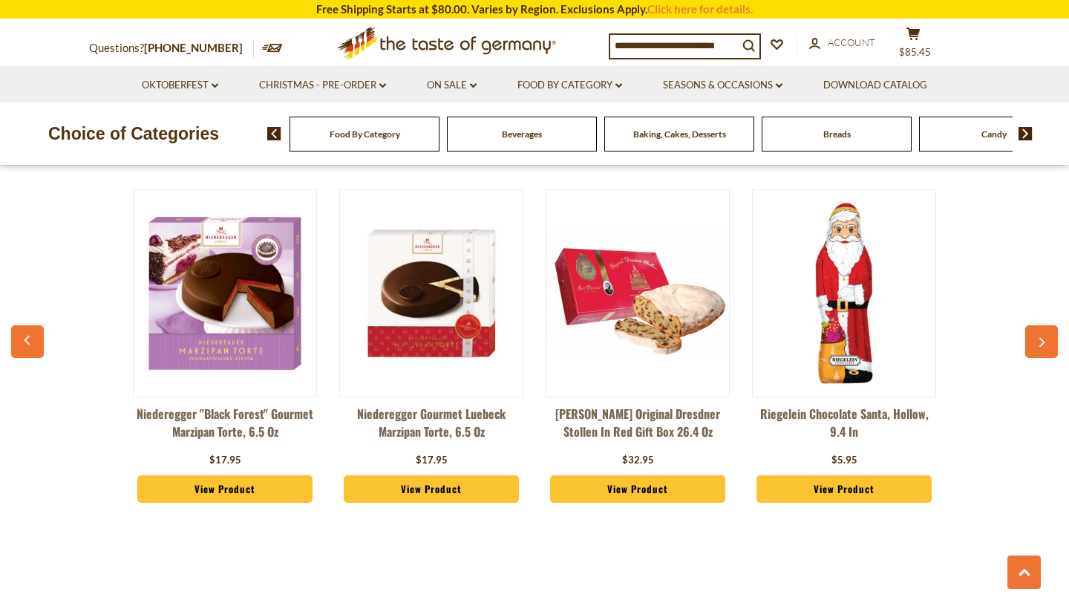
scroll to position [1115, 0]
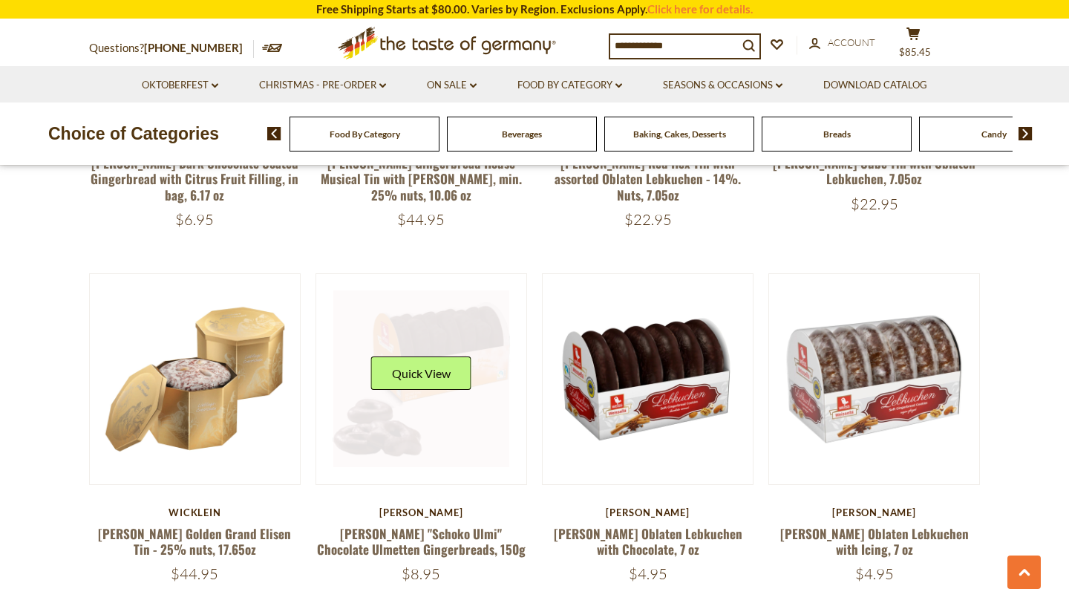
scroll to position [703, 0]
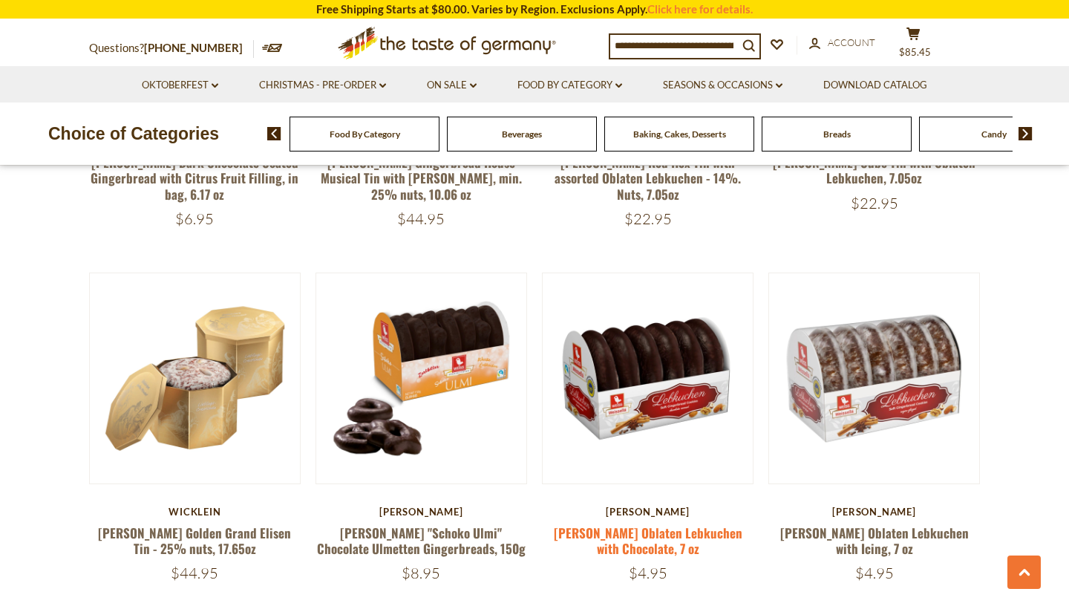
click at [659, 540] on link "[PERSON_NAME] Oblaten Lebkuchen with Chocolate, 7 oz" at bounding box center [648, 541] width 189 height 34
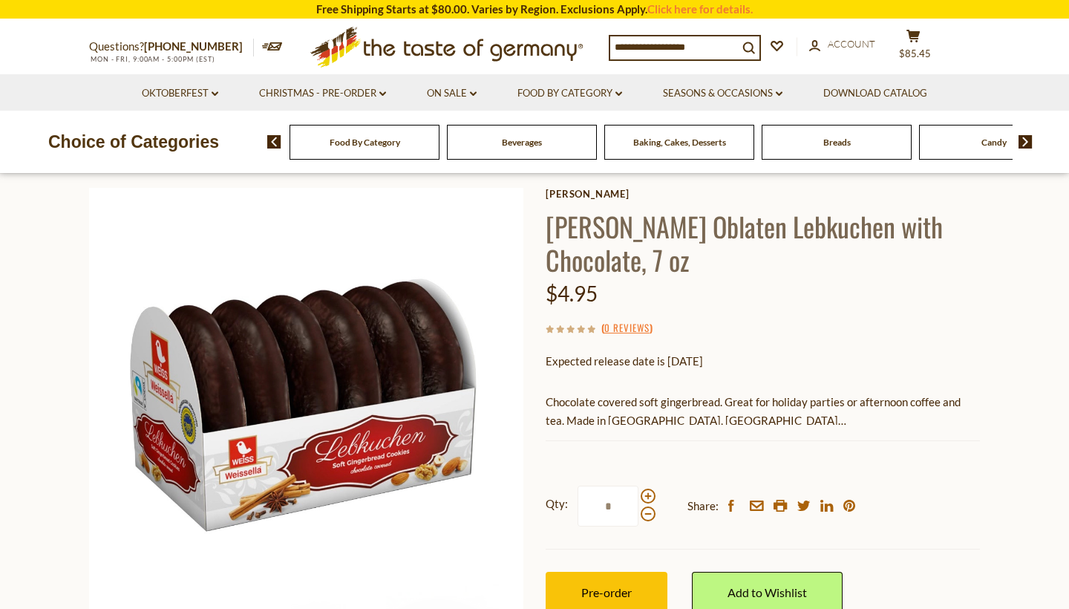
scroll to position [106, 0]
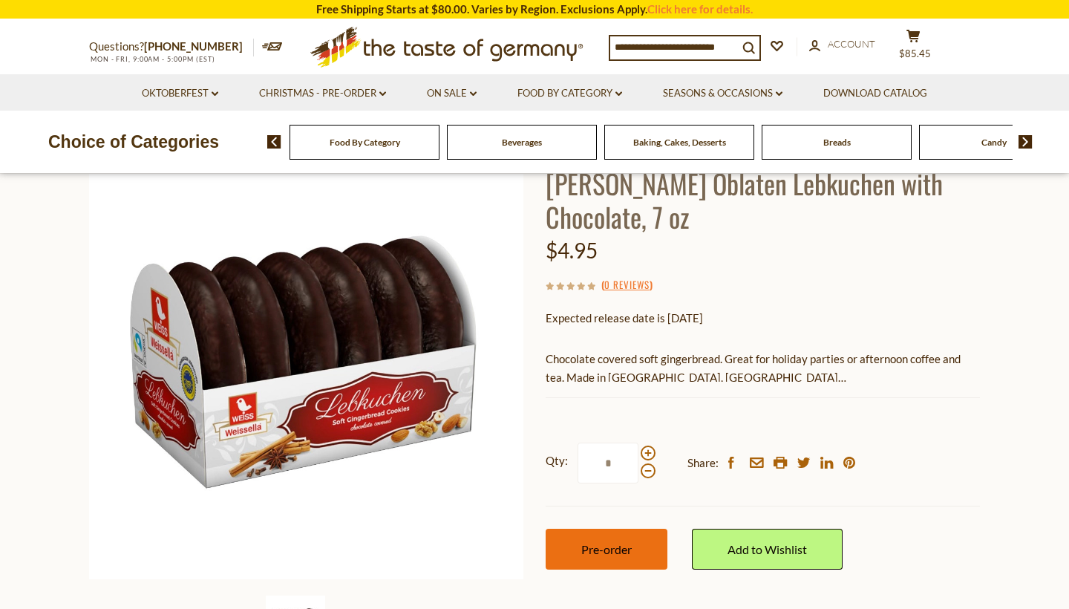
click at [624, 537] on button "Pre-order" at bounding box center [607, 549] width 122 height 41
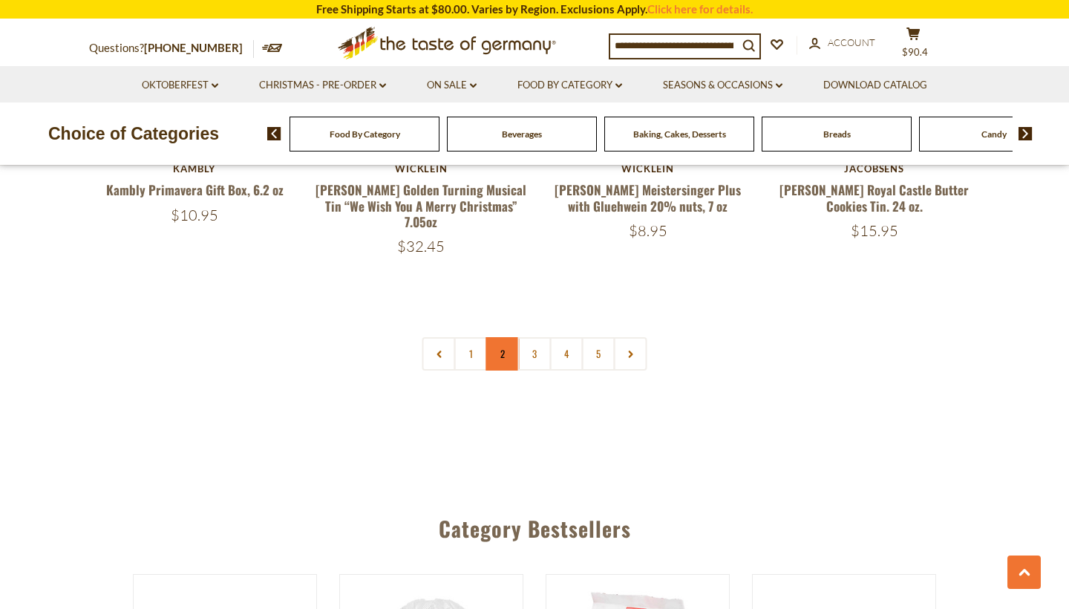
click at [500, 337] on link "2" at bounding box center [502, 353] width 33 height 33
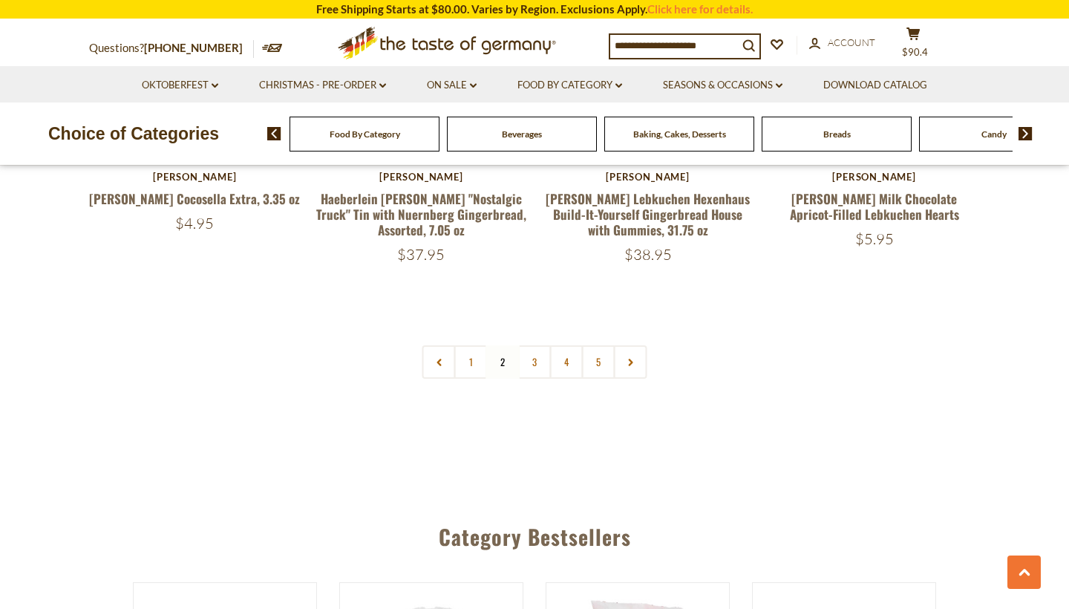
scroll to position [3573, 0]
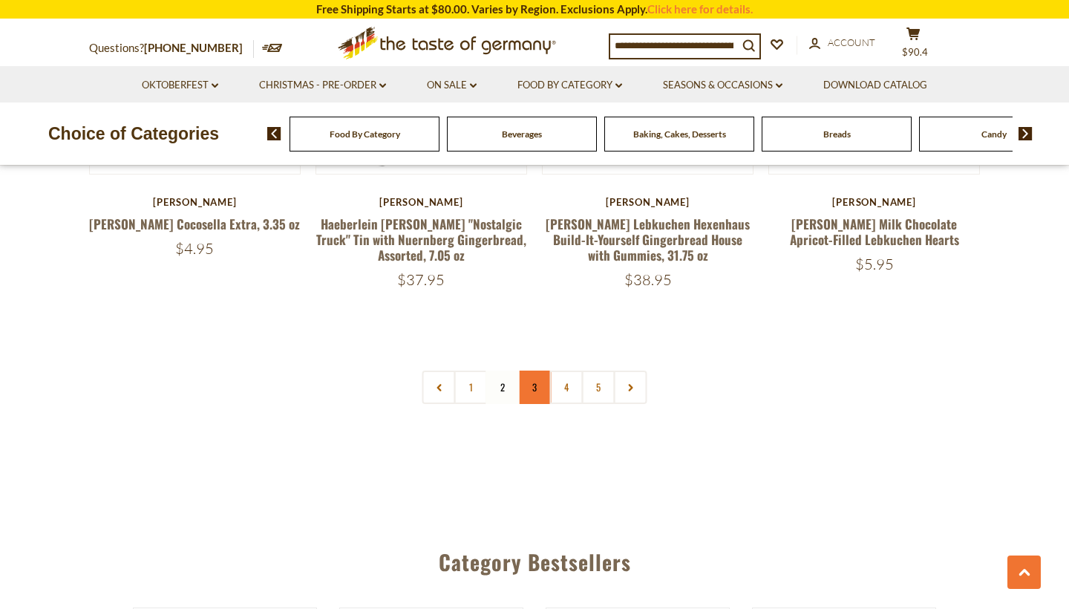
click at [532, 371] on link "3" at bounding box center [534, 387] width 33 height 33
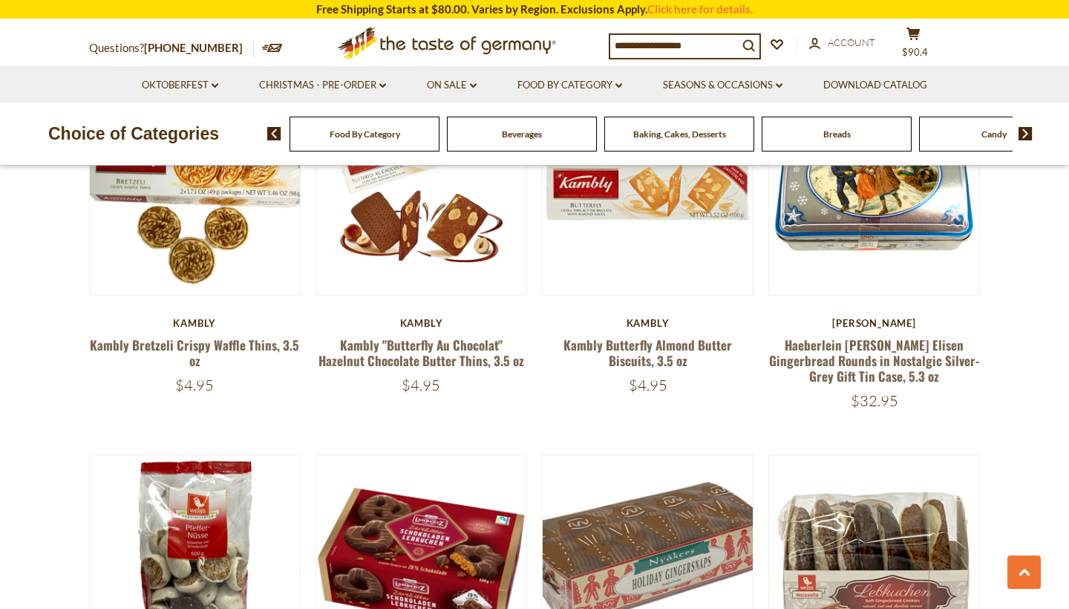
scroll to position [3108, 0]
